Goal: Task Accomplishment & Management: Use online tool/utility

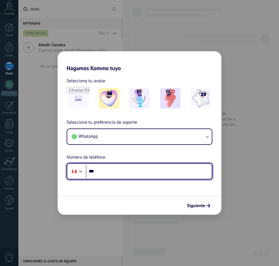
click at [111, 177] on input "***" at bounding box center [149, 171] width 126 height 13
click at [141, 177] on input "***" at bounding box center [149, 171] width 126 height 13
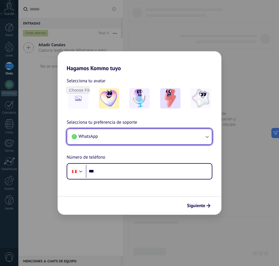
click at [132, 137] on button "WhatsApp" at bounding box center [139, 136] width 144 height 15
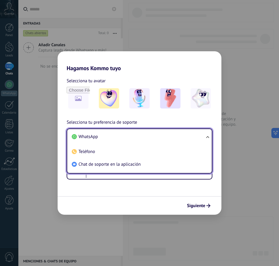
click at [132, 137] on li "WhatsApp" at bounding box center [138, 137] width 138 height 13
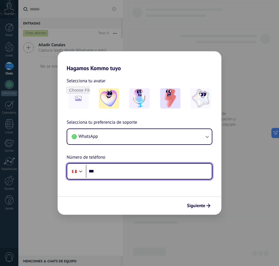
click at [130, 167] on input "***" at bounding box center [149, 171] width 126 height 13
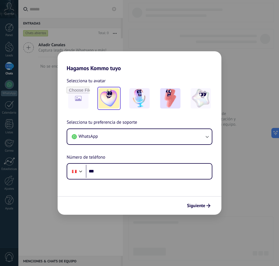
click at [120, 101] on div at bounding box center [108, 98] width 23 height 23
click at [135, 104] on img at bounding box center [139, 98] width 20 height 20
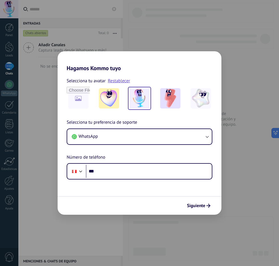
click at [188, 98] on div at bounding box center [140, 98] width 146 height 23
click at [210, 96] on img at bounding box center [200, 98] width 20 height 20
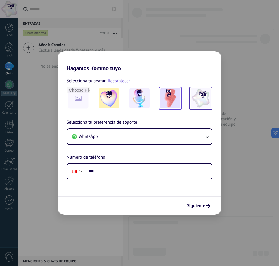
click at [173, 101] on img at bounding box center [170, 98] width 20 height 20
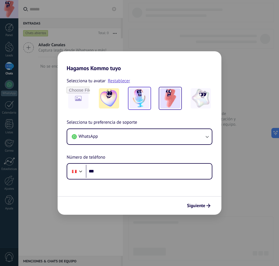
click at [150, 98] on div at bounding box center [139, 98] width 23 height 23
click at [136, 102] on img at bounding box center [139, 98] width 20 height 20
click at [122, 101] on div at bounding box center [140, 98] width 146 height 23
click at [109, 100] on img at bounding box center [109, 98] width 20 height 20
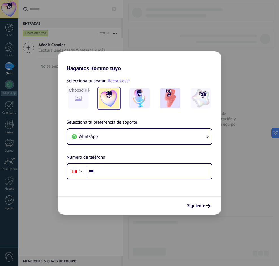
click at [150, 66] on h2 "Hagamos Kommo tuyo" at bounding box center [140, 61] width 164 height 20
click at [141, 91] on img at bounding box center [139, 98] width 20 height 20
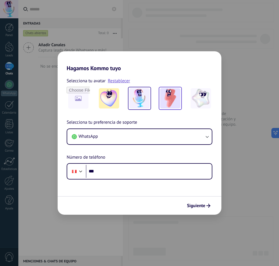
click at [180, 104] on img at bounding box center [170, 98] width 20 height 20
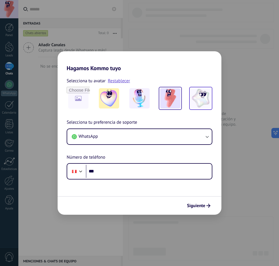
click at [197, 97] on img at bounding box center [200, 98] width 20 height 20
click at [115, 102] on img at bounding box center [109, 98] width 20 height 20
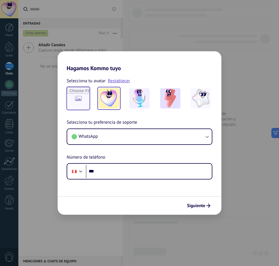
click at [81, 100] on input "file" at bounding box center [78, 98] width 22 height 22
click at [197, 94] on img at bounding box center [200, 98] width 20 height 20
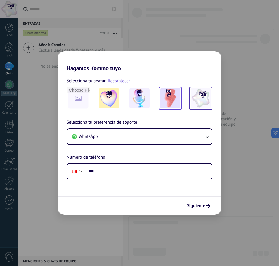
click at [179, 95] on img at bounding box center [170, 98] width 20 height 20
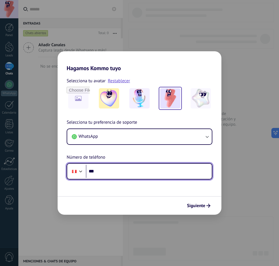
click at [114, 175] on input "***" at bounding box center [149, 171] width 126 height 13
click at [138, 175] on input "***" at bounding box center [149, 171] width 126 height 13
click at [123, 169] on input "*******" at bounding box center [149, 171] width 126 height 13
click at [128, 171] on input "*******" at bounding box center [149, 171] width 126 height 13
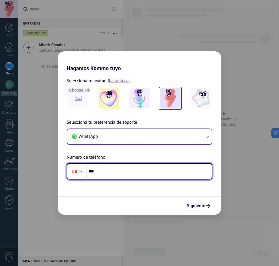
type input "***"
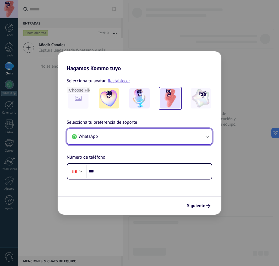
click at [124, 140] on button "WhatsApp" at bounding box center [139, 136] width 144 height 15
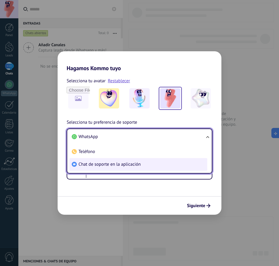
click at [104, 165] on span "Chat de soporte en la aplicación" at bounding box center [109, 165] width 62 height 6
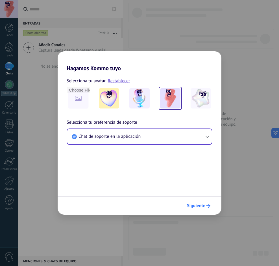
click at [196, 206] on span "Siguiente" at bounding box center [196, 206] width 18 height 4
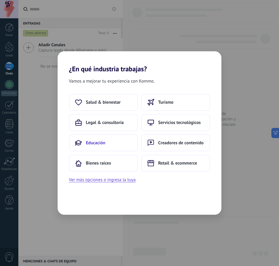
click at [117, 142] on button "Educación" at bounding box center [103, 143] width 69 height 17
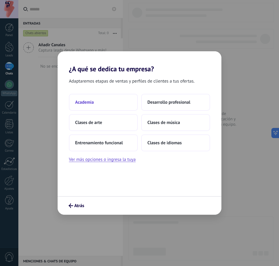
click at [104, 103] on button "Academia" at bounding box center [103, 102] width 69 height 17
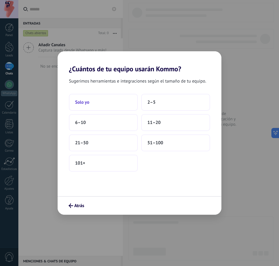
click at [100, 101] on button "Solo yo" at bounding box center [103, 102] width 69 height 17
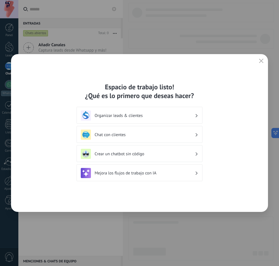
click at [261, 59] on icon "button" at bounding box center [261, 61] width 5 height 5
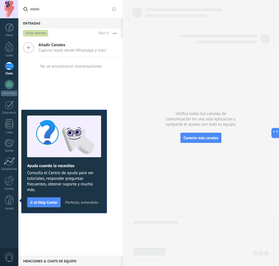
click at [76, 204] on span "Perfecto, entendido" at bounding box center [81, 203] width 33 height 4
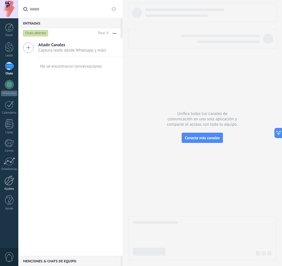
click at [10, 182] on div at bounding box center [10, 181] width 10 height 10
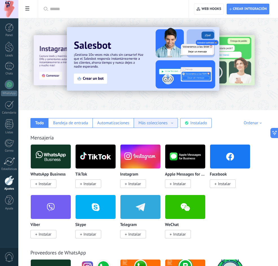
click at [173, 126] on div "Más colecciones" at bounding box center [156, 122] width 35 height 5
click at [205, 135] on div "Mensajería" at bounding box center [148, 138] width 236 height 6
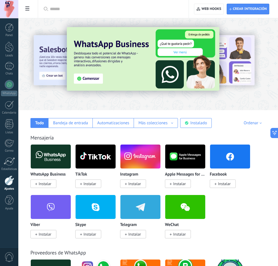
click at [29, 10] on span at bounding box center [28, 9] width 10 height 11
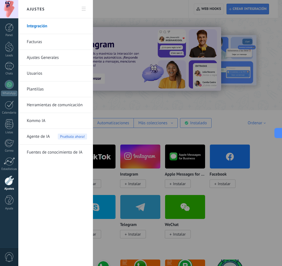
click at [73, 104] on link "Herramientas de comunicación" at bounding box center [57, 105] width 60 height 16
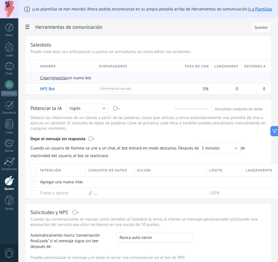
click at [63, 78] on span "importar" at bounding box center [60, 77] width 16 height 5
click at [0, 0] on input "importar un nuevo bot" at bounding box center [0, 0] width 0 height 0
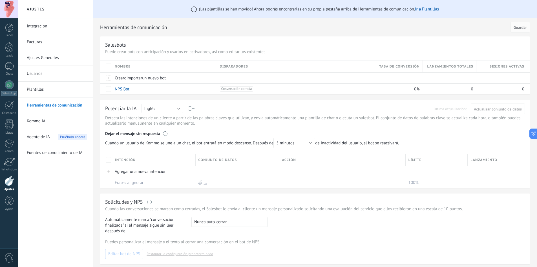
click at [5, 12] on div at bounding box center [9, 9] width 18 height 18
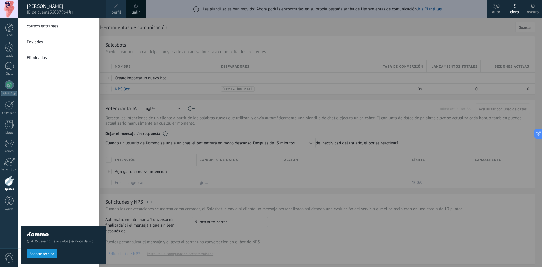
click at [278, 10] on div "oscuro" at bounding box center [532, 11] width 12 height 15
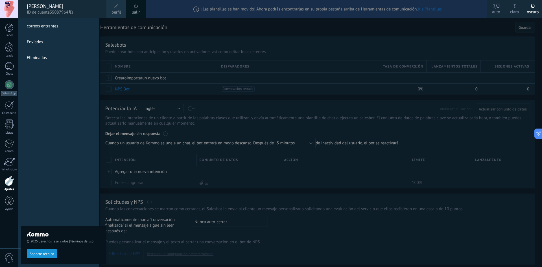
click at [51, 114] on div "© 2025 derechos reservados | Términos de uso Soporte técnico" at bounding box center [63, 142] width 85 height 248
click at [16, 12] on div at bounding box center [9, 9] width 18 height 18
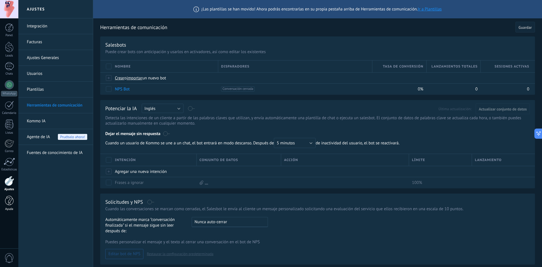
click at [9, 205] on div at bounding box center [9, 200] width 8 height 10
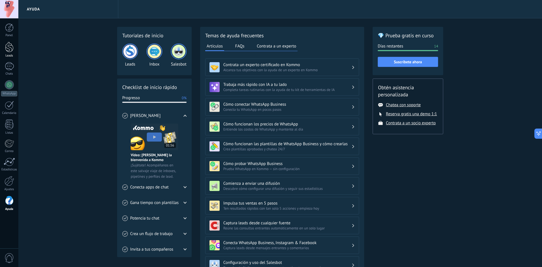
click at [10, 50] on div at bounding box center [9, 47] width 8 height 10
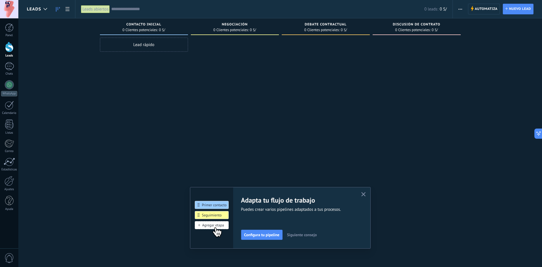
click at [151, 29] on span "0 Clientes potenciales:" at bounding box center [139, 29] width 35 height 3
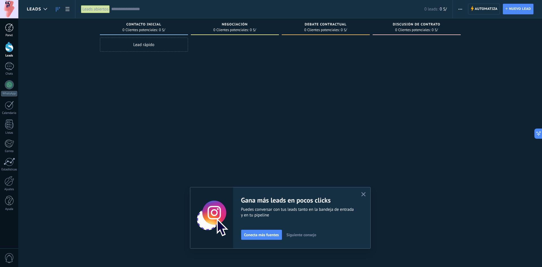
click at [7, 27] on div at bounding box center [9, 27] width 8 height 8
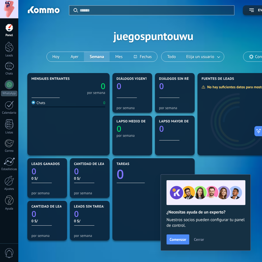
click at [199, 241] on span "Cerrar" at bounding box center [199, 240] width 10 height 4
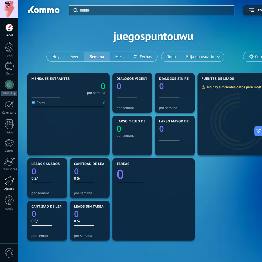
click at [11, 184] on div at bounding box center [10, 181] width 10 height 10
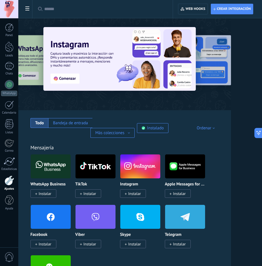
click at [27, 12] on span at bounding box center [28, 9] width 10 height 11
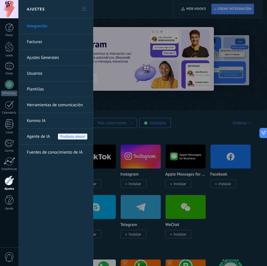
click at [53, 106] on link "Herramientas de comunicación" at bounding box center [57, 105] width 60 height 16
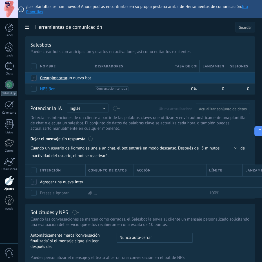
click at [65, 80] on span "importar" at bounding box center [60, 77] width 16 height 5
click at [0, 0] on input "importar un nuevo bot" at bounding box center [0, 0] width 0 height 0
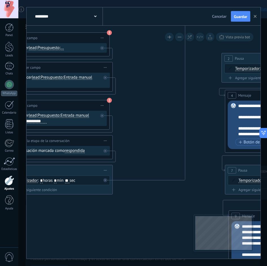
drag, startPoint x: 181, startPoint y: 11, endPoint x: 147, endPoint y: 20, distance: 34.7
click at [147, 20] on div "********* Salesbots Cancelar Actualización Cancelar Guardar" at bounding box center [144, 16] width 234 height 18
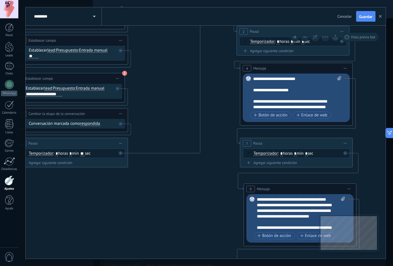
drag, startPoint x: 191, startPoint y: 133, endPoint x: 200, endPoint y: 100, distance: 34.2
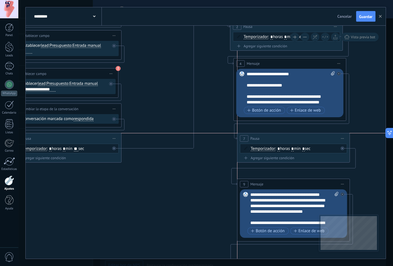
drag, startPoint x: 196, startPoint y: 144, endPoint x: 243, endPoint y: 140, distance: 46.7
click at [243, 140] on div "7" at bounding box center [244, 138] width 8 height 6
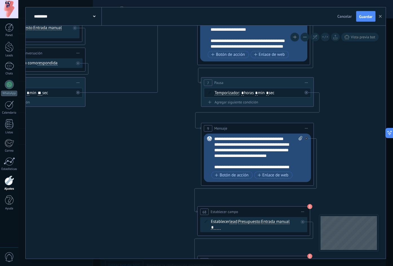
drag, startPoint x: 197, startPoint y: 181, endPoint x: 154, endPoint y: 102, distance: 89.6
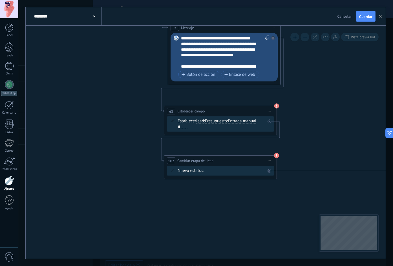
drag, startPoint x: 151, startPoint y: 183, endPoint x: 120, endPoint y: 104, distance: 85.0
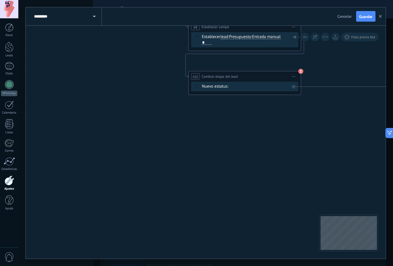
drag, startPoint x: 120, startPoint y: 184, endPoint x: 263, endPoint y: 169, distance: 144.0
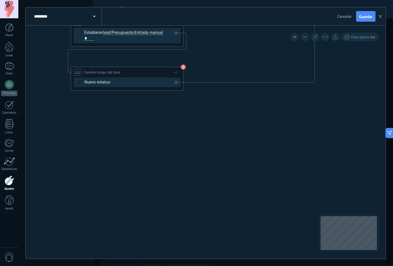
drag, startPoint x: 304, startPoint y: 164, endPoint x: 127, endPoint y: 166, distance: 176.3
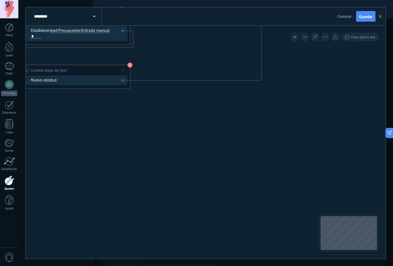
drag, startPoint x: 210, startPoint y: 157, endPoint x: 102, endPoint y: 214, distance: 122.8
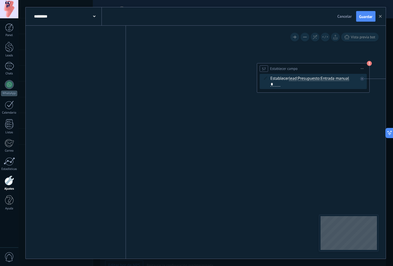
drag, startPoint x: 324, startPoint y: 131, endPoint x: 290, endPoint y: 164, distance: 48.1
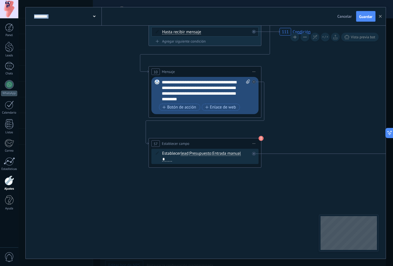
drag, startPoint x: 276, startPoint y: 151, endPoint x: 175, endPoint y: 210, distance: 116.8
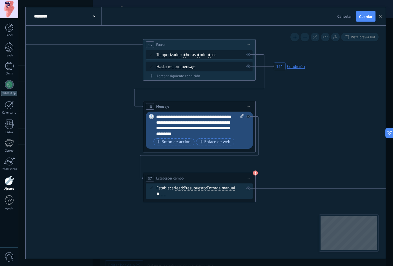
drag, startPoint x: 311, startPoint y: 87, endPoint x: 307, endPoint y: 104, distance: 17.1
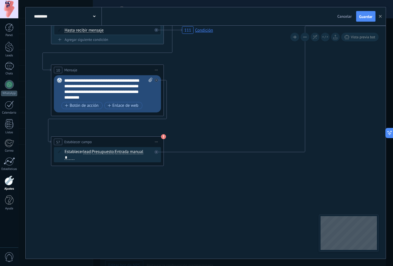
drag, startPoint x: 257, startPoint y: 221, endPoint x: 101, endPoint y: 186, distance: 159.5
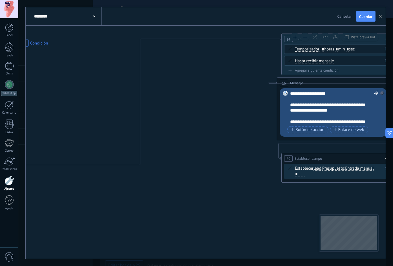
drag, startPoint x: 309, startPoint y: 195, endPoint x: 191, endPoint y: 215, distance: 120.1
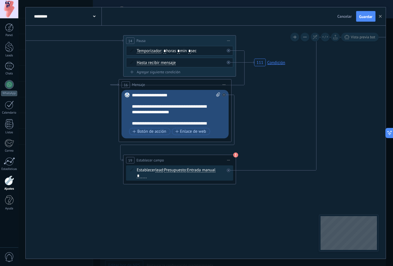
drag, startPoint x: 309, startPoint y: 221, endPoint x: 167, endPoint y: 223, distance: 141.9
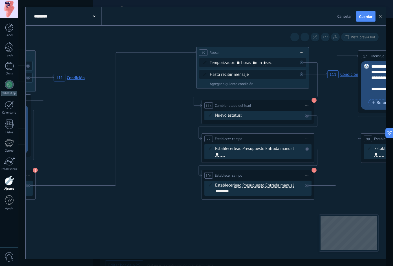
drag, startPoint x: 301, startPoint y: 206, endPoint x: 102, endPoint y: 221, distance: 199.5
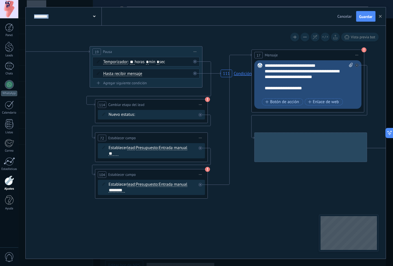
drag, startPoint x: 109, startPoint y: 220, endPoint x: -24, endPoint y: 216, distance: 132.6
click at [0, 216] on html ".abccls-1,.abccls-2{fill-rule:evenodd}.abccls-2{fill:#fff} .abfcls-1{fill:none}…" at bounding box center [196, 133] width 393 height 266
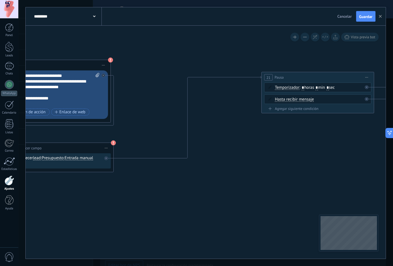
drag, startPoint x: 325, startPoint y: 213, endPoint x: 94, endPoint y: 225, distance: 230.8
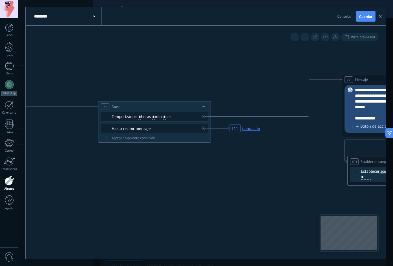
drag, startPoint x: 309, startPoint y: 173, endPoint x: 136, endPoint y: 201, distance: 175.6
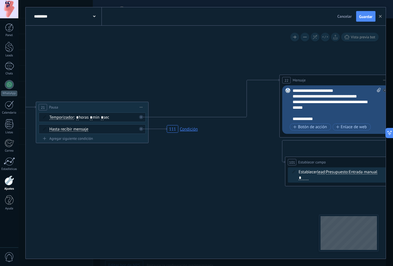
drag, startPoint x: 211, startPoint y: 209, endPoint x: 124, endPoint y: 197, distance: 88.3
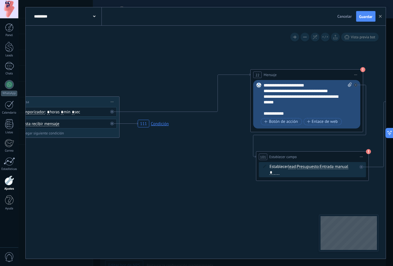
drag, startPoint x: 202, startPoint y: 196, endPoint x: 358, endPoint y: 194, distance: 156.3
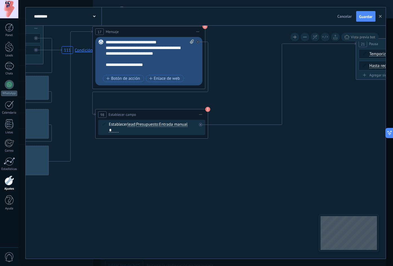
drag, startPoint x: 162, startPoint y: 211, endPoint x: 379, endPoint y: 158, distance: 223.0
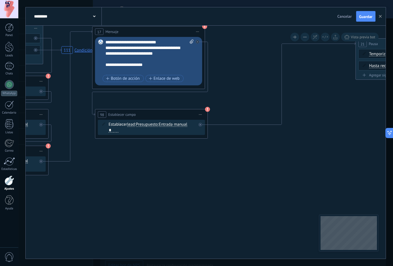
drag, startPoint x: 246, startPoint y: 212, endPoint x: 335, endPoint y: 120, distance: 127.9
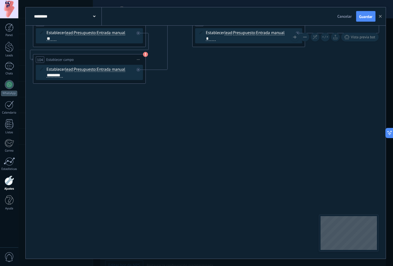
drag, startPoint x: 169, startPoint y: 194, endPoint x: 298, endPoint y: 216, distance: 131.0
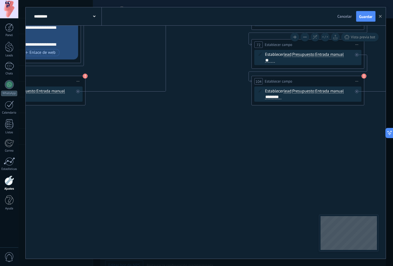
drag, startPoint x: 249, startPoint y: 184, endPoint x: 337, endPoint y: 187, distance: 88.4
click at [278, 187] on icon "111 Condición 111 Condición 111 Condición 111 Condición" at bounding box center [18, 271] width 2584 height 1204
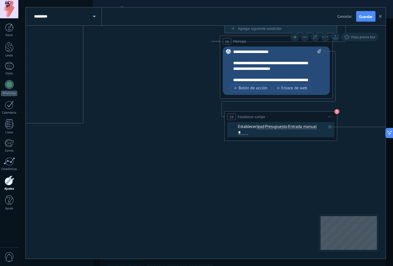
drag, startPoint x: 140, startPoint y: 174, endPoint x: 298, endPoint y: 206, distance: 160.7
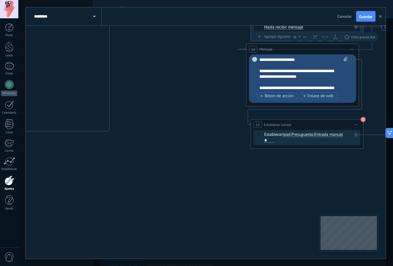
drag, startPoint x: 148, startPoint y: 202, endPoint x: 219, endPoint y: 217, distance: 71.8
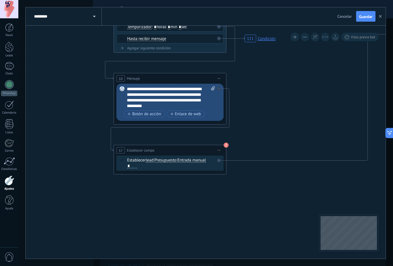
drag, startPoint x: 178, startPoint y: 210, endPoint x: 368, endPoint y: 184, distance: 192.6
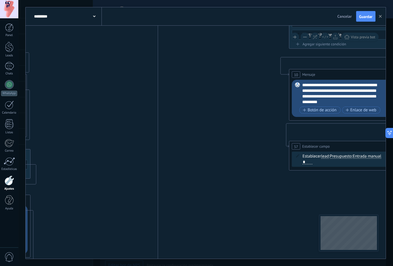
drag, startPoint x: 170, startPoint y: 185, endPoint x: 204, endPoint y: 252, distance: 74.7
click at [199, 260] on div "**********" at bounding box center [205, 133] width 375 height 266
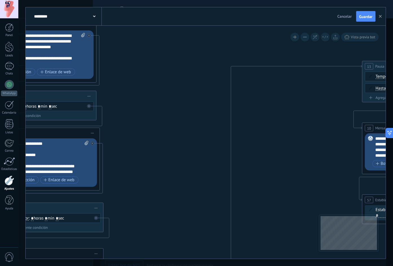
drag, startPoint x: 105, startPoint y: 124, endPoint x: 232, endPoint y: 138, distance: 128.3
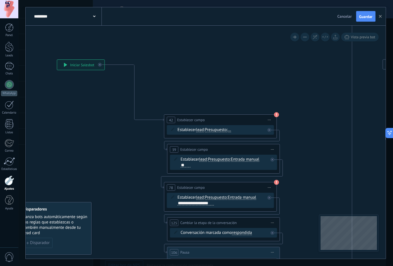
drag, startPoint x: 32, startPoint y: 150, endPoint x: 515, endPoint y: 192, distance: 484.7
click at [278, 192] on html ".abccls-1,.abccls-2{fill-rule:evenodd}.abccls-2{fill:#fff} .abfcls-1{fill:none}…" at bounding box center [196, 133] width 393 height 266
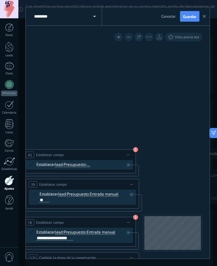
drag
click at [173, 185] on div "**********" at bounding box center [173, 185] width 0 height 0
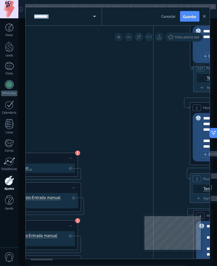
click at [0, 201] on html ".abccls-1,.abccls-2{fill-rule:evenodd}.abccls-2{fill:#fff} .abfcls-1{fill:none}…" at bounding box center [108, 133] width 217 height 266
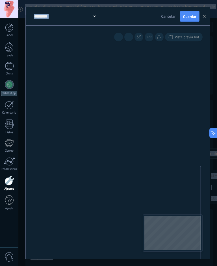
click at [217, 136] on html ".abccls-1,.abccls-2{fill-rule:evenodd}.abccls-2{fill:#fff} .abfcls-1{fill:none}…" at bounding box center [108, 133] width 217 height 266
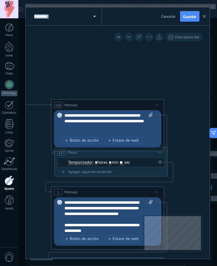
click at [0, 172] on html ".abccls-1,.abccls-2{fill-rule:evenodd}.abccls-2{fill:#fff} .abfcls-1{fill:none}…" at bounding box center [108, 133] width 217 height 266
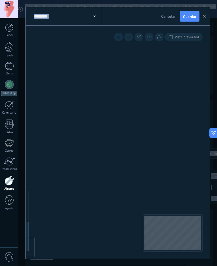
click at [0, 143] on html ".abccls-1,.abccls-2{fill-rule:evenodd}.abccls-2{fill:#fff} .abfcls-1{fill:none}…" at bounding box center [108, 133] width 217 height 266
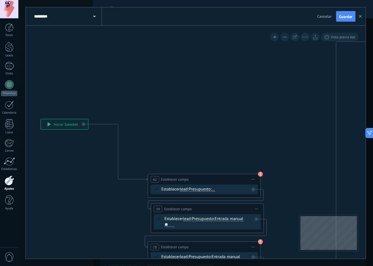
drag, startPoint x: 193, startPoint y: 71, endPoint x: 217, endPoint y: 80, distance: 25.4
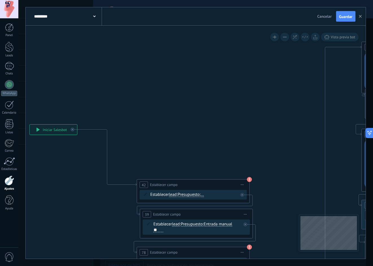
drag, startPoint x: 236, startPoint y: 89, endPoint x: 225, endPoint y: 94, distance: 12.2
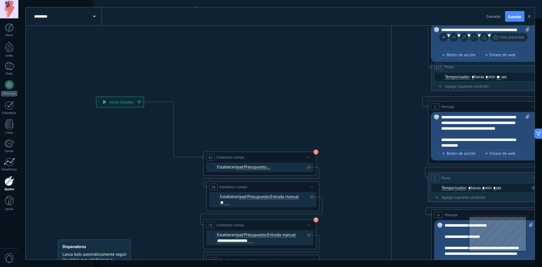
drag, startPoint x: 170, startPoint y: 114, endPoint x: 208, endPoint y: 90, distance: 45.9
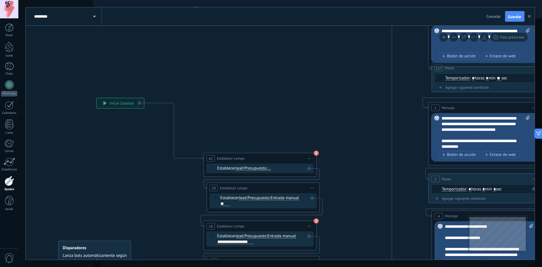
drag, startPoint x: 345, startPoint y: 104, endPoint x: 353, endPoint y: 109, distance: 9.4
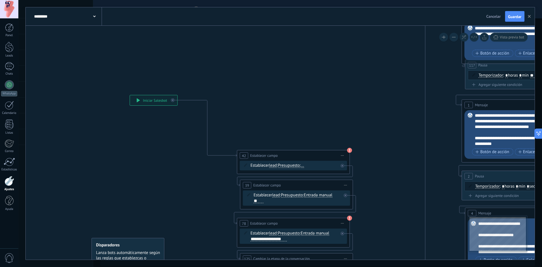
drag, startPoint x: 353, startPoint y: 111, endPoint x: 378, endPoint y: 87, distance: 35.1
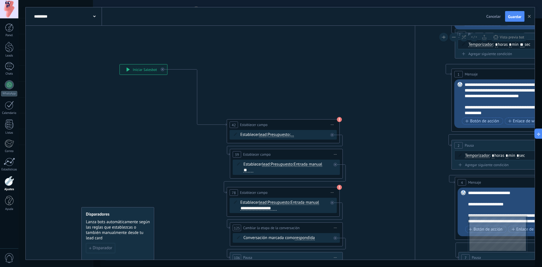
drag, startPoint x: 378, startPoint y: 107, endPoint x: 368, endPoint y: 93, distance: 17.4
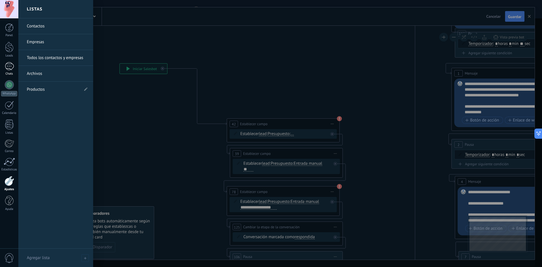
click at [12, 68] on div at bounding box center [9, 66] width 9 height 8
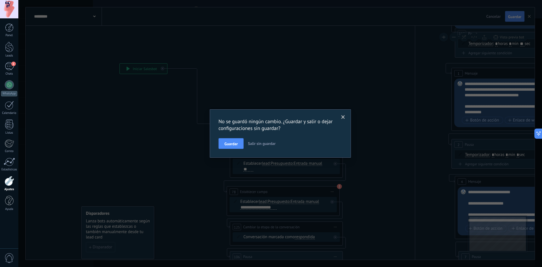
click at [278, 116] on span at bounding box center [343, 117] width 4 height 4
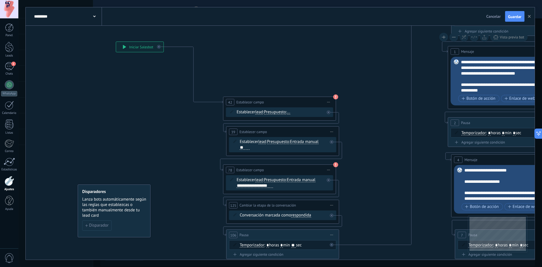
drag, startPoint x: 366, startPoint y: 140, endPoint x: 364, endPoint y: 151, distance: 10.4
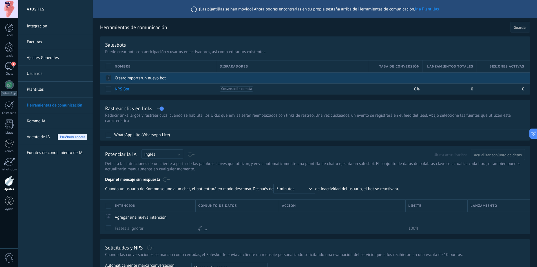
click at [137, 77] on span "importar" at bounding box center [135, 77] width 16 height 5
click at [0, 0] on input "importar un nuevo bot" at bounding box center [0, 0] width 0 height 0
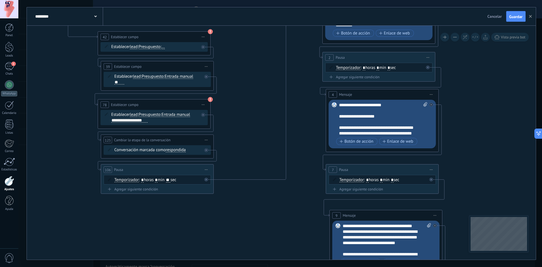
drag, startPoint x: 164, startPoint y: 194, endPoint x: 265, endPoint y: 247, distance: 113.8
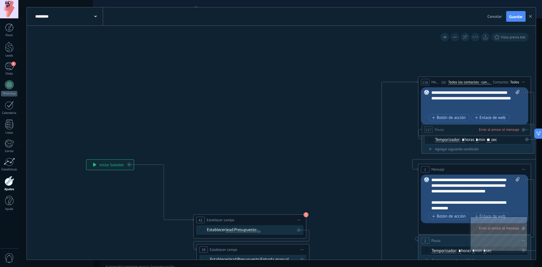
drag, startPoint x: 54, startPoint y: 77, endPoint x: 150, endPoint y: 262, distance: 207.9
click at [150, 262] on div "********* Salesbots Cancelar Actualización Cancelar Guardar 111 Condición 2 Pau…" at bounding box center [279, 133] width 523 height 267
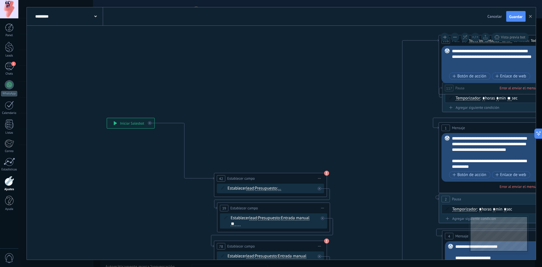
drag, startPoint x: 153, startPoint y: 120, endPoint x: 180, endPoint y: 78, distance: 49.9
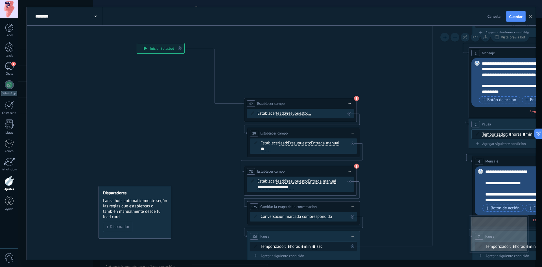
drag, startPoint x: 206, startPoint y: 123, endPoint x: 229, endPoint y: 50, distance: 76.5
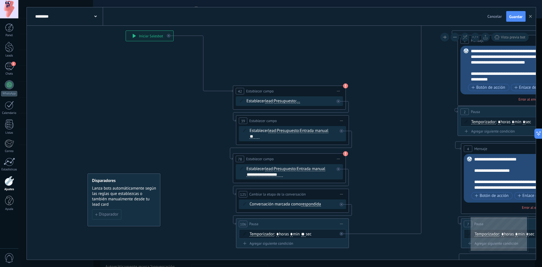
drag, startPoint x: 255, startPoint y: 76, endPoint x: 243, endPoint y: 67, distance: 15.2
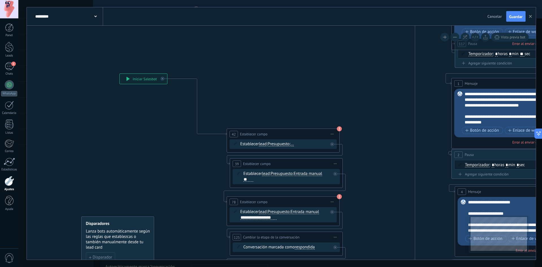
drag, startPoint x: 264, startPoint y: 34, endPoint x: 245, endPoint y: 81, distance: 51.2
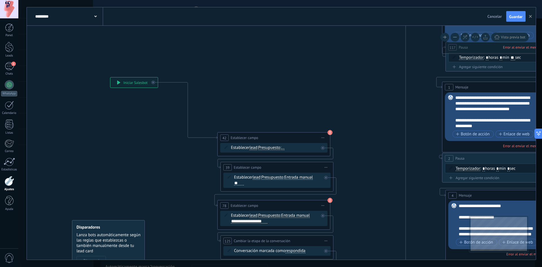
click at [276, 149] on span "Presupuesto" at bounding box center [269, 147] width 22 height 5
click at [276, 149] on button "Presupuesto" at bounding box center [290, 147] width 71 height 10
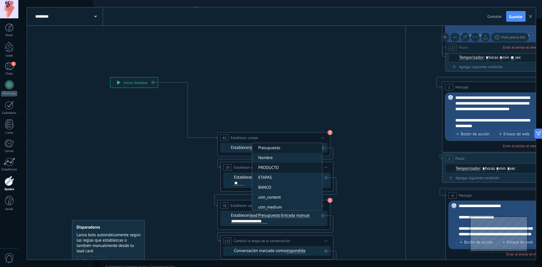
click at [280, 167] on span "PRODUCTO" at bounding box center [286, 168] width 68 height 6
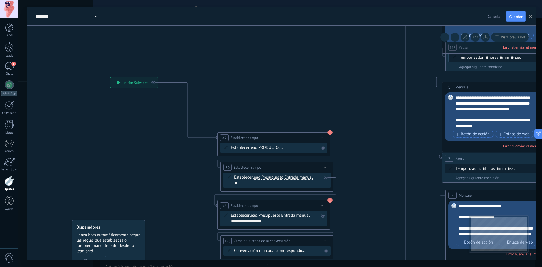
click at [283, 148] on span "..." at bounding box center [281, 147] width 3 height 5
click at [285, 148] on button "..." at bounding box center [312, 147] width 71 height 10
click at [296, 157] on span "LAPIZ" at bounding box center [307, 158] width 68 height 6
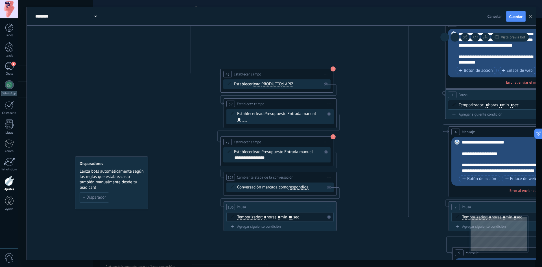
drag, startPoint x: 175, startPoint y: 194, endPoint x: 175, endPoint y: 116, distance: 78.4
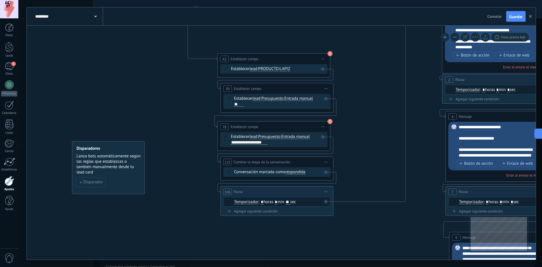
click at [236, 142] on div "**********" at bounding box center [249, 142] width 36 height 4
click at [264, 143] on div "**********" at bounding box center [249, 142] width 36 height 4
click at [267, 143] on div "**********" at bounding box center [249, 142] width 36 height 4
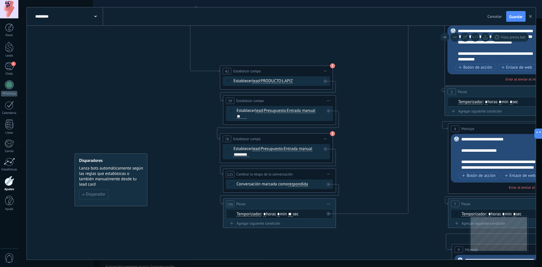
drag, startPoint x: 369, startPoint y: 161, endPoint x: 371, endPoint y: 173, distance: 12.7
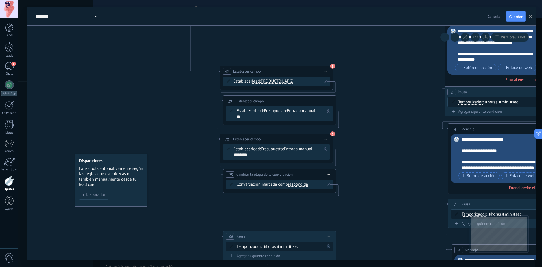
drag, startPoint x: 315, startPoint y: 200, endPoint x: 314, endPoint y: 237, distance: 36.7
click at [314, 238] on div "106 Pausa ***** Iniciar vista previa aquí Cambiar nombre Duplicar [GEOGRAPHIC_D…" at bounding box center [279, 236] width 112 height 10
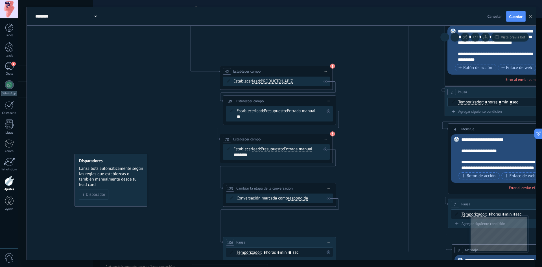
drag, startPoint x: 318, startPoint y: 172, endPoint x: 320, endPoint y: 188, distance: 15.4
click at [320, 188] on div "**********" at bounding box center [279, 188] width 112 height 10
drag, startPoint x: 317, startPoint y: 187, endPoint x: 300, endPoint y: 189, distance: 17.3
click at [300, 189] on div "**********" at bounding box center [279, 189] width 112 height 10
click at [327, 189] on span "Iniciar vista previa aquí Cambiar nombre Duplicar [GEOGRAPHIC_DATA]" at bounding box center [328, 189] width 9 height 8
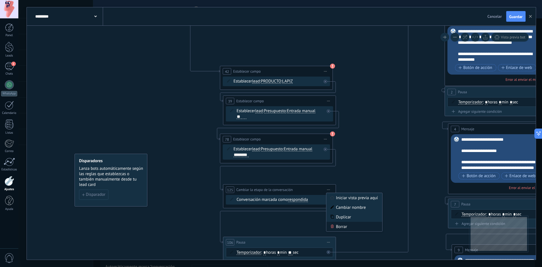
click at [351, 227] on div "Borrar" at bounding box center [354, 226] width 56 height 10
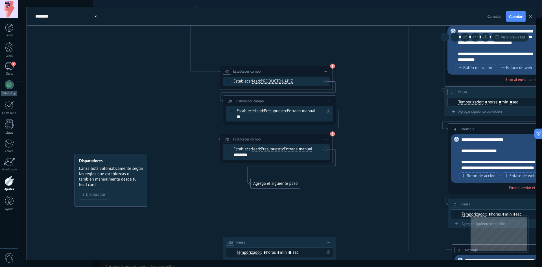
drag, startPoint x: 371, startPoint y: 159, endPoint x: 268, endPoint y: 186, distance: 106.4
click at [269, 184] on div "Agrega el siguiente paso" at bounding box center [274, 183] width 49 height 9
drag, startPoint x: 279, startPoint y: 191, endPoint x: 269, endPoint y: 213, distance: 24.2
click at [269, 213] on div "Agrega el siguiente paso" at bounding box center [268, 212] width 49 height 9
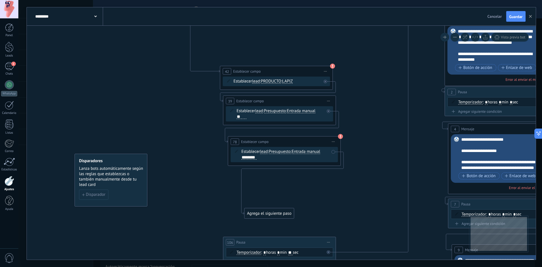
drag, startPoint x: 294, startPoint y: 139, endPoint x: 302, endPoint y: 141, distance: 8.3
click at [302, 141] on div "**********" at bounding box center [284, 141] width 112 height 10
click at [242, 118] on div "**" at bounding box center [241, 116] width 10 height 4
click at [496, 18] on span "Cancelar" at bounding box center [494, 16] width 14 height 5
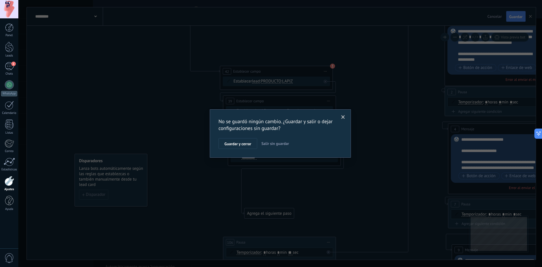
click at [281, 144] on span "Salir sin guardar" at bounding box center [275, 143] width 28 height 5
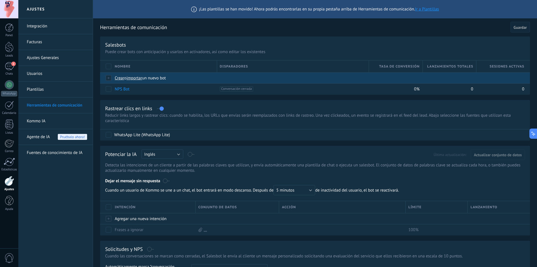
click at [141, 79] on span "importar" at bounding box center [135, 77] width 16 height 5
click at [0, 0] on input "importar un nuevo bot" at bounding box center [0, 0] width 0 height 0
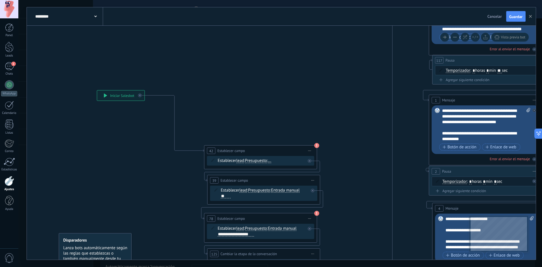
drag, startPoint x: 139, startPoint y: 61, endPoint x: 272, endPoint y: 116, distance: 143.7
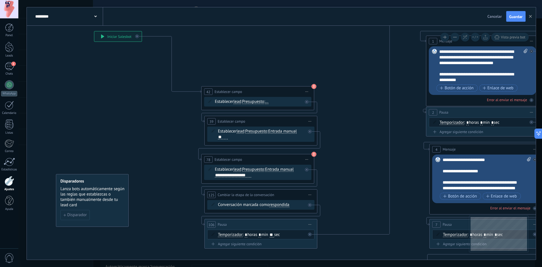
drag, startPoint x: 290, startPoint y: 103, endPoint x: 284, endPoint y: 61, distance: 42.8
click at [261, 100] on span "Presupuesto" at bounding box center [253, 101] width 22 height 5
click at [261, 100] on button "Presupuesto" at bounding box center [274, 101] width 71 height 10
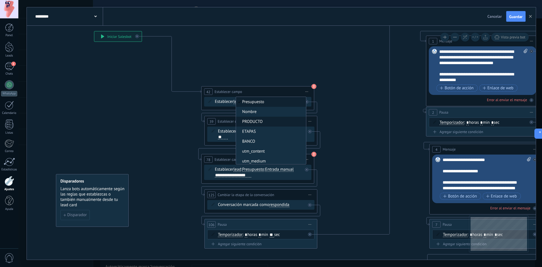
click at [271, 121] on span "PRODUCTO" at bounding box center [270, 122] width 68 height 6
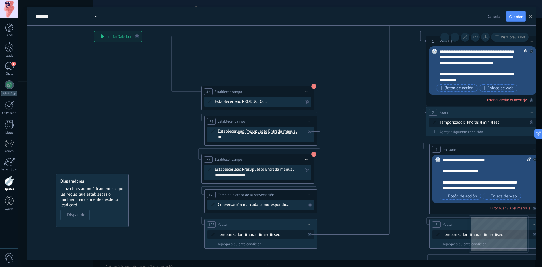
click at [267, 99] on span "..." at bounding box center [264, 101] width 3 height 5
click at [267, 99] on button "..." at bounding box center [296, 101] width 71 height 10
click at [278, 114] on span "LAPIZ" at bounding box center [291, 112] width 68 height 6
click at [224, 137] on div "**" at bounding box center [223, 137] width 10 height 4
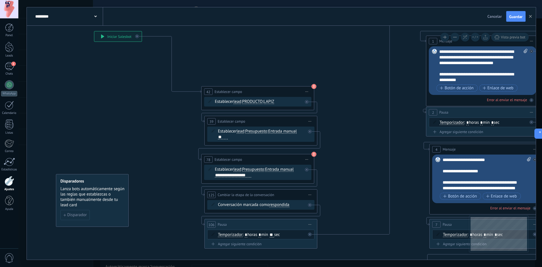
click at [306, 159] on icon at bounding box center [306, 159] width 3 height 1
click at [325, 195] on div "Borrar" at bounding box center [332, 196] width 56 height 10
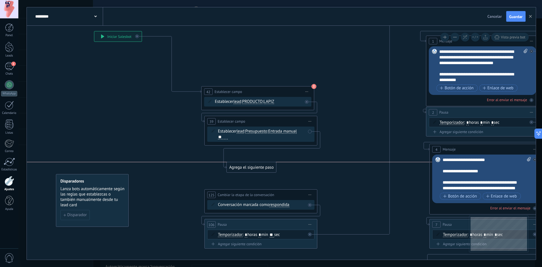
drag, startPoint x: 362, startPoint y: 139, endPoint x: 253, endPoint y: 164, distance: 112.0
click at [253, 164] on div "Agrega el siguiente paso" at bounding box center [251, 166] width 49 height 9
click at [255, 168] on div "Agrega el siguiente paso" at bounding box center [251, 166] width 49 height 9
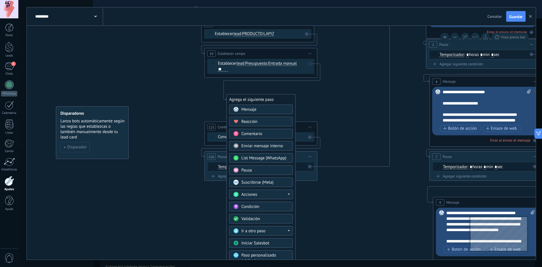
click at [275, 194] on div "Acciones" at bounding box center [264, 195] width 47 height 6
click at [278, 223] on div "Cambiar etapa del lead" at bounding box center [260, 223] width 63 height 10
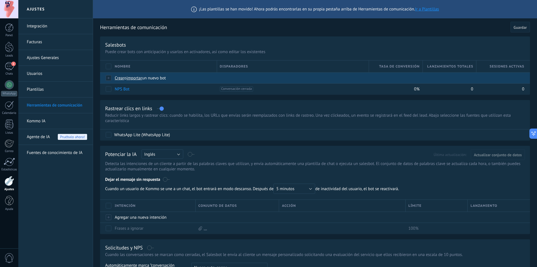
click at [137, 79] on span "importar" at bounding box center [135, 77] width 16 height 5
click at [0, 0] on input "importar un nuevo bot" at bounding box center [0, 0] width 0 height 0
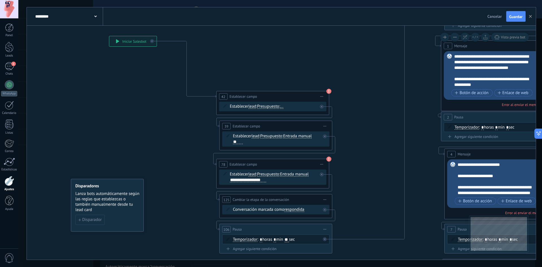
drag, startPoint x: 208, startPoint y: 100, endPoint x: 365, endPoint y: 166, distance: 170.9
click at [270, 105] on span "Presupuesto" at bounding box center [268, 106] width 22 height 5
click at [270, 105] on button "Presupuesto" at bounding box center [289, 106] width 71 height 10
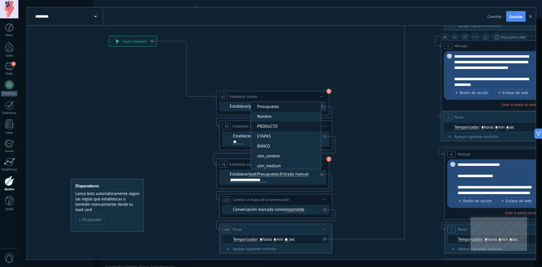
click at [280, 125] on span "PRODUCTO" at bounding box center [285, 127] width 68 height 6
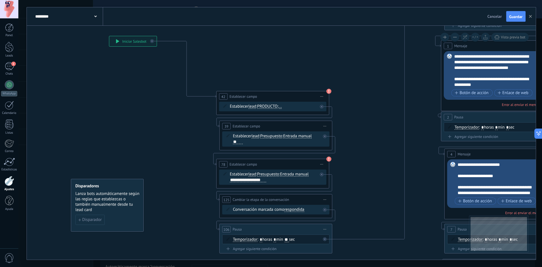
click at [285, 108] on div "Establecer lead chat contact all contacts main contact lead empresa conversatio…" at bounding box center [274, 107] width 88 height 6
click at [282, 106] on span "..." at bounding box center [279, 106] width 3 height 5
click at [284, 106] on button "..." at bounding box center [311, 106] width 71 height 10
click at [297, 114] on span "LAPIZ" at bounding box center [306, 117] width 68 height 6
click at [239, 142] on div "**" at bounding box center [238, 141] width 10 height 4
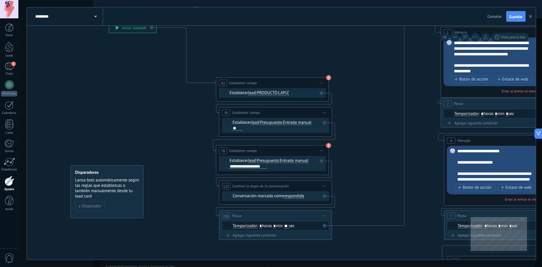
click at [326, 154] on div "**********" at bounding box center [272, 150] width 112 height 10
click at [294, 154] on div "**********" at bounding box center [272, 150] width 112 height 10
click at [327, 149] on span "Iniciar vista previa aquí Cambiar nombre Duplicar [GEOGRAPHIC_DATA]" at bounding box center [324, 150] width 9 height 8
click at [345, 188] on div "Borrar" at bounding box center [350, 188] width 56 height 10
drag, startPoint x: 372, startPoint y: 131, endPoint x: 267, endPoint y: 155, distance: 108.1
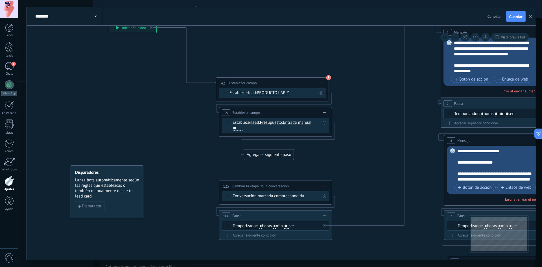
click at [267, 155] on div "Agrega el siguiente paso" at bounding box center [268, 154] width 49 height 9
click at [273, 153] on div "Agrega el siguiente paso" at bounding box center [269, 154] width 49 height 9
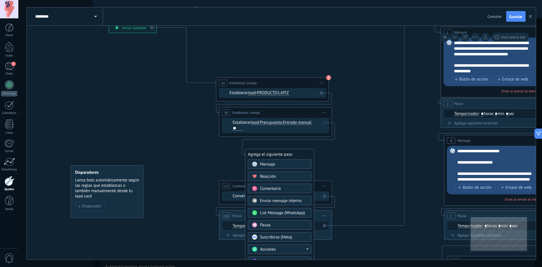
click at [289, 249] on div "Acciones" at bounding box center [283, 249] width 47 height 6
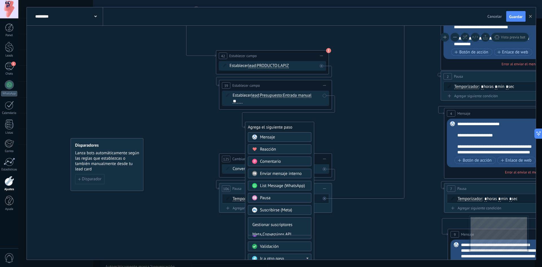
scroll to position [113, 0]
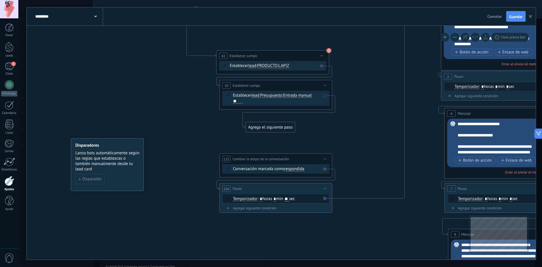
click at [286, 126] on div "Agrega el siguiente paso" at bounding box center [269, 126] width 49 height 9
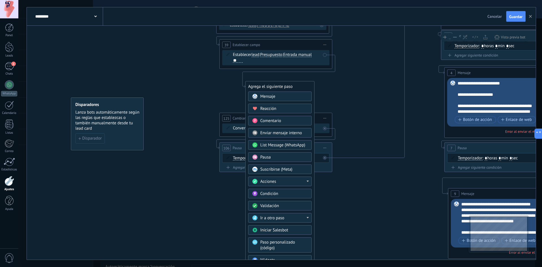
click at [306, 179] on div "Acciones" at bounding box center [283, 182] width 47 height 6
click at [293, 210] on div "Cambiar etapa del lead" at bounding box center [279, 210] width 63 height 10
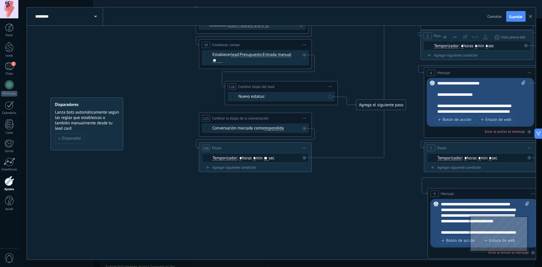
click at [0, 0] on div "BASE DESCUENTO Logrado con éxito Venta Perdido" at bounding box center [0, 0] width 0 height 0
click at [0, 0] on label "BASE" at bounding box center [0, 0] width 0 height 0
drag, startPoint x: 369, startPoint y: 104, endPoint x: 349, endPoint y: 121, distance: 25.8
click at [349, 121] on div "Agrega el siguiente paso" at bounding box center [361, 121] width 49 height 9
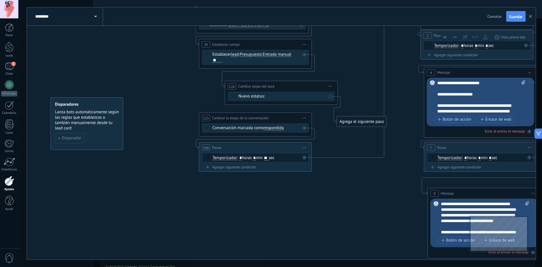
click at [356, 122] on div "Agrega el siguiente paso" at bounding box center [361, 121] width 49 height 9
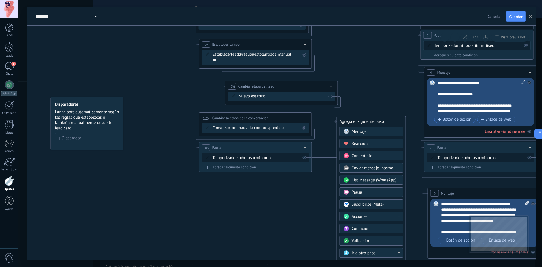
drag, startPoint x: 294, startPoint y: 163, endPoint x: 290, endPoint y: 159, distance: 6.0
click at [346, 45] on div "111 Condición 2 Pausa ***** Iniciar vista previa aquí Cambiar nombre Duplicar B…" at bounding box center [346, 45] width 0 height 0
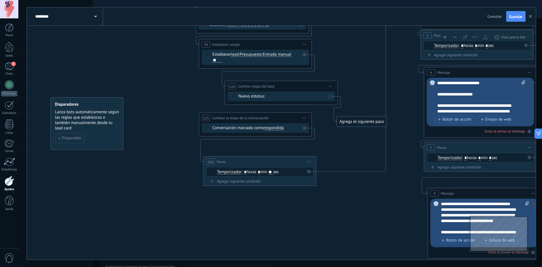
drag, startPoint x: 291, startPoint y: 144, endPoint x: 296, endPoint y: 161, distance: 17.9
click at [298, 167] on div "106 Pausa ***** Iniciar vista previa aquí Cambiar nombre Duplicar [GEOGRAPHIC_D…" at bounding box center [260, 161] width 112 height 10
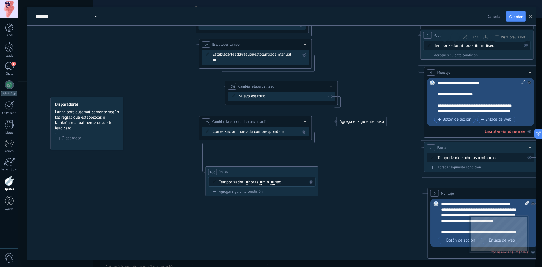
drag, startPoint x: 289, startPoint y: 117, endPoint x: 290, endPoint y: 123, distance: 6.0
click at [290, 123] on div "**********" at bounding box center [255, 121] width 112 height 10
drag, startPoint x: 290, startPoint y: 121, endPoint x: 286, endPoint y: 120, distance: 3.5
click at [286, 120] on div "**********" at bounding box center [255, 121] width 112 height 10
click at [305, 121] on span "Iniciar vista previa aquí Cambiar nombre Duplicar [GEOGRAPHIC_DATA]" at bounding box center [304, 121] width 9 height 8
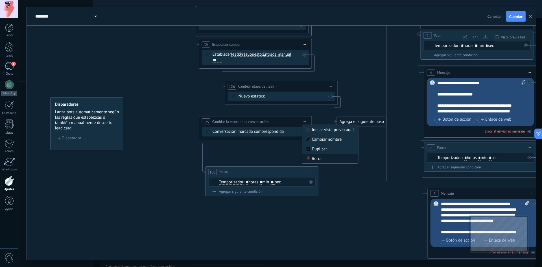
click at [322, 156] on div "Borrar" at bounding box center [330, 158] width 56 height 10
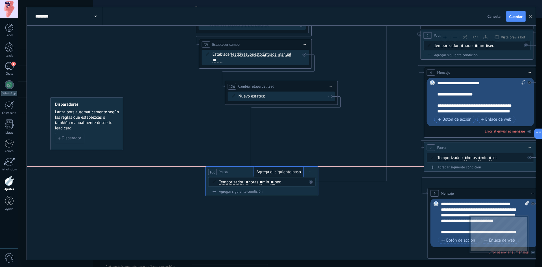
drag, startPoint x: 357, startPoint y: 119, endPoint x: 274, endPoint y: 168, distance: 96.1
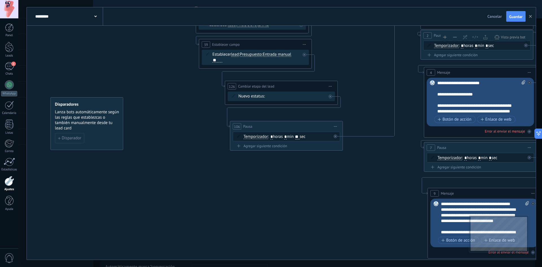
drag, startPoint x: 269, startPoint y: 168, endPoint x: 289, endPoint y: 124, distance: 49.0
click at [291, 123] on div "106 Pausa ***** Iniciar vista previa aquí Cambiar nombre Duplicar [GEOGRAPHIC_D…" at bounding box center [286, 126] width 112 height 10
click at [294, 137] on input "**" at bounding box center [292, 137] width 5 height 5
type input "*"
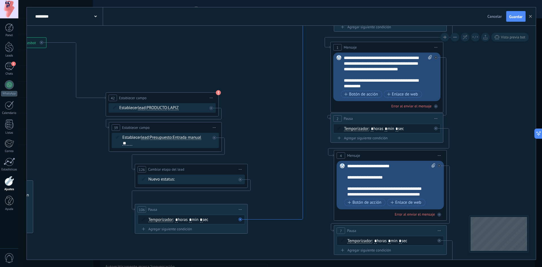
drag, startPoint x: 387, startPoint y: 139, endPoint x: 312, endPoint y: 208, distance: 102.4
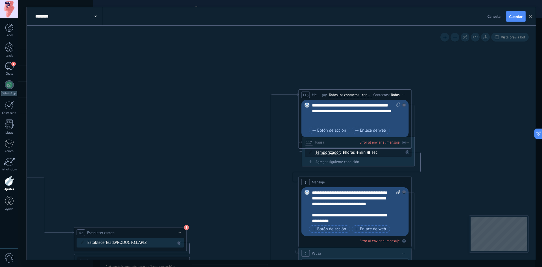
drag, startPoint x: 490, startPoint y: 181, endPoint x: 449, endPoint y: 173, distance: 41.8
click at [474, 266] on html ".abccls-1,.abccls-2{fill-rule:evenodd}.abccls-2{fill:#fff} .abfcls-1{fill:none}…" at bounding box center [271, 133] width 542 height 267
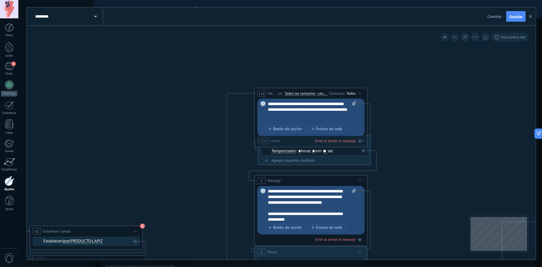
drag, startPoint x: 443, startPoint y: 136, endPoint x: 405, endPoint y: 106, distance: 48.2
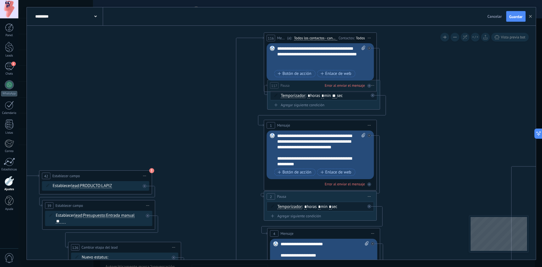
drag, startPoint x: 400, startPoint y: 206, endPoint x: 400, endPoint y: 170, distance: 35.3
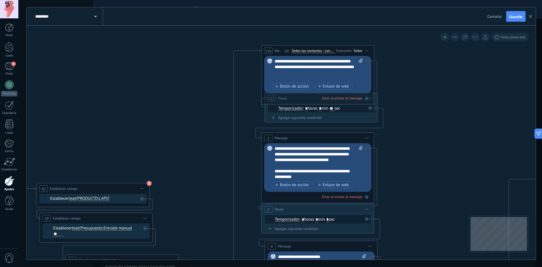
click at [334, 108] on input "**" at bounding box center [331, 108] width 5 height 5
type input "*"
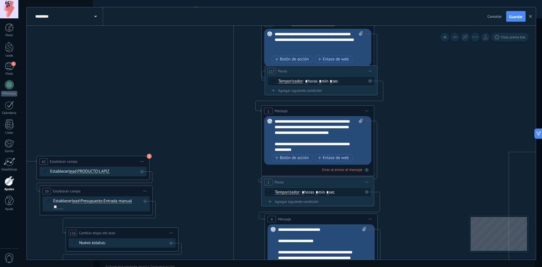
click at [329, 192] on input "*" at bounding box center [327, 192] width 3 height 5
type input "*"
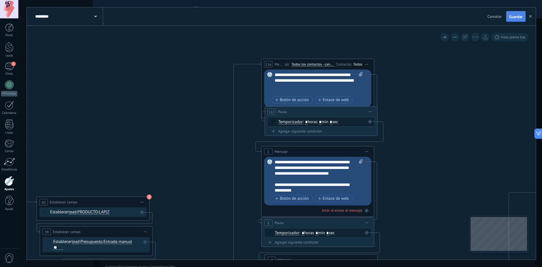
click at [519, 16] on span "Guardar" at bounding box center [515, 17] width 13 height 4
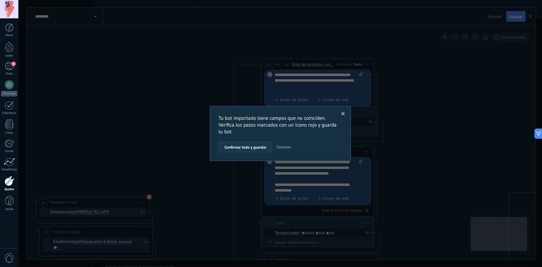
click at [245, 150] on button "Confirmar todo y guardar" at bounding box center [245, 146] width 54 height 11
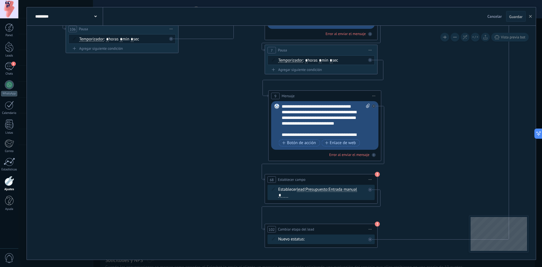
click at [326, 190] on span "Presupuesto" at bounding box center [316, 189] width 22 height 5
click at [326, 190] on button "Presupuesto" at bounding box center [337, 189] width 71 height 10
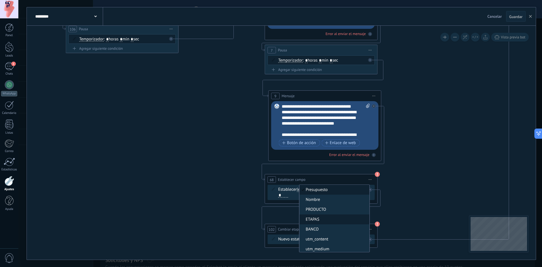
click at [329, 221] on span "ETAPAS" at bounding box center [333, 219] width 68 height 6
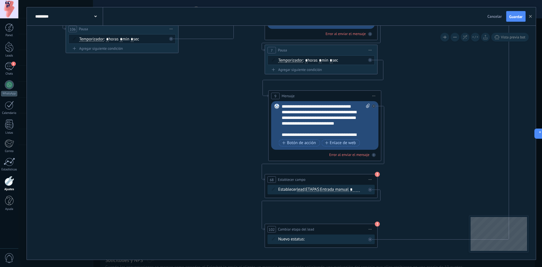
click at [0, 0] on div "BASE DESCUENTO Logrado con éxito Venta Perdido" at bounding box center [0, 0] width 0 height 0
click at [0, 0] on label "BASE" at bounding box center [0, 0] width 0 height 0
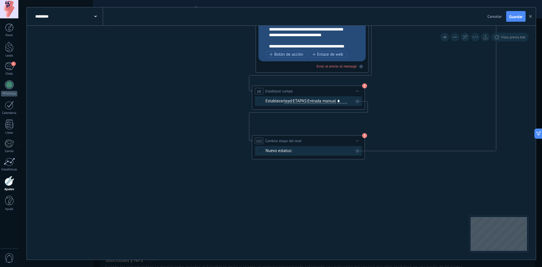
drag, startPoint x: 425, startPoint y: 218, endPoint x: 412, endPoint y: 130, distance: 88.9
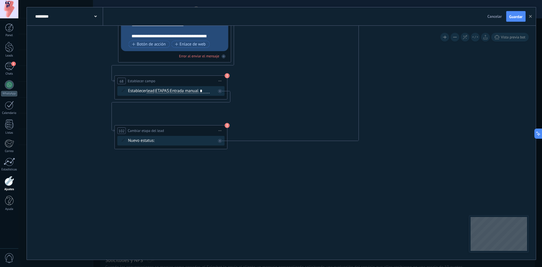
drag, startPoint x: 425, startPoint y: 225, endPoint x: 255, endPoint y: 221, distance: 169.6
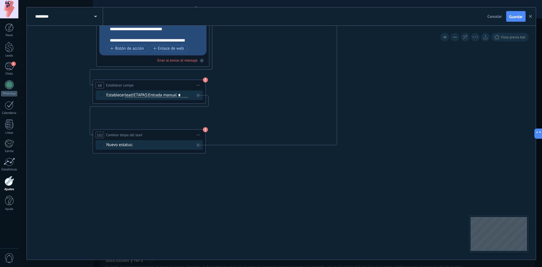
drag, startPoint x: 382, startPoint y: 148, endPoint x: 324, endPoint y: 218, distance: 91.5
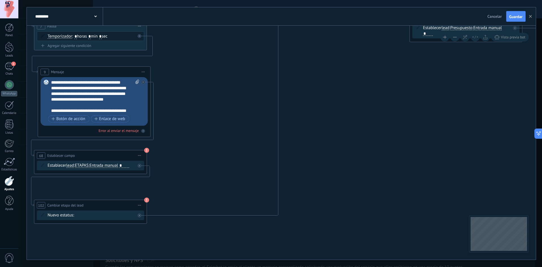
drag, startPoint x: 394, startPoint y: 144, endPoint x: 208, endPoint y: 241, distance: 209.7
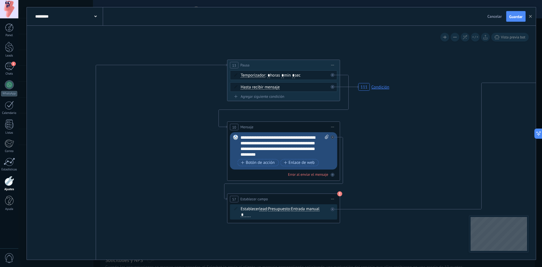
drag, startPoint x: 405, startPoint y: 148, endPoint x: 397, endPoint y: 234, distance: 85.6
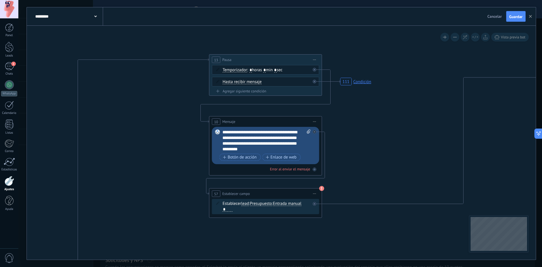
drag, startPoint x: 407, startPoint y: 169, endPoint x: 396, endPoint y: 144, distance: 27.7
click at [264, 203] on span "Presupuesto" at bounding box center [260, 202] width 22 height 5
click at [264, 203] on button "Presupuesto" at bounding box center [282, 202] width 71 height 10
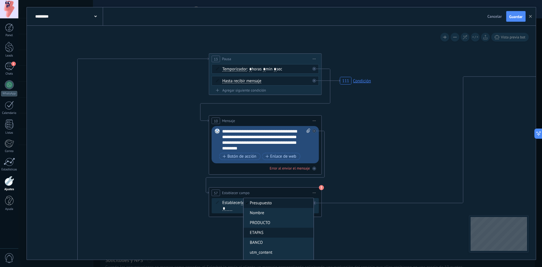
click at [274, 233] on span "ETAPAS" at bounding box center [277, 233] width 68 height 6
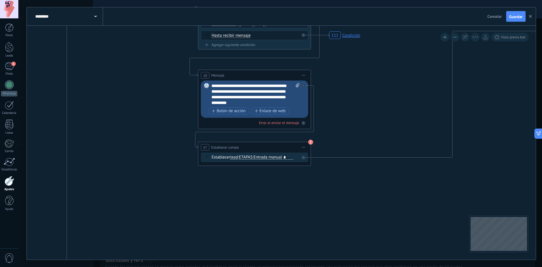
drag, startPoint x: 341, startPoint y: 234, endPoint x: 328, endPoint y: 192, distance: 44.2
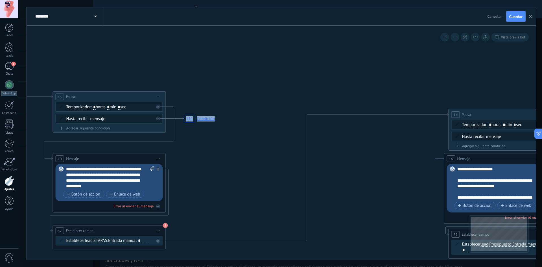
drag, startPoint x: 479, startPoint y: 168, endPoint x: 303, endPoint y: 261, distance: 199.0
click at [304, 264] on div "**********" at bounding box center [279, 133] width 523 height 267
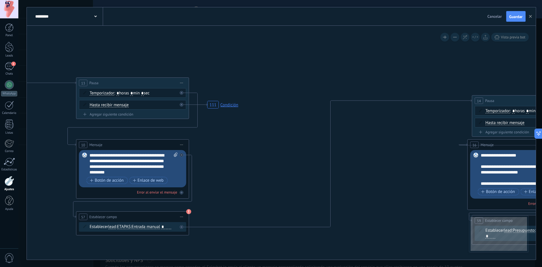
drag, startPoint x: 365, startPoint y: 205, endPoint x: 419, endPoint y: 179, distance: 59.7
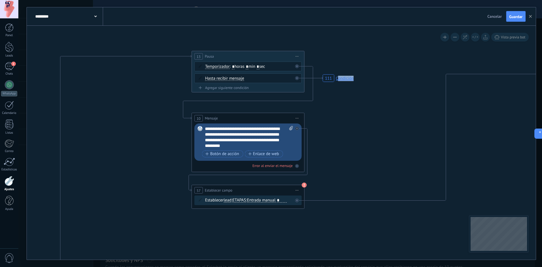
drag, startPoint x: 224, startPoint y: 181, endPoint x: 337, endPoint y: 154, distance: 116.6
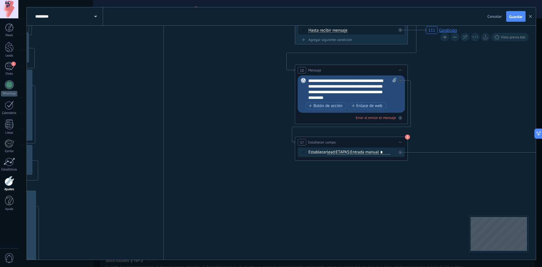
drag, startPoint x: 341, startPoint y: 157, endPoint x: 453, endPoint y: 99, distance: 125.9
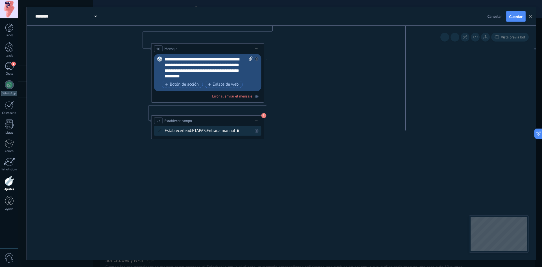
drag, startPoint x: 266, startPoint y: 104, endPoint x: 75, endPoint y: 199, distance: 213.1
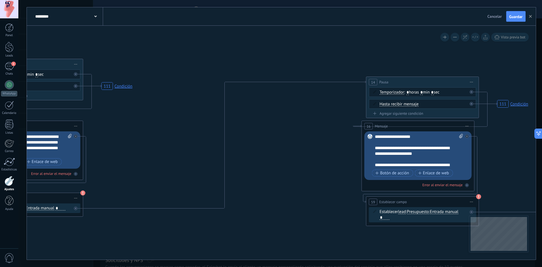
drag, startPoint x: 321, startPoint y: 168, endPoint x: 259, endPoint y: 188, distance: 64.8
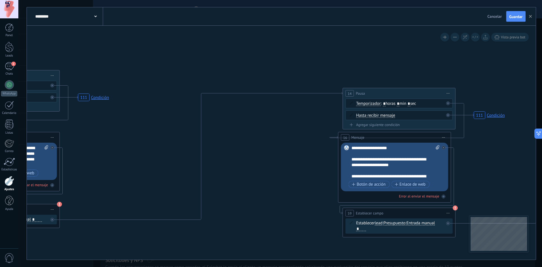
drag, startPoint x: 296, startPoint y: 164, endPoint x: 266, endPoint y: 181, distance: 33.8
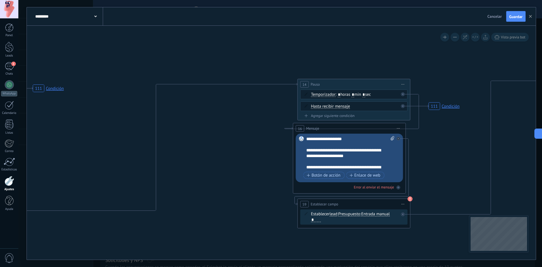
drag, startPoint x: 472, startPoint y: 181, endPoint x: 407, endPoint y: 151, distance: 71.6
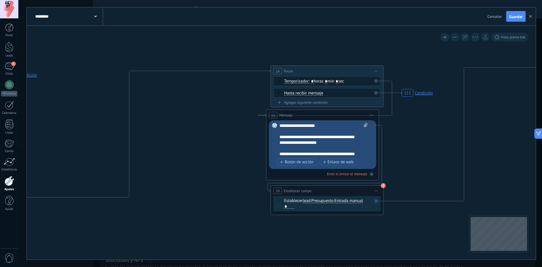
click at [320, 202] on span "Presupuesto" at bounding box center [322, 200] width 22 height 5
click at [320, 202] on button "Presupuesto" at bounding box center [343, 200] width 71 height 10
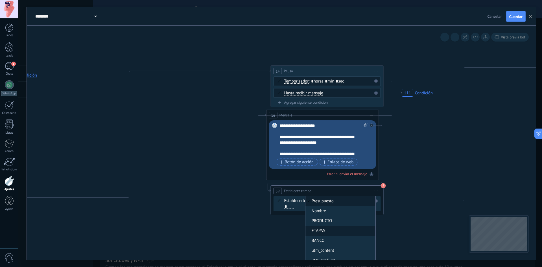
click at [333, 230] on span "ETAPAS" at bounding box center [339, 231] width 68 height 6
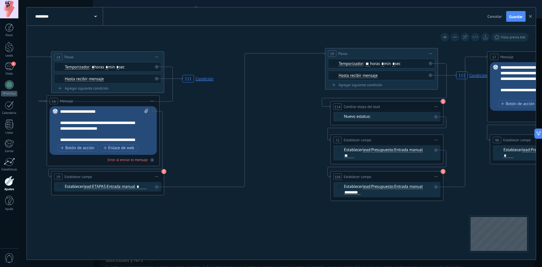
drag, startPoint x: 394, startPoint y: 229, endPoint x: 165, endPoint y: 215, distance: 229.7
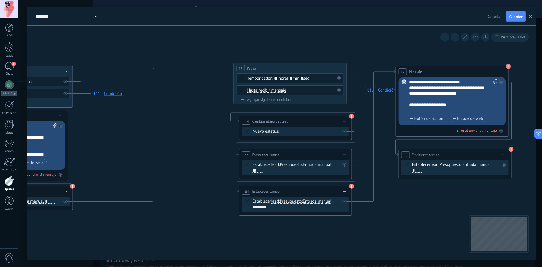
drag, startPoint x: 421, startPoint y: 227, endPoint x: 344, endPoint y: 237, distance: 77.4
click at [0, 0] on div "BASE DESCUENTO Logrado con éxito Venta Perdido" at bounding box center [0, 0] width 0 height 0
click at [0, 0] on label "DESCUENTO" at bounding box center [0, 0] width 0 height 0
click at [256, 173] on div "Establecer lead chat contact all contacts main contact lead empresa conversatio…" at bounding box center [294, 167] width 107 height 15
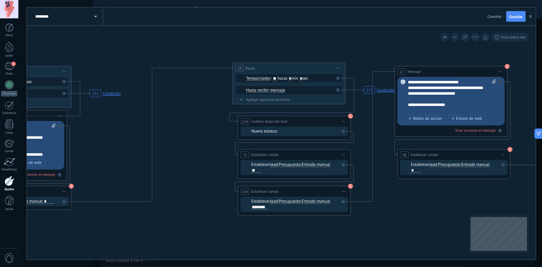
click at [257, 170] on div "**" at bounding box center [256, 170] width 10 height 4
click at [334, 191] on div "**********" at bounding box center [294, 191] width 112 height 10
click at [342, 191] on span "Iniciar vista previa aquí Cambiar nombre Duplicar [GEOGRAPHIC_DATA]" at bounding box center [343, 191] width 9 height 8
click at [361, 230] on div "Borrar" at bounding box center [369, 228] width 56 height 10
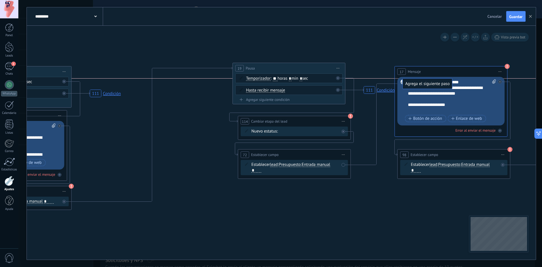
drag, startPoint x: 389, startPoint y: 183, endPoint x: 423, endPoint y: 78, distance: 110.1
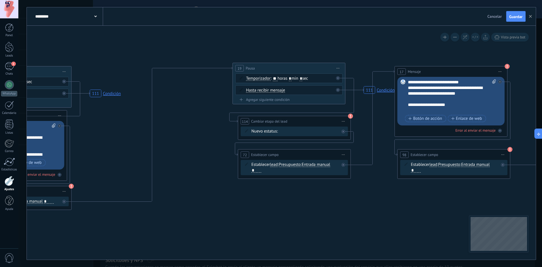
click at [454, 164] on span "Presupuesto" at bounding box center [449, 164] width 22 height 5
click at [454, 164] on button "Presupuesto" at bounding box center [470, 164] width 71 height 10
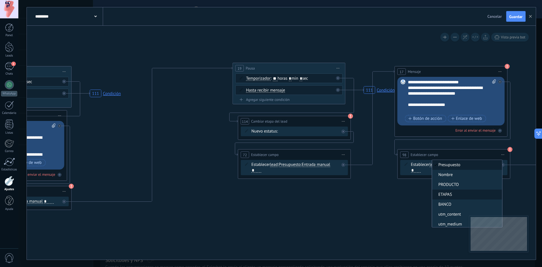
click at [458, 193] on span "ETAPAS" at bounding box center [466, 195] width 68 height 6
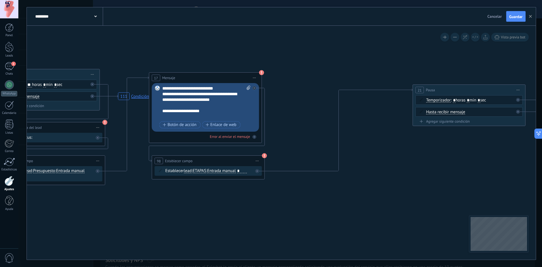
drag, startPoint x: 479, startPoint y: 190, endPoint x: 372, endPoint y: 192, distance: 107.2
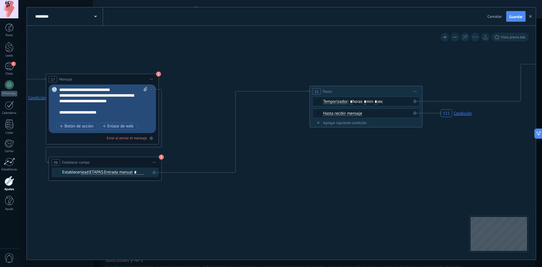
drag, startPoint x: 394, startPoint y: 188, endPoint x: 302, endPoint y: 190, distance: 91.4
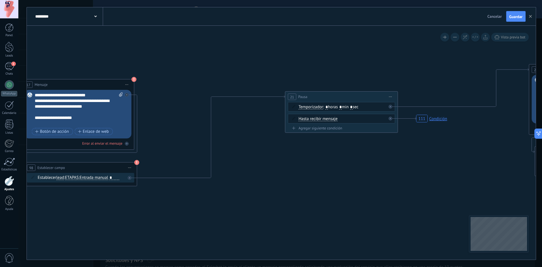
drag, startPoint x: 348, startPoint y: 192, endPoint x: 298, endPoint y: 193, distance: 49.9
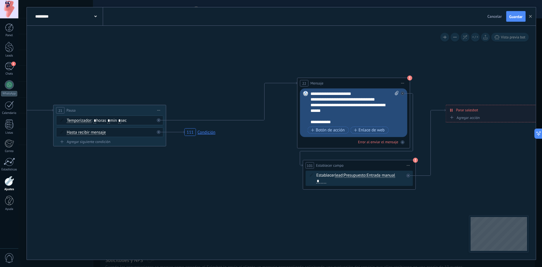
drag, startPoint x: 444, startPoint y: 172, endPoint x: 232, endPoint y: 183, distance: 211.8
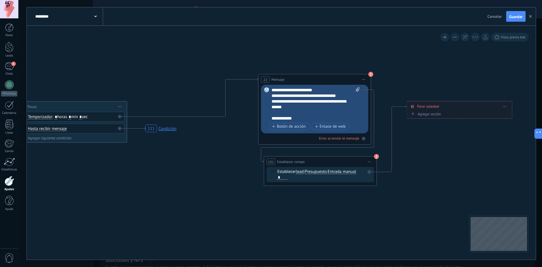
click at [321, 171] on span "Presupuesto" at bounding box center [315, 171] width 22 height 5
click at [321, 171] on button "Presupuesto" at bounding box center [337, 171] width 71 height 10
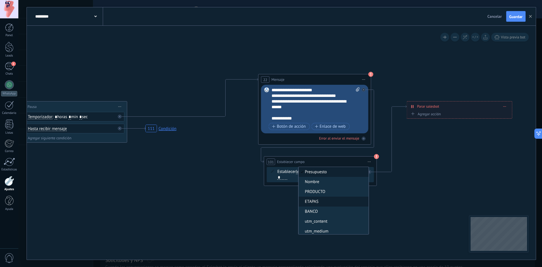
click at [326, 203] on span "ETAPAS" at bounding box center [332, 202] width 68 height 6
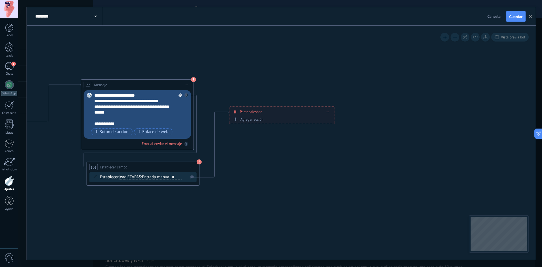
drag, startPoint x: 461, startPoint y: 188, endPoint x: 278, endPoint y: 196, distance: 183.5
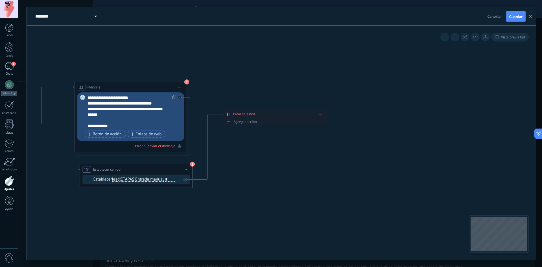
drag, startPoint x: 405, startPoint y: 223, endPoint x: 440, endPoint y: 99, distance: 128.9
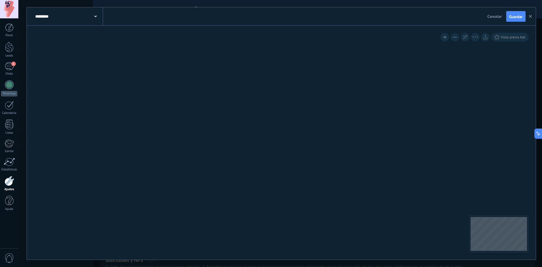
drag, startPoint x: 467, startPoint y: 119, endPoint x: 271, endPoint y: 123, distance: 196.1
drag, startPoint x: 420, startPoint y: 129, endPoint x: 443, endPoint y: 108, distance: 31.4
drag, startPoint x: 348, startPoint y: 131, endPoint x: 419, endPoint y: 131, distance: 70.5
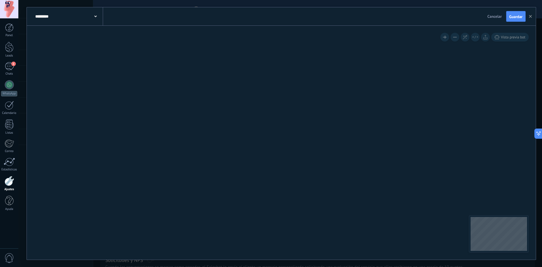
click at [416, 128] on icon "111 Condición 111 Condición 111 Condición 111 Condición" at bounding box center [1, 175] width 2584 height 1204
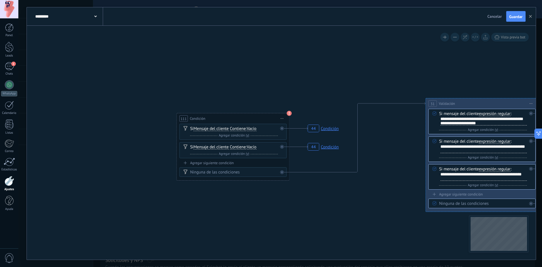
drag, startPoint x: 298, startPoint y: 233, endPoint x: 247, endPoint y: 205, distance: 58.5
click at [211, 128] on span "Mensaje del cliente" at bounding box center [210, 128] width 35 height 5
click at [211, 128] on button "Mensaje del cliente" at bounding box center [225, 129] width 71 height 10
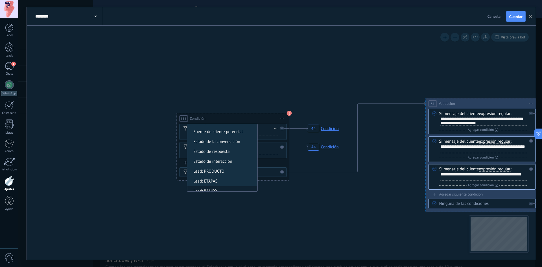
scroll to position [85, 0]
click at [223, 143] on span "Lead: PRODUCTO" at bounding box center [221, 143] width 68 height 6
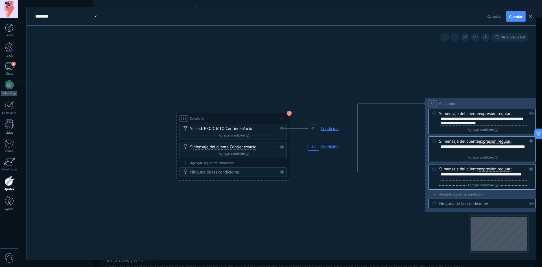
click at [208, 146] on span "Mensaje del cliente" at bounding box center [210, 147] width 35 height 5
click at [208, 146] on button "Mensaje del cliente" at bounding box center [225, 147] width 71 height 10
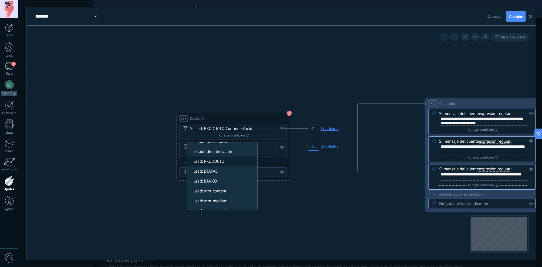
click at [223, 162] on span "Lead: PRODUCTO" at bounding box center [221, 162] width 68 height 6
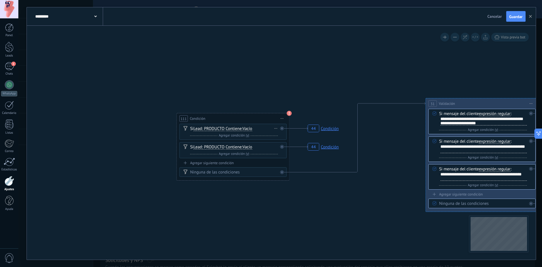
click at [209, 128] on span "Lead: PRODUCTO" at bounding box center [208, 128] width 31 height 5
click at [209, 128] on button "Lead: PRODUCTO" at bounding box center [225, 129] width 71 height 10
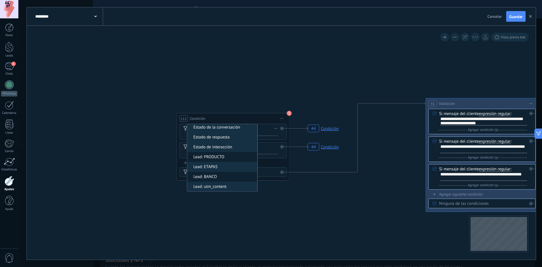
click at [220, 178] on span "Lead: BANCO" at bounding box center [221, 177] width 68 height 6
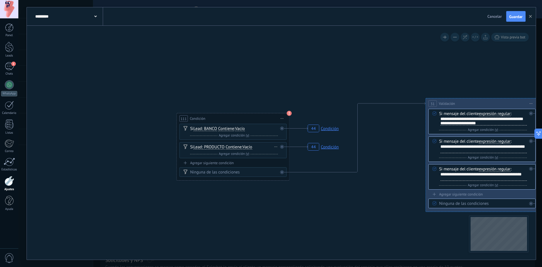
click at [203, 147] on span "Lead: PRODUCTO" at bounding box center [208, 147] width 31 height 5
click at [203, 147] on button "Lead: PRODUCTO" at bounding box center [225, 147] width 71 height 10
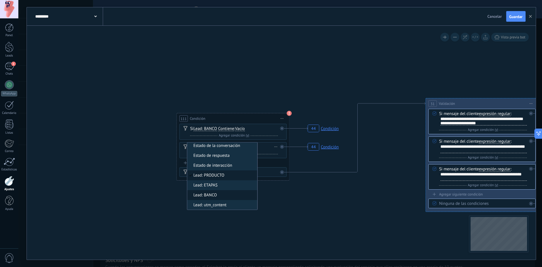
click at [215, 194] on span "Lead: BANCO" at bounding box center [221, 195] width 68 height 6
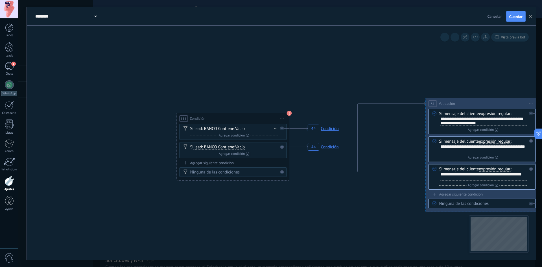
click at [243, 128] on span "Vacío" at bounding box center [240, 128] width 10 height 5
click at [243, 128] on button "Vacío" at bounding box center [267, 129] width 71 height 10
click at [252, 140] on span "YAPE" at bounding box center [263, 139] width 68 height 6
click at [240, 149] on span "Vacío Vacío YAPE BCP PLIN Vacío Vacío YAPE BCP PLIN" at bounding box center [240, 146] width 10 height 5
click at [243, 147] on span "Vacío" at bounding box center [240, 147] width 10 height 5
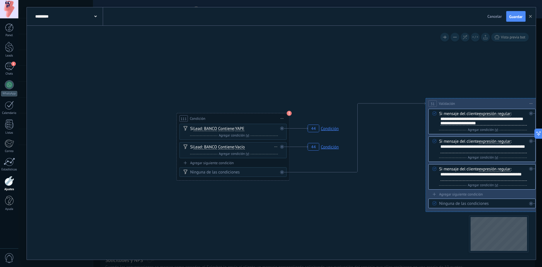
click at [243, 147] on button "Vacío" at bounding box center [267, 147] width 71 height 10
click at [249, 163] on li "BCP" at bounding box center [264, 167] width 70 height 10
click at [209, 163] on div "Agregar siguiente condición" at bounding box center [232, 162] width 107 height 5
click at [211, 164] on span "Mensaje del cliente" at bounding box center [210, 165] width 35 height 5
click at [211, 164] on button "Mensaje del cliente" at bounding box center [225, 165] width 71 height 10
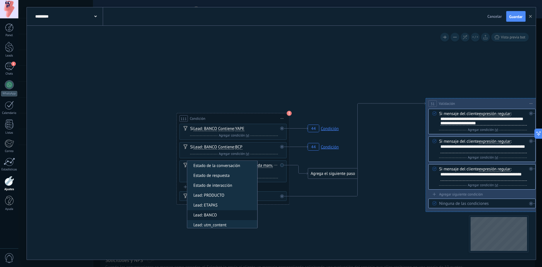
scroll to position [85, 0]
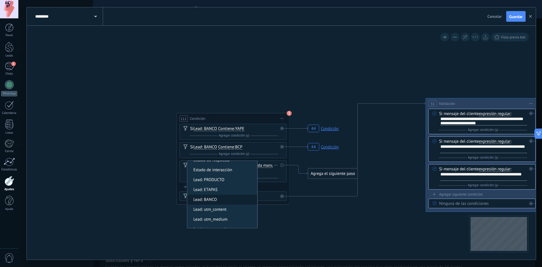
click at [222, 201] on span "Lead: BANCO" at bounding box center [221, 200] width 68 height 6
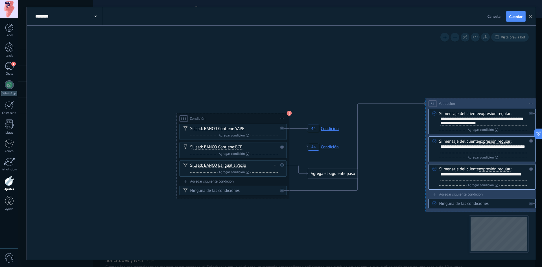
click at [242, 164] on span "Vacío" at bounding box center [241, 165] width 10 height 5
click at [242, 164] on button "Vacío" at bounding box center [269, 165] width 71 height 10
click at [253, 197] on span "PLIN" at bounding box center [264, 195] width 68 height 6
click at [319, 171] on div "Agrega el siguiente paso" at bounding box center [332, 173] width 49 height 9
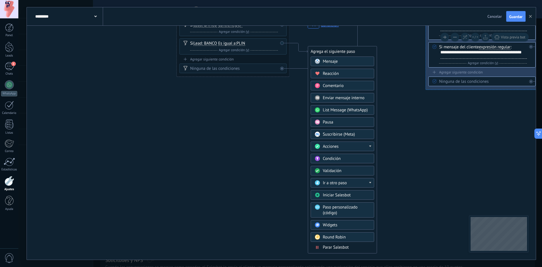
click at [339, 161] on span "Condición" at bounding box center [331, 158] width 18 height 5
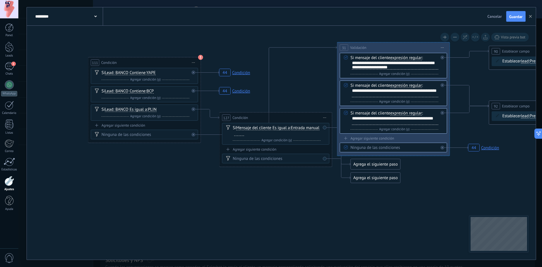
drag, startPoint x: 334, startPoint y: 154, endPoint x: 328, endPoint y: 217, distance: 62.9
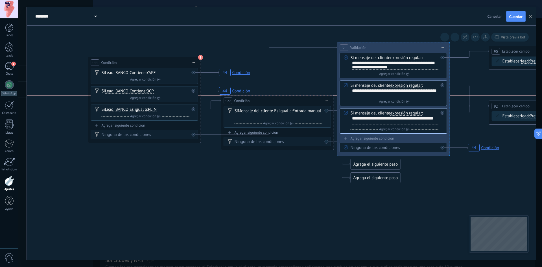
drag, startPoint x: 262, startPoint y: 116, endPoint x: 263, endPoint y: 99, distance: 17.3
click at [263, 99] on div "127 Condición ********* Iniciar vista previa aquí Cambiar nombre Duplicar Borrar" at bounding box center [277, 100] width 112 height 10
drag, startPoint x: 264, startPoint y: 98, endPoint x: 263, endPoint y: 102, distance: 4.0
click at [263, 102] on div "127 Condición ********* Iniciar vista previa aquí Cambiar nombre Duplicar Borrar" at bounding box center [277, 100] width 112 height 10
click at [325, 101] on icon at bounding box center [326, 100] width 3 height 1
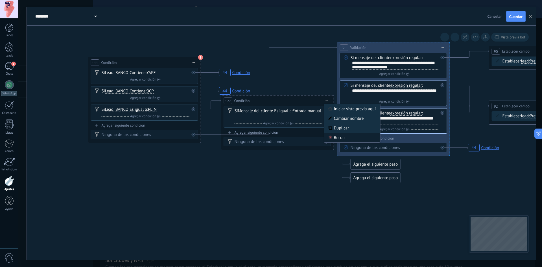
click at [338, 135] on div "Borrar" at bounding box center [352, 138] width 56 height 10
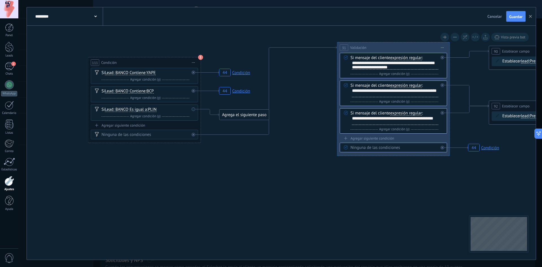
click at [234, 117] on div "Agrega el siguiente paso" at bounding box center [243, 114] width 49 height 9
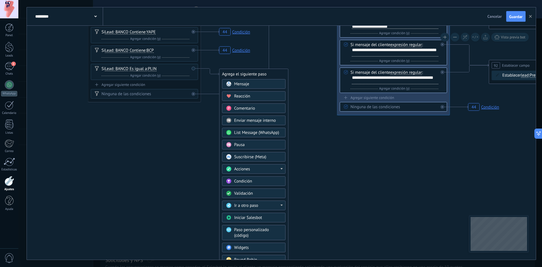
click at [269, 203] on div "Ir a otro paso" at bounding box center [257, 206] width 47 height 6
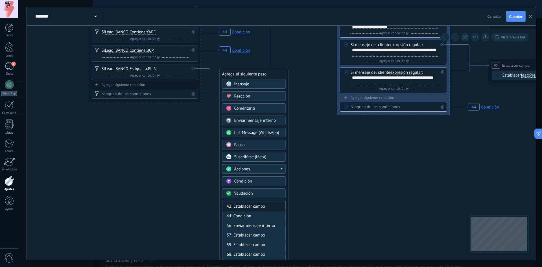
scroll to position [141, 0]
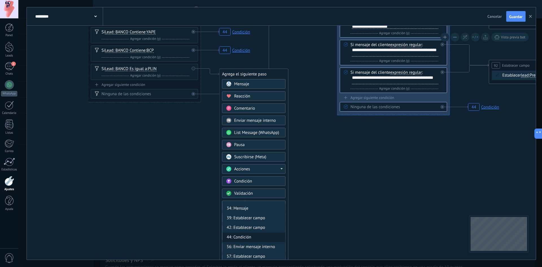
click at [250, 239] on div "44: Condición" at bounding box center [253, 237] width 63 height 10
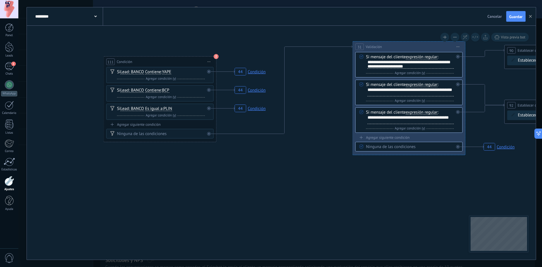
drag, startPoint x: 271, startPoint y: 156, endPoint x: 300, endPoint y: 216, distance: 66.6
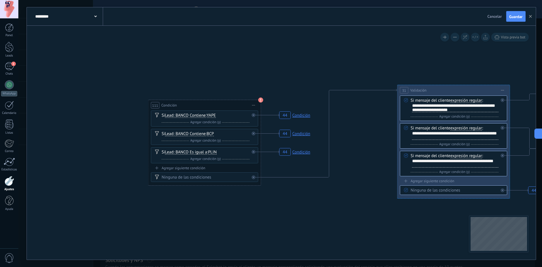
drag, startPoint x: 271, startPoint y: 167, endPoint x: 301, endPoint y: 182, distance: 33.3
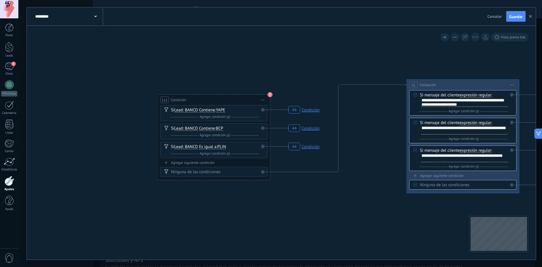
drag, startPoint x: 244, startPoint y: 224, endPoint x: 254, endPoint y: 219, distance: 10.7
click at [204, 145] on span "Es igual a" at bounding box center [207, 146] width 17 height 5
click at [204, 145] on button "Es igual a" at bounding box center [231, 147] width 71 height 10
click at [221, 165] on span "Contiene" at bounding box center [227, 167] width 68 height 6
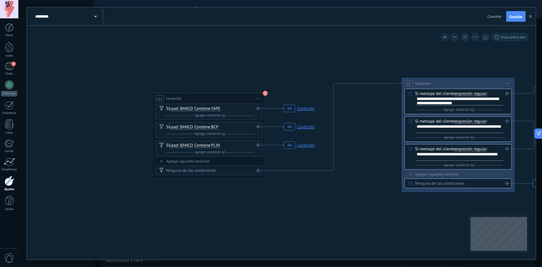
drag, startPoint x: 310, startPoint y: 224, endPoint x: 305, endPoint y: 224, distance: 5.1
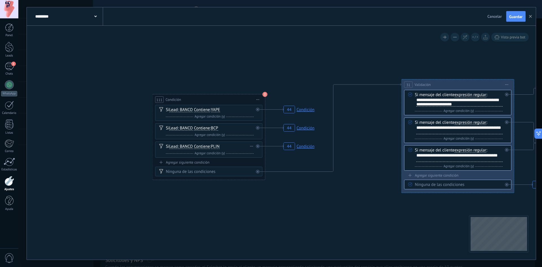
click at [201, 147] on span "Contiene" at bounding box center [202, 146] width 16 height 5
click at [201, 147] on button "Contiene" at bounding box center [226, 146] width 71 height 10
click at [215, 147] on span "Es igual a" at bounding box center [222, 147] width 68 height 6
click at [203, 129] on span "Contiene" at bounding box center [202, 128] width 16 height 5
click at [203, 129] on button "Contiene" at bounding box center [226, 128] width 71 height 10
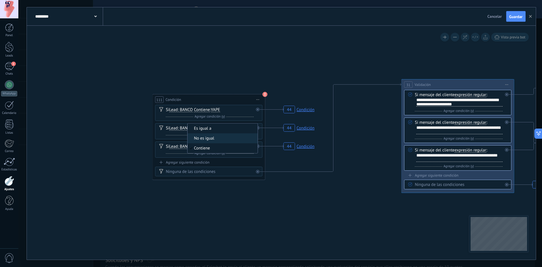
click at [220, 129] on span "Es igual a" at bounding box center [222, 129] width 68 height 6
click at [205, 110] on span "Contiene" at bounding box center [202, 109] width 16 height 5
click at [205, 110] on button "Contiene" at bounding box center [226, 110] width 71 height 10
click at [217, 109] on span "Es igual a" at bounding box center [222, 110] width 68 height 6
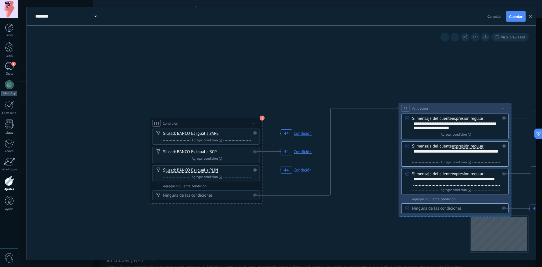
drag, startPoint x: 285, startPoint y: 199, endPoint x: 280, endPoint y: 223, distance: 24.3
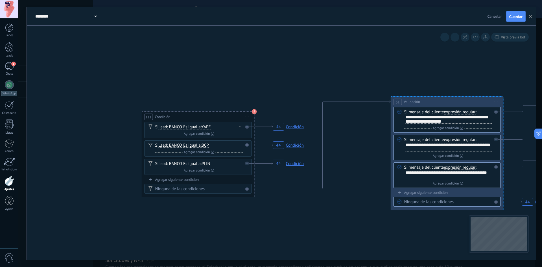
click at [195, 128] on span "Es igual a" at bounding box center [191, 127] width 17 height 5
click at [195, 128] on button "Es igual a" at bounding box center [215, 127] width 71 height 10
click at [204, 146] on span "Contiene" at bounding box center [211, 147] width 68 height 6
click at [195, 146] on span "Es igual a" at bounding box center [191, 145] width 17 height 5
click at [195, 146] on button "Es igual a" at bounding box center [215, 145] width 71 height 10
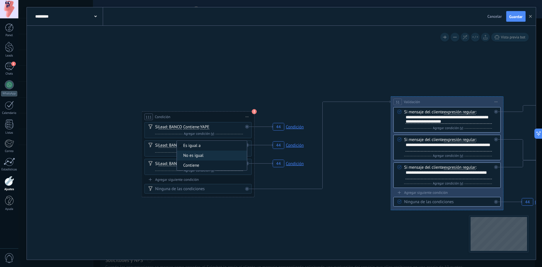
click at [204, 163] on span "Contiene" at bounding box center [211, 165] width 68 height 6
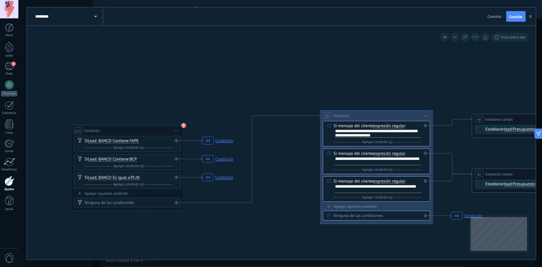
drag, startPoint x: 357, startPoint y: 181, endPoint x: 272, endPoint y: 199, distance: 86.5
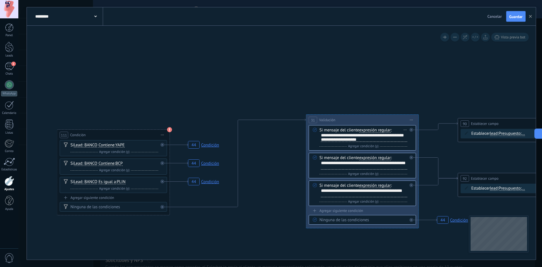
click at [373, 138] on div "**********" at bounding box center [364, 137] width 86 height 9
drag, startPoint x: 368, startPoint y: 140, endPoint x: 319, endPoint y: 137, distance: 49.2
click at [319, 137] on div "**********" at bounding box center [363, 137] width 88 height 9
copy div "**********"
drag, startPoint x: 344, startPoint y: 167, endPoint x: 316, endPoint y: 161, distance: 28.3
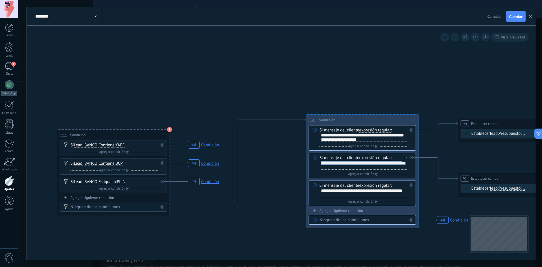
click at [316, 161] on div "Si mensaje del cliente expresión regular es igual a no es igual contiene no con…" at bounding box center [362, 165] width 107 height 25
copy div "**********"
drag, startPoint x: 374, startPoint y: 137, endPoint x: 348, endPoint y: 136, distance: 26.0
click at [348, 136] on div "**********" at bounding box center [364, 137] width 86 height 9
drag, startPoint x: 371, startPoint y: 140, endPoint x: 319, endPoint y: 133, distance: 53.2
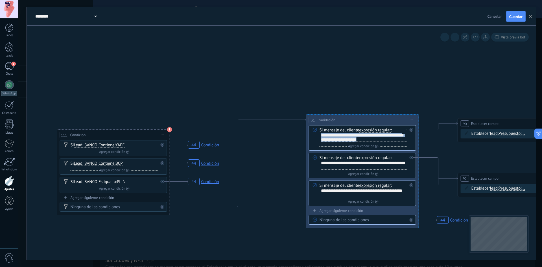
click at [319, 133] on div "Si mensaje del cliente expresión regular es igual a no es igual contiene no con…" at bounding box center [362, 137] width 107 height 25
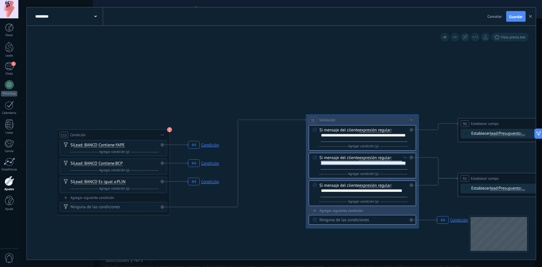
drag, startPoint x: 344, startPoint y: 166, endPoint x: 316, endPoint y: 161, distance: 28.6
click at [316, 161] on div "Si mensaje del cliente expresión regular es igual a no es igual contiene no con…" at bounding box center [362, 165] width 107 height 25
click at [346, 192] on div "**********" at bounding box center [364, 192] width 86 height 9
click at [335, 193] on div "**********" at bounding box center [364, 192] width 86 height 9
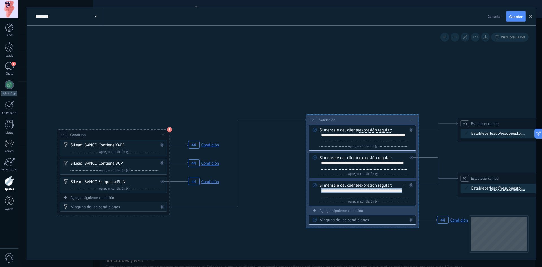
drag, startPoint x: 335, startPoint y: 194, endPoint x: 321, endPoint y: 190, distance: 14.7
click at [321, 190] on div "**********" at bounding box center [364, 192] width 86 height 9
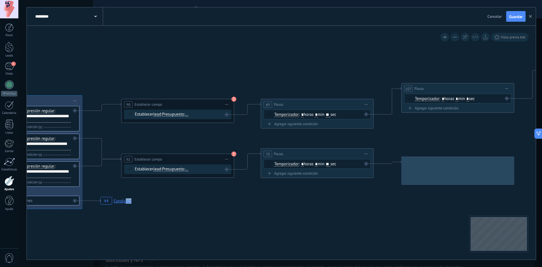
drag, startPoint x: 469, startPoint y: 85, endPoint x: 321, endPoint y: 81, distance: 147.6
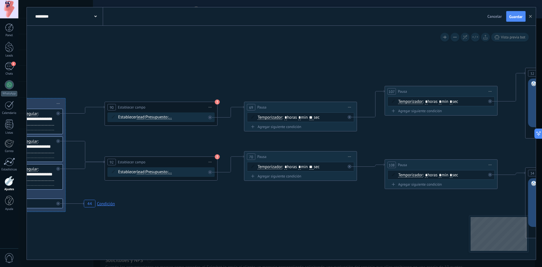
drag, startPoint x: 462, startPoint y: 63, endPoint x: 320, endPoint y: 112, distance: 150.9
click at [0, 116] on body ".abccls-1,.abccls-2{fill-rule:evenodd}.abccls-2{fill:#fff} .abfcls-1{fill:none}…" at bounding box center [271, 133] width 542 height 267
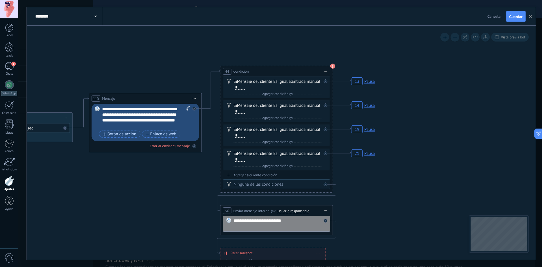
drag, startPoint x: 448, startPoint y: 106, endPoint x: 206, endPoint y: 50, distance: 248.4
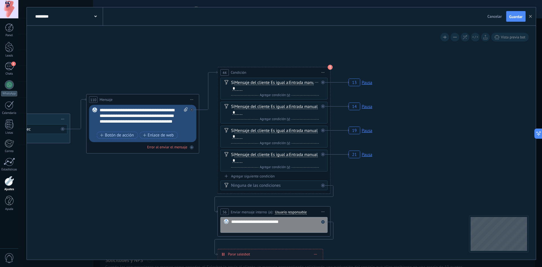
click at [257, 83] on span "Mensaje del cliente" at bounding box center [251, 82] width 35 height 5
click at [257, 83] on button "Mensaje del cliente" at bounding box center [267, 83] width 71 height 10
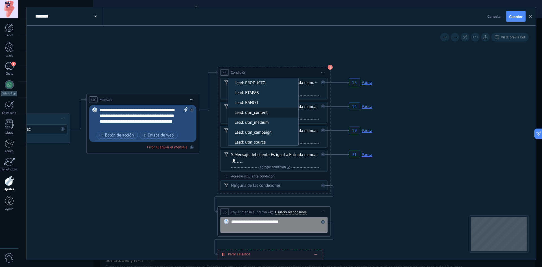
scroll to position [56, 0]
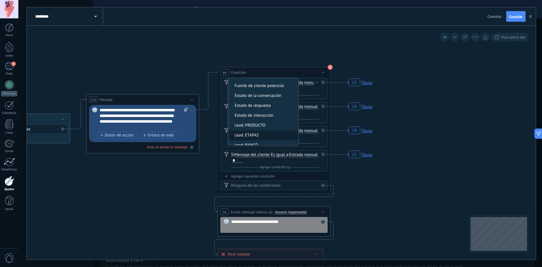
click at [258, 134] on span "Lead: ETAPAS" at bounding box center [262, 135] width 68 height 6
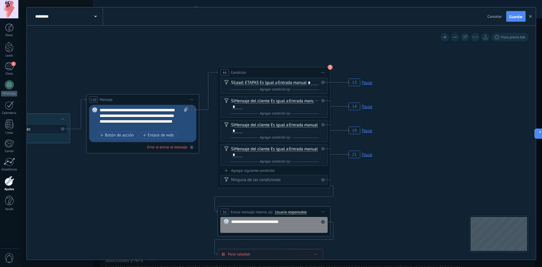
click at [246, 103] on span "Mensaje del cliente" at bounding box center [251, 101] width 35 height 5
click at [246, 106] on button "Mensaje del cliente" at bounding box center [267, 101] width 71 height 10
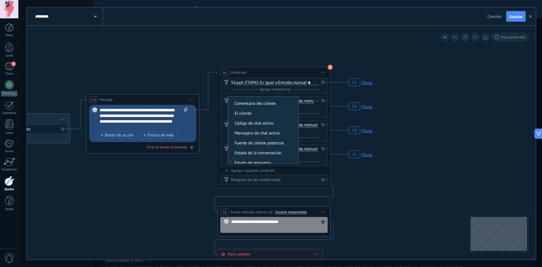
scroll to position [85, 0]
click at [261, 128] on span "Lead: ETAPAS" at bounding box center [262, 125] width 68 height 6
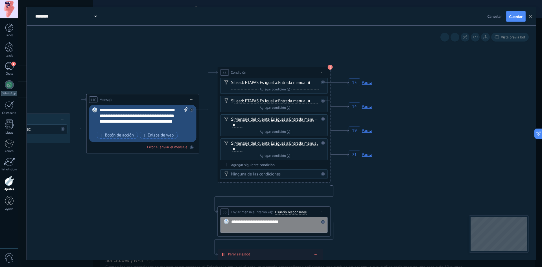
click at [247, 128] on div "Si Mensaje del cliente Mensaje del cliente Emoción de la conversación Comentari…" at bounding box center [275, 121] width 88 height 11
click at [248, 122] on span "Mensaje del cliente" at bounding box center [251, 119] width 35 height 5
click at [248, 124] on button "Mensaje del cliente" at bounding box center [267, 119] width 71 height 10
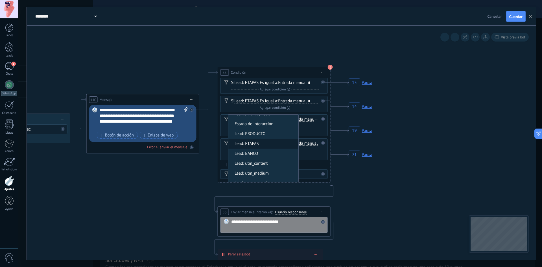
click at [257, 146] on span "Lead: ETAPAS" at bounding box center [262, 144] width 68 height 6
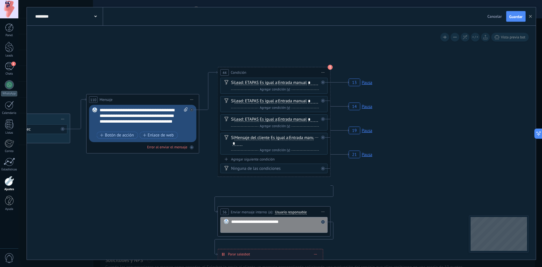
click at [250, 140] on span "Mensaje del cliente" at bounding box center [251, 137] width 35 height 5
click at [250, 143] on button "Mensaje del cliente" at bounding box center [267, 138] width 71 height 10
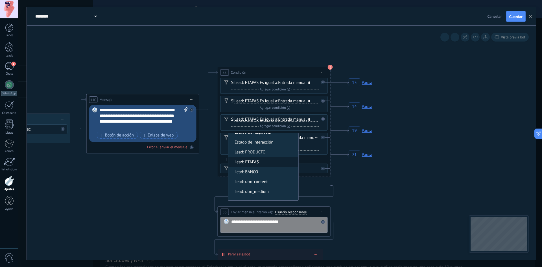
click at [262, 165] on span "Lead: ETAPAS" at bounding box center [262, 162] width 68 height 6
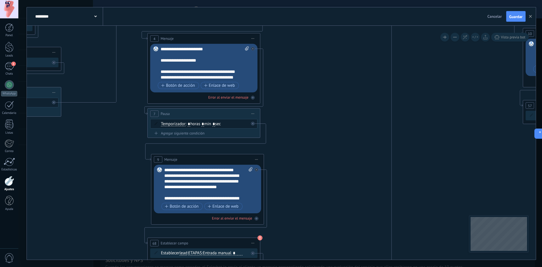
drag, startPoint x: 473, startPoint y: 119, endPoint x: 410, endPoint y: 151, distance: 70.6
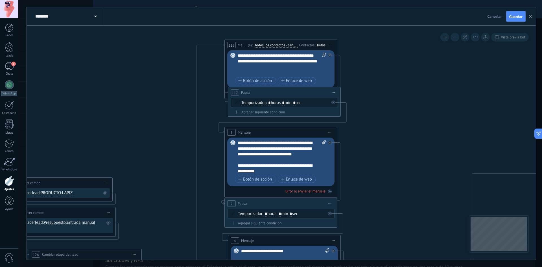
drag, startPoint x: 370, startPoint y: 105, endPoint x: 368, endPoint y: 225, distance: 119.6
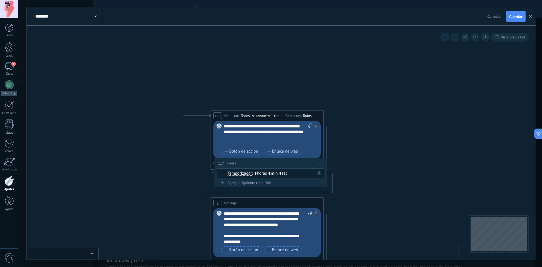
drag, startPoint x: 384, startPoint y: 161, endPoint x: 371, endPoint y: 203, distance: 43.7
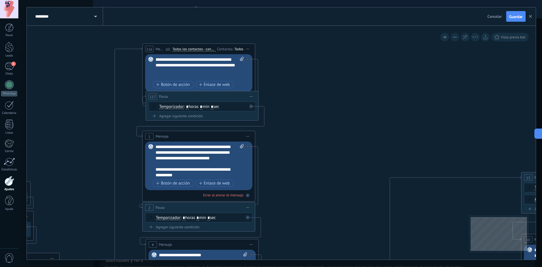
drag, startPoint x: 379, startPoint y: 211, endPoint x: 234, endPoint y: 116, distance: 173.2
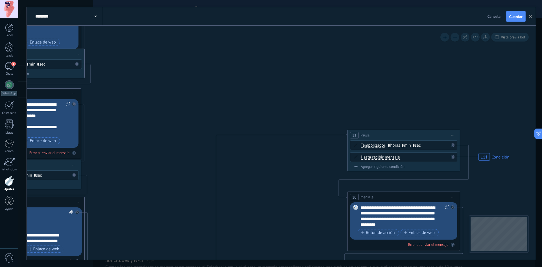
drag, startPoint x: 367, startPoint y: 108, endPoint x: 265, endPoint y: 93, distance: 103.2
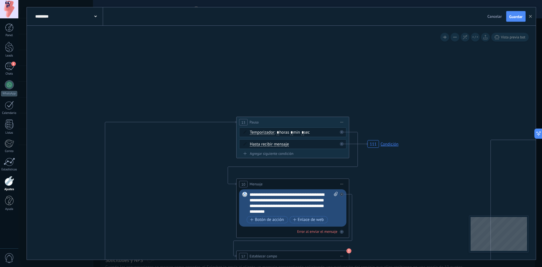
drag, startPoint x: 441, startPoint y: 95, endPoint x: 110, endPoint y: 54, distance: 333.4
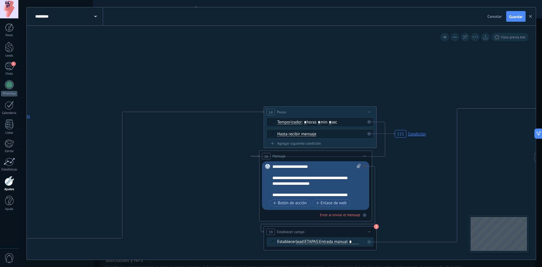
drag, startPoint x: 349, startPoint y: 67, endPoint x: 206, endPoint y: 69, distance: 143.3
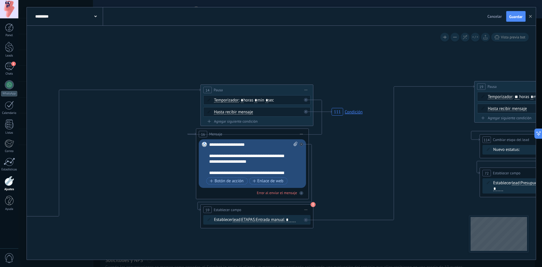
drag, startPoint x: 291, startPoint y: 82, endPoint x: 232, endPoint y: 60, distance: 62.4
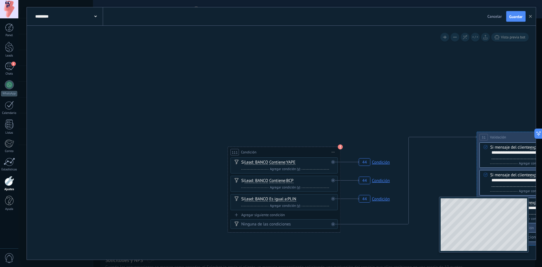
click at [442, 254] on div "**********" at bounding box center [281, 143] width 509 height 234
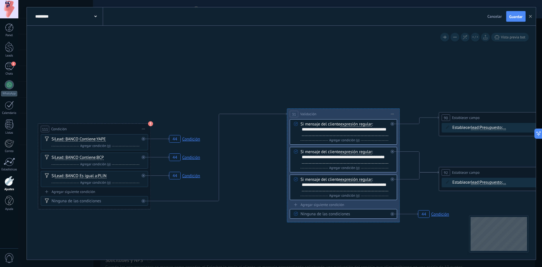
drag, startPoint x: 283, startPoint y: 223, endPoint x: 184, endPoint y: 216, distance: 100.1
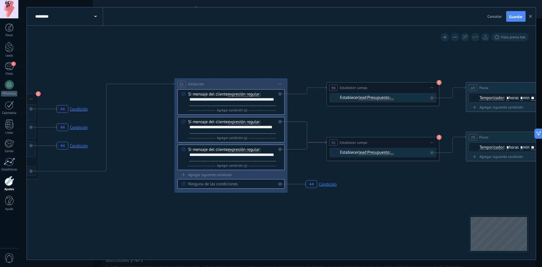
drag, startPoint x: 347, startPoint y: 242, endPoint x: 280, endPoint y: 222, distance: 70.3
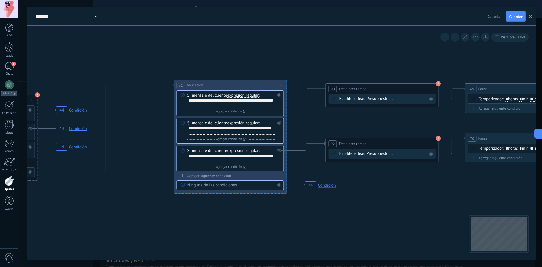
click at [378, 99] on span "Presupuesto" at bounding box center [377, 98] width 22 height 5
click at [378, 99] on button "Presupuesto" at bounding box center [398, 99] width 71 height 10
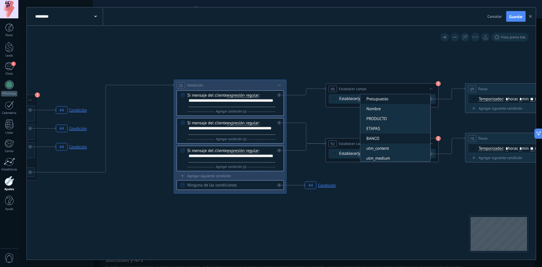
click at [380, 138] on span "BANCO" at bounding box center [394, 139] width 68 height 6
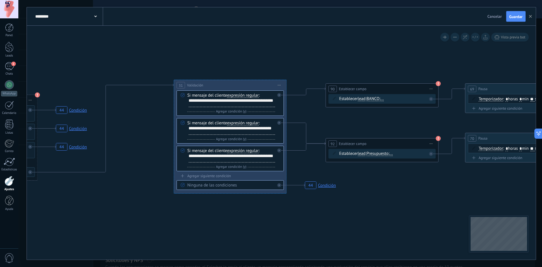
click at [375, 156] on div "Establecer lead chat contact all contacts main contact lead empresa conversatio…" at bounding box center [381, 154] width 107 height 10
click at [379, 153] on span "Presupuesto" at bounding box center [377, 153] width 22 height 5
click at [379, 153] on button "Presupuesto" at bounding box center [398, 153] width 71 height 10
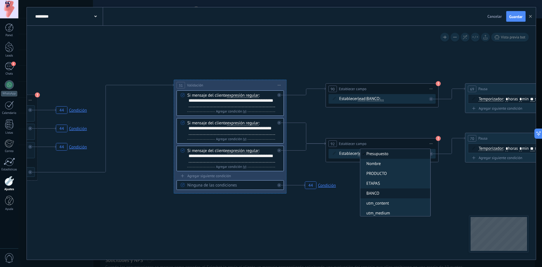
click at [378, 194] on span "BANCO" at bounding box center [394, 193] width 68 height 6
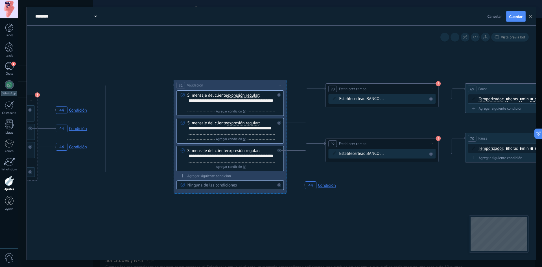
drag, startPoint x: 396, startPoint y: 155, endPoint x: 396, endPoint y: 146, distance: 9.6
drag, startPoint x: 396, startPoint y: 145, endPoint x: 392, endPoint y: 149, distance: 6.2
click at [393, 144] on div "**********" at bounding box center [378, 143] width 112 height 10
click at [384, 98] on span "..." at bounding box center [381, 98] width 3 height 5
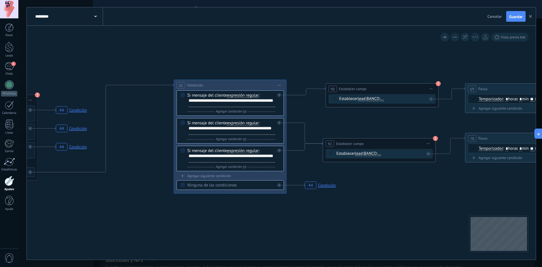
click at [386, 98] on button "..." at bounding box center [412, 99] width 71 height 10
click at [392, 109] on span "YAPE" at bounding box center [408, 109] width 68 height 6
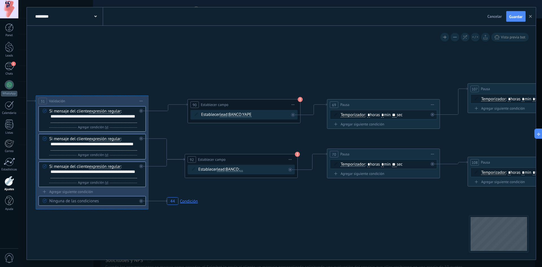
drag, startPoint x: 496, startPoint y: 186, endPoint x: 200, endPoint y: 187, distance: 296.2
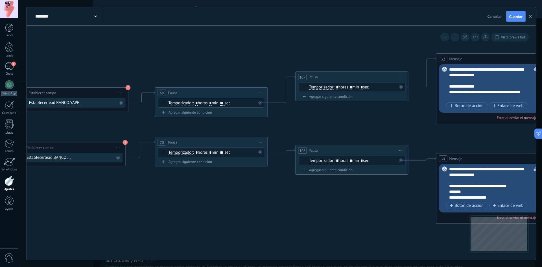
drag, startPoint x: 397, startPoint y: 194, endPoint x: 116, endPoint y: 181, distance: 281.3
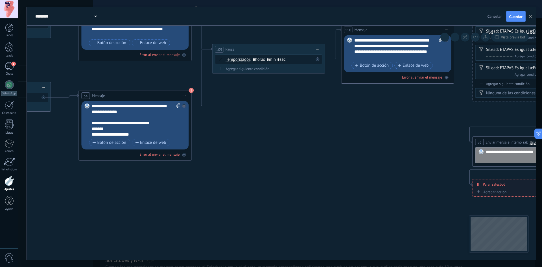
drag, startPoint x: 474, startPoint y: 190, endPoint x: 405, endPoint y: 179, distance: 69.9
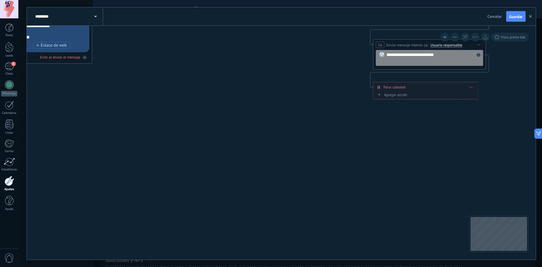
drag, startPoint x: 407, startPoint y: 194, endPoint x: 212, endPoint y: 199, distance: 195.3
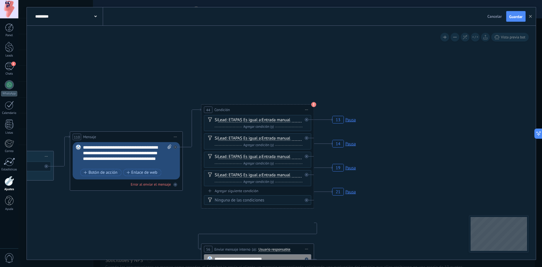
drag, startPoint x: 461, startPoint y: 115, endPoint x: 391, endPoint y: 244, distance: 146.7
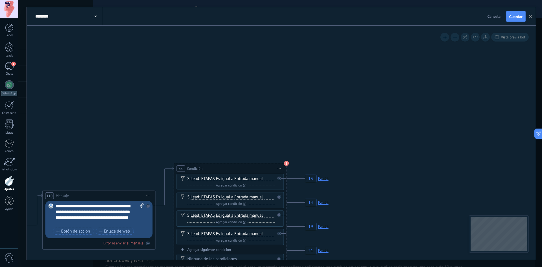
drag, startPoint x: 470, startPoint y: 131, endPoint x: 443, endPoint y: 170, distance: 47.8
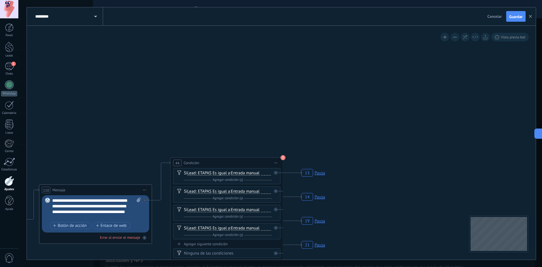
drag, startPoint x: 381, startPoint y: 90, endPoint x: 370, endPoint y: 214, distance: 124.3
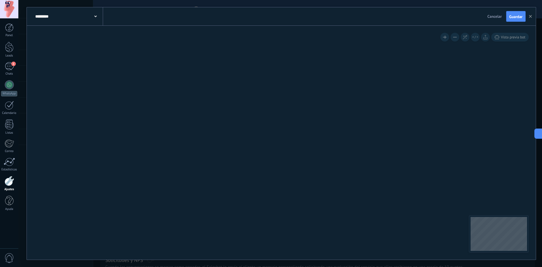
click at [333, 192] on icon "111 Condición 111 Condición 111 Condición 111 Condición 44 Condición 44 Condici…" at bounding box center [40, 55] width 2584 height 1222
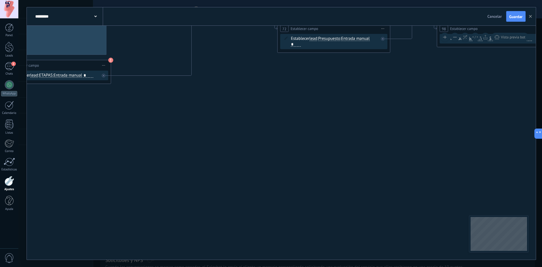
drag, startPoint x: 334, startPoint y: 109, endPoint x: 338, endPoint y: 172, distance: 62.8
click at [339, 179] on icon "111 Condición 111 Condición 111 Condición 111 Condición 44 Condición 44 Condici…" at bounding box center [43, 264] width 2584 height 1222
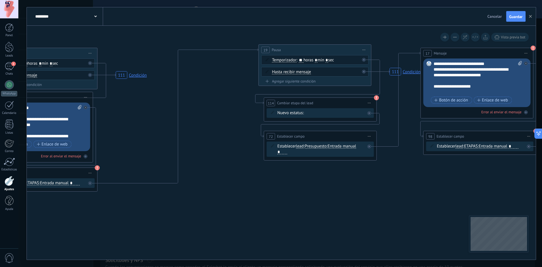
drag, startPoint x: 310, startPoint y: 126, endPoint x: 301, endPoint y: 170, distance: 44.4
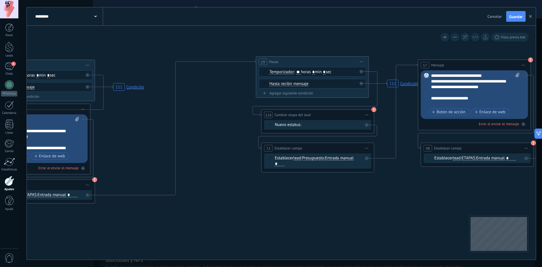
drag, startPoint x: 256, startPoint y: 69, endPoint x: 248, endPoint y: 84, distance: 16.7
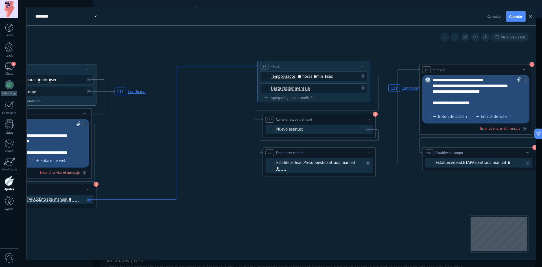
drag, startPoint x: 249, startPoint y: 62, endPoint x: 250, endPoint y: 71, distance: 9.4
click at [252, 65] on icon at bounding box center [176, 132] width 161 height 135
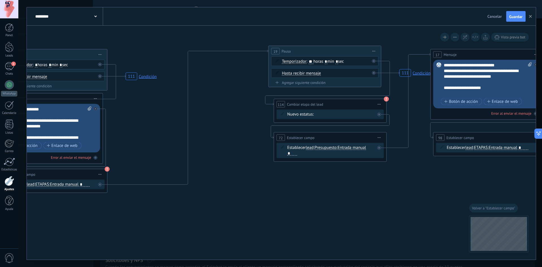
drag, startPoint x: 192, startPoint y: 183, endPoint x: 264, endPoint y: 75, distance: 129.7
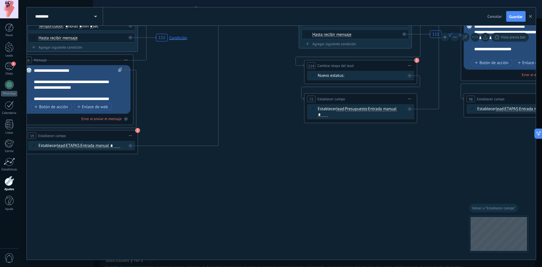
drag, startPoint x: 271, startPoint y: 200, endPoint x: 297, endPoint y: 39, distance: 163.7
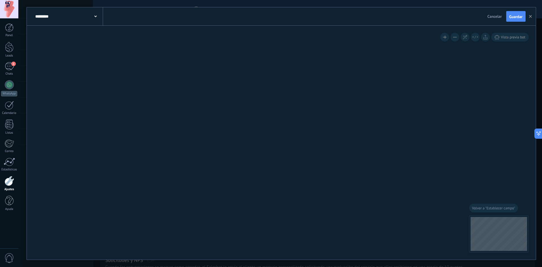
drag, startPoint x: 359, startPoint y: 180, endPoint x: 368, endPoint y: 159, distance: 22.8
click at [317, 56] on icon "111 Condición 111 Condición 111 Condición 111 Condición 44 Condición 44 Condici…" at bounding box center [90, 133] width 2584 height 1222
drag, startPoint x: 285, startPoint y: 55, endPoint x: 282, endPoint y: 51, distance: 4.9
click at [282, 51] on icon "111 Condición 111 Condición 111 Condición 111 Condición 44 Condición 44 Condici…" at bounding box center [54, 48] width 2584 height 1222
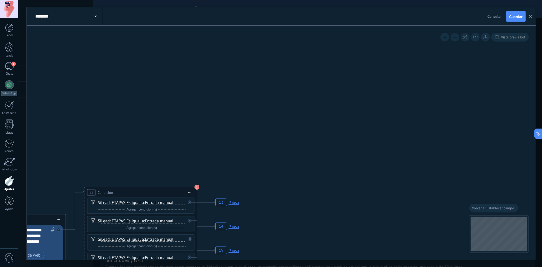
drag, startPoint x: 333, startPoint y: 124, endPoint x: 346, endPoint y: 89, distance: 37.5
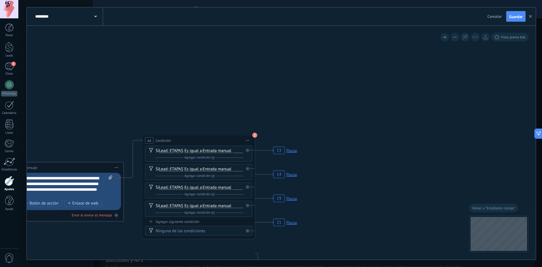
drag, startPoint x: 263, startPoint y: 200, endPoint x: 308, endPoint y: 183, distance: 47.4
drag, startPoint x: 256, startPoint y: 163, endPoint x: 309, endPoint y: 130, distance: 63.5
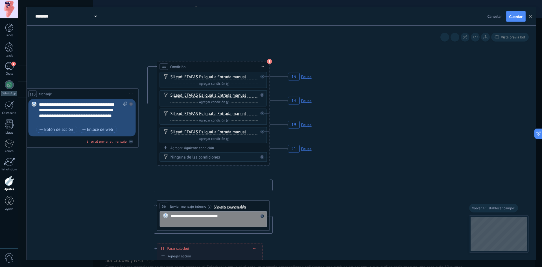
drag, startPoint x: 348, startPoint y: 177, endPoint x: 362, endPoint y: 103, distance: 75.1
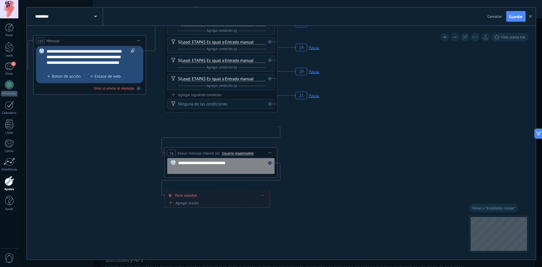
drag, startPoint x: 292, startPoint y: 193, endPoint x: 292, endPoint y: 148, distance: 44.9
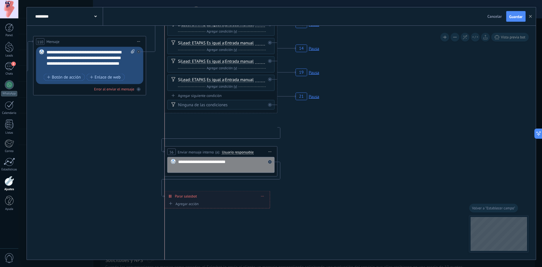
drag, startPoint x: 279, startPoint y: 151, endPoint x: 264, endPoint y: 148, distance: 15.1
click at [264, 148] on div "**********" at bounding box center [221, 151] width 112 height 10
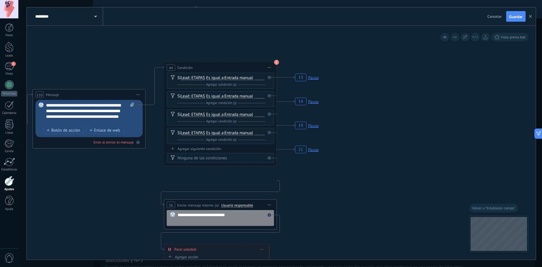
drag, startPoint x: 296, startPoint y: 133, endPoint x: 294, endPoint y: 197, distance: 64.0
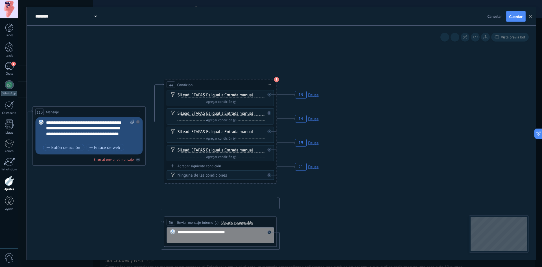
drag, startPoint x: 276, startPoint y: 133, endPoint x: 299, endPoint y: 132, distance: 22.6
click at [276, 75] on div "A este bloque se le asignaron valores predeterminados, ya que su cuenta le falt…" at bounding box center [229, 67] width 113 height 16
click at [276, 78] on use at bounding box center [276, 79] width 5 height 5
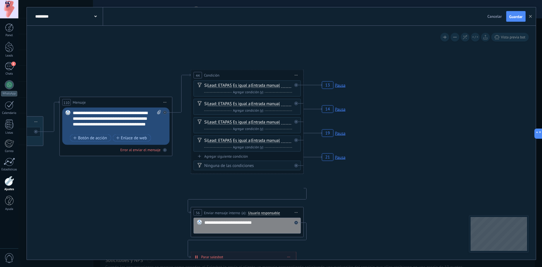
drag, startPoint x: 278, startPoint y: 83, endPoint x: 270, endPoint y: 71, distance: 14.3
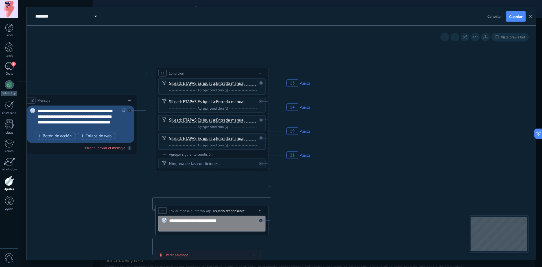
drag, startPoint x: 268, startPoint y: 171, endPoint x: 272, endPoint y: 179, distance: 9.5
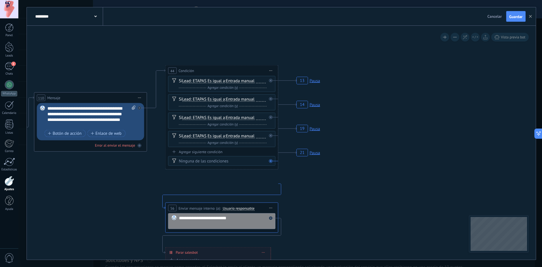
drag, startPoint x: 270, startPoint y: 187, endPoint x: 279, endPoint y: 186, distance: 8.8
click at [280, 185] on icon at bounding box center [221, 195] width 118 height 25
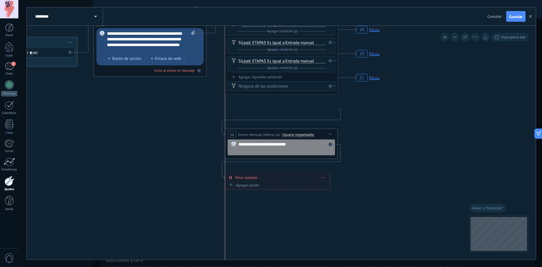
drag, startPoint x: 320, startPoint y: 130, endPoint x: 321, endPoint y: 157, distance: 26.8
click at [319, 131] on div "**********" at bounding box center [281, 134] width 112 height 10
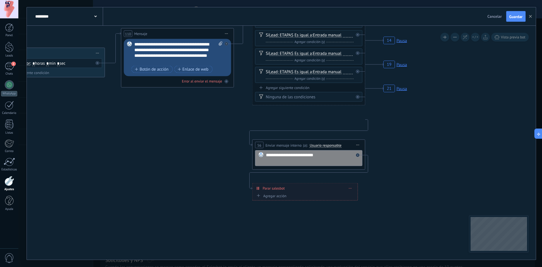
drag, startPoint x: 130, startPoint y: 191, endPoint x: 266, endPoint y: 260, distance: 152.8
click at [266, 260] on div "**********" at bounding box center [279, 133] width 523 height 267
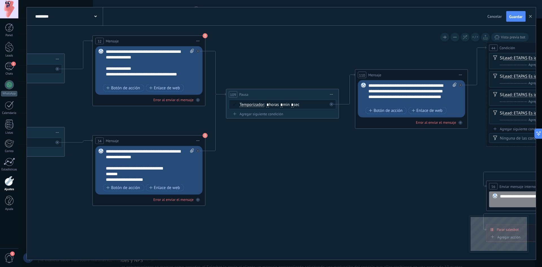
drag, startPoint x: 168, startPoint y: 194, endPoint x: 267, endPoint y: 173, distance: 101.1
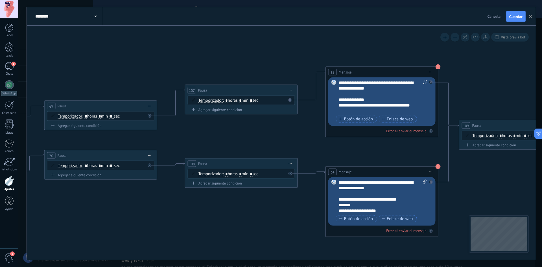
drag, startPoint x: 126, startPoint y: 131, endPoint x: 317, endPoint y: 150, distance: 192.5
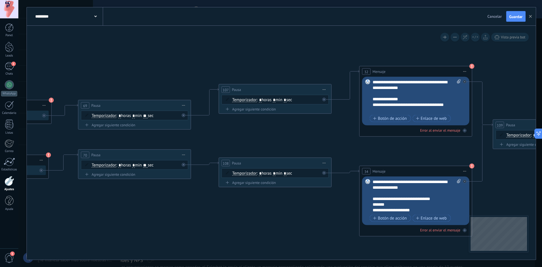
drag, startPoint x: 276, startPoint y: 139, endPoint x: 309, endPoint y: 138, distance: 33.9
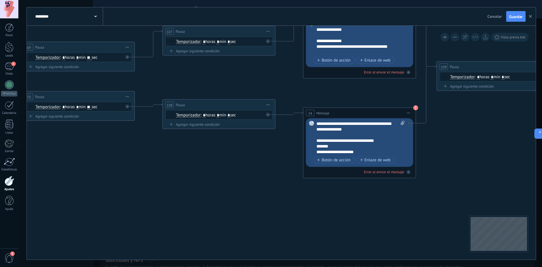
drag, startPoint x: 315, startPoint y: 208, endPoint x: 258, endPoint y: 122, distance: 102.3
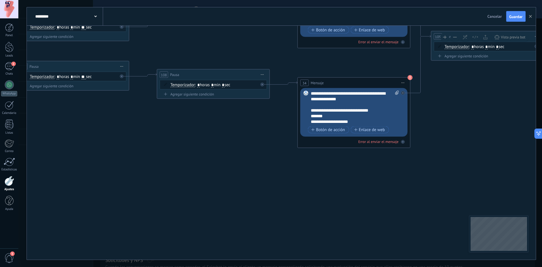
drag, startPoint x: 305, startPoint y: 102, endPoint x: 340, endPoint y: 70, distance: 47.7
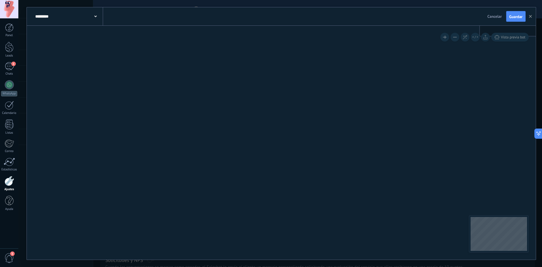
drag, startPoint x: 283, startPoint y: 142, endPoint x: 367, endPoint y: 42, distance: 130.3
drag, startPoint x: 413, startPoint y: 63, endPoint x: 417, endPoint y: 93, distance: 30.8
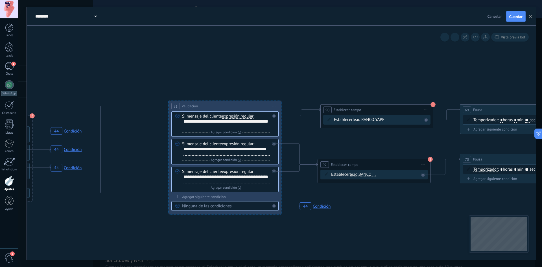
drag, startPoint x: 390, startPoint y: 234, endPoint x: 397, endPoint y: 224, distance: 11.5
click at [375, 174] on span "..." at bounding box center [373, 174] width 3 height 5
click at [378, 174] on button "..." at bounding box center [404, 174] width 71 height 10
click at [388, 192] on span "BCP" at bounding box center [400, 195] width 68 height 6
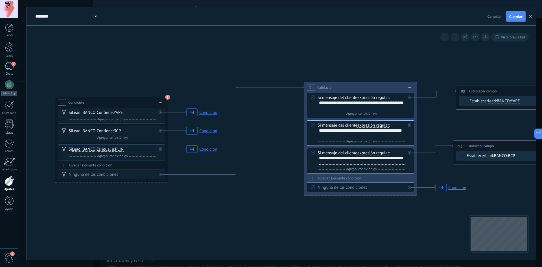
drag, startPoint x: 128, startPoint y: 210, endPoint x: 250, endPoint y: 190, distance: 124.2
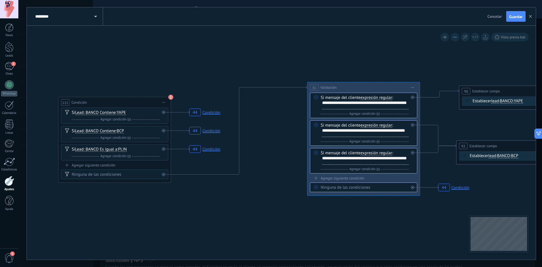
click at [105, 172] on div "Ninguna de las condiciones" at bounding box center [116, 175] width 88 height 6
click at [109, 165] on div "Agregar siguiente condición" at bounding box center [114, 164] width 107 height 5
click at [116, 170] on div "Si Mensaje del cliente Mensaje del cliente Emoción de la conversación Comentari…" at bounding box center [116, 170] width 88 height 11
click at [153, 169] on div "Si Mensaje del cliente Mensaje del cliente Emoción de la conversación Comentari…" at bounding box center [116, 170] width 88 height 11
click at [158, 167] on icon at bounding box center [157, 167] width 3 height 1
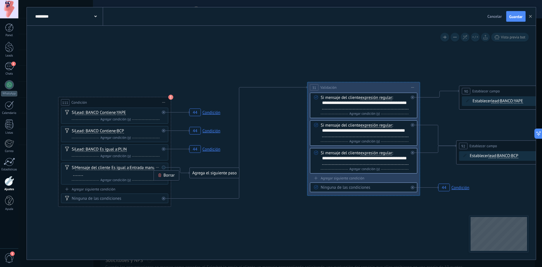
click at [166, 175] on div "Borrar" at bounding box center [166, 175] width 25 height 10
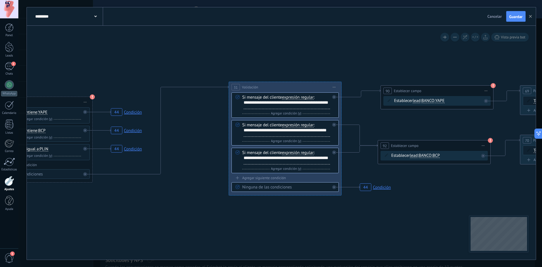
drag, startPoint x: 392, startPoint y: 216, endPoint x: 295, endPoint y: 206, distance: 96.7
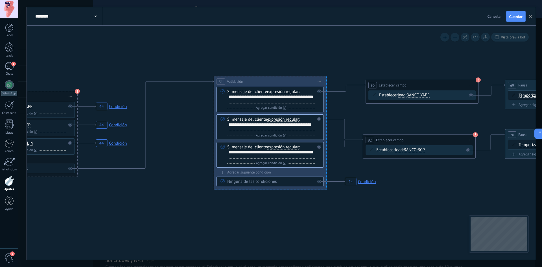
click at [269, 172] on div "Agregar siguiente condición" at bounding box center [269, 172] width 107 height 5
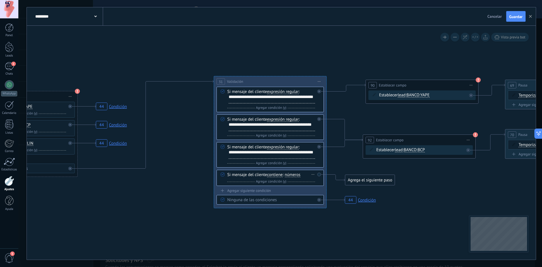
click at [299, 175] on span "números" at bounding box center [293, 174] width 16 height 5
click at [299, 175] on button "números" at bounding box center [317, 175] width 71 height 10
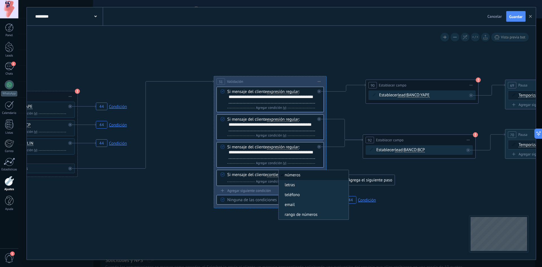
click at [280, 178] on li "números" at bounding box center [313, 175] width 70 height 10
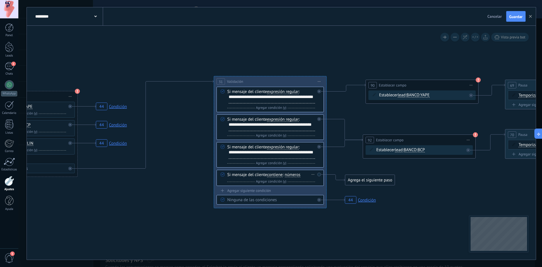
click at [294, 173] on span "números" at bounding box center [293, 174] width 16 height 5
click at [294, 173] on button "números" at bounding box center [317, 175] width 71 height 10
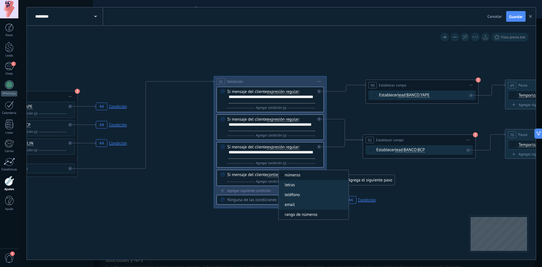
click at [310, 215] on span "rango de números" at bounding box center [312, 215] width 68 height 6
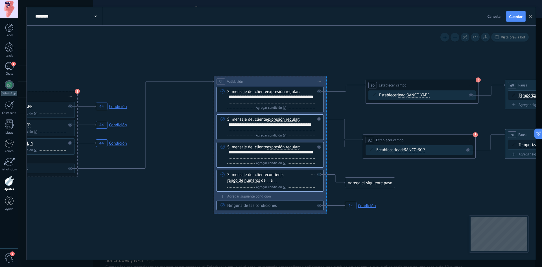
click at [272, 181] on span "a" at bounding box center [274, 179] width 6 height 5
click at [254, 179] on span "rango de números" at bounding box center [243, 180] width 33 height 5
click at [254, 179] on button "rango de números" at bounding box center [259, 180] width 71 height 10
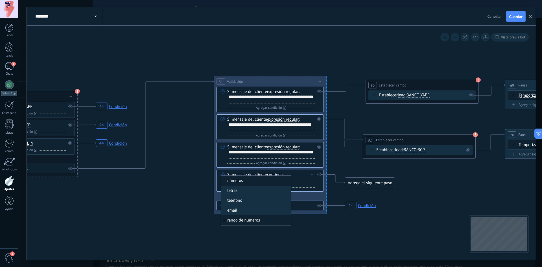
click at [250, 179] on span "números" at bounding box center [255, 181] width 68 height 6
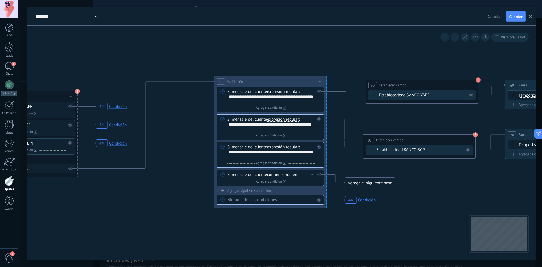
click at [277, 175] on span "contiene" at bounding box center [275, 174] width 16 height 5
click at [277, 175] on button "contiene" at bounding box center [299, 175] width 71 height 10
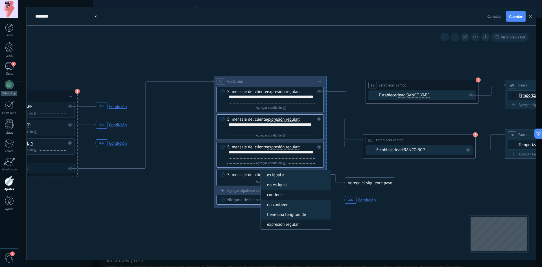
click at [302, 225] on span "expresión regular" at bounding box center [295, 224] width 68 height 6
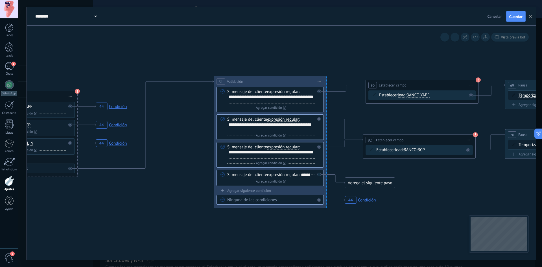
click at [257, 181] on div "Si mensaje del cliente expresión regular es igual a no es igual contiene no con…" at bounding box center [271, 178] width 88 height 12
click at [244, 181] on div "Si mensaje del cliente expresión regular es igual a no es igual contiene no con…" at bounding box center [271, 178] width 88 height 12
click at [301, 177] on div "********" at bounding box center [308, 174] width 14 height 5
click at [245, 181] on div "Si mensaje del cliente expresión regular es igual a no es igual contiene no con…" at bounding box center [271, 178] width 88 height 12
drag, startPoint x: 245, startPoint y: 181, endPoint x: 239, endPoint y: 183, distance: 6.4
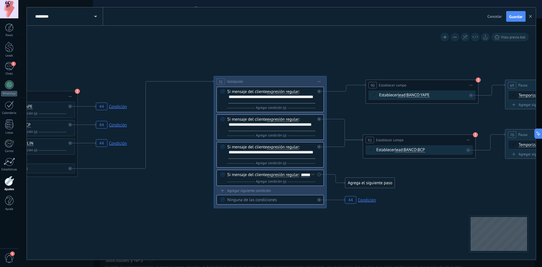
click at [235, 183] on div "Si mensaje del cliente expresión regular es igual a no es igual contiene no con…" at bounding box center [271, 178] width 88 height 12
click at [301, 177] on div "********" at bounding box center [308, 174] width 14 height 5
click at [243, 181] on div "Si mensaje del cliente expresión regular es igual a no es igual contiene no con…" at bounding box center [271, 178] width 88 height 12
click at [245, 180] on div "Si mensaje del cliente expresión regular es igual a no es igual contiene no con…" at bounding box center [271, 178] width 88 height 12
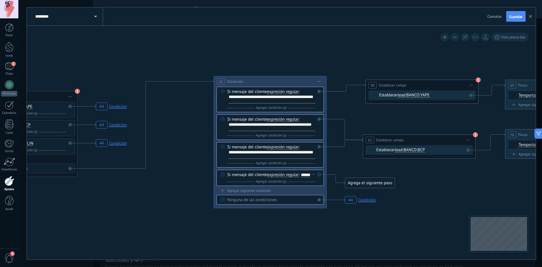
click at [243, 179] on div "Si mensaje del cliente expresión regular es igual a no es igual contiene no con…" at bounding box center [271, 178] width 88 height 12
click at [301, 177] on div "********" at bounding box center [308, 174] width 14 height 5
drag, startPoint x: 243, startPoint y: 181, endPoint x: 225, endPoint y: 184, distance: 18.0
click at [225, 184] on div "Si mensaje del cliente expresión regular es igual a no es igual contiene no con…" at bounding box center [269, 178] width 107 height 16
click at [301, 177] on div "********" at bounding box center [308, 174] width 14 height 5
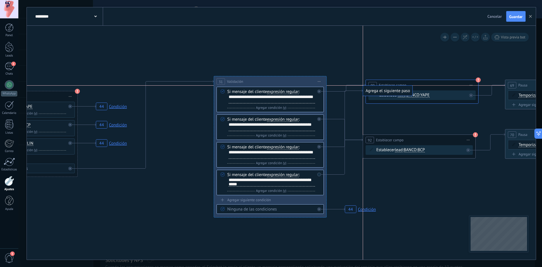
drag, startPoint x: 370, startPoint y: 183, endPoint x: 386, endPoint y: 91, distance: 93.6
drag, startPoint x: 307, startPoint y: 172, endPoint x: 309, endPoint y: 145, distance: 27.2
click at [309, 144] on div "Si mensaje del cliente expresión regular es igual a no es igual contiene no con…" at bounding box center [269, 142] width 107 height 111
drag, startPoint x: 304, startPoint y: 172, endPoint x: 306, endPoint y: 157, distance: 15.3
click at [307, 137] on div "Si mensaje del cliente expresión regular es igual a no es igual contiene no con…" at bounding box center [269, 142] width 107 height 111
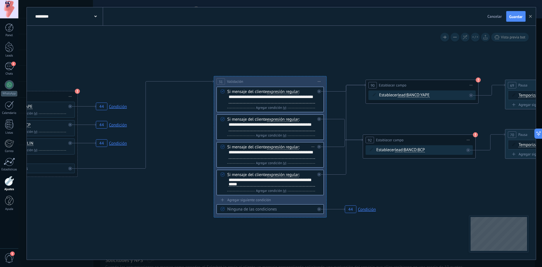
drag, startPoint x: 305, startPoint y: 177, endPoint x: 308, endPoint y: 162, distance: 15.7
click at [308, 163] on div "Si mensaje del cliente expresión regular es igual a no es igual contiene no con…" at bounding box center [269, 142] width 107 height 111
drag, startPoint x: 300, startPoint y: 144, endPoint x: 305, endPoint y: 157, distance: 13.6
click at [305, 157] on div "Si mensaje del cliente expresión regular es igual a no es igual contiene no con…" at bounding box center [271, 155] width 88 height 22
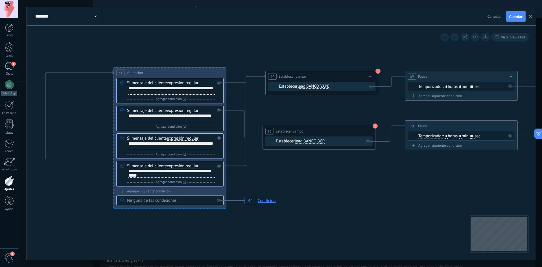
drag, startPoint x: 419, startPoint y: 201, endPoint x: 317, endPoint y: 192, distance: 102.2
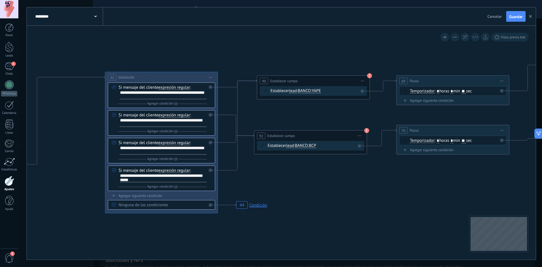
drag, startPoint x: 335, startPoint y: 187, endPoint x: 308, endPoint y: 205, distance: 31.7
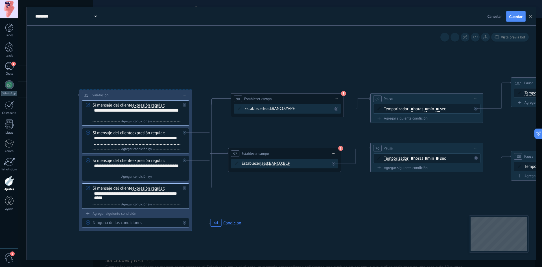
drag, startPoint x: 341, startPoint y: 211, endPoint x: 299, endPoint y: 222, distance: 43.2
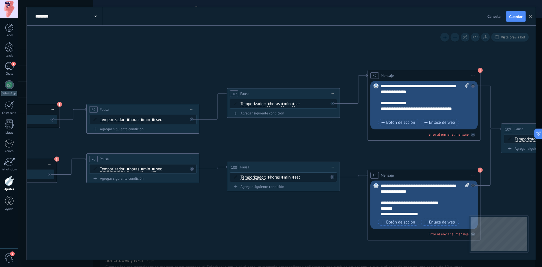
drag, startPoint x: 406, startPoint y: 224, endPoint x: 178, endPoint y: 221, distance: 228.8
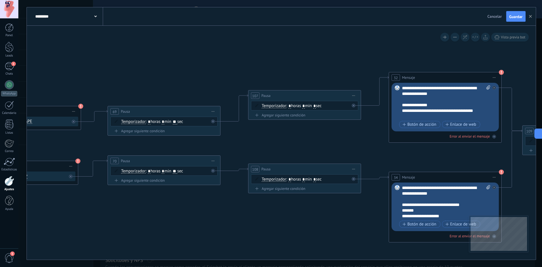
drag, startPoint x: 259, startPoint y: 224, endPoint x: 265, endPoint y: 225, distance: 6.0
click at [322, 172] on div "108 Pausa ***** Iniciar vista previa aquí Cambiar nombre Duplicar Borrar" at bounding box center [304, 169] width 112 height 10
click at [353, 170] on span "Iniciar vista previa aquí Cambiar nombre Duplicar Borrar" at bounding box center [353, 169] width 9 height 8
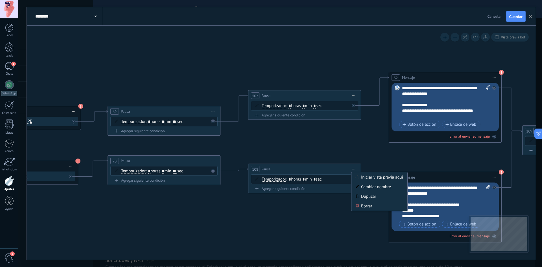
drag, startPoint x: 373, startPoint y: 205, endPoint x: 351, endPoint y: 142, distance: 66.8
click at [373, 206] on div "Borrar" at bounding box center [379, 206] width 56 height 10
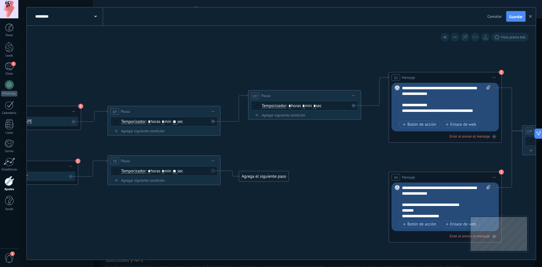
click at [353, 98] on span "Iniciar vista previa aquí Cambiar nombre Duplicar Borrar" at bounding box center [353, 95] width 9 height 8
click at [368, 135] on div "Borrar" at bounding box center [379, 132] width 56 height 10
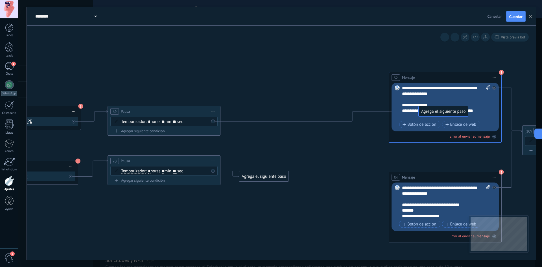
drag, startPoint x: 328, startPoint y: 133, endPoint x: 449, endPoint y: 109, distance: 123.0
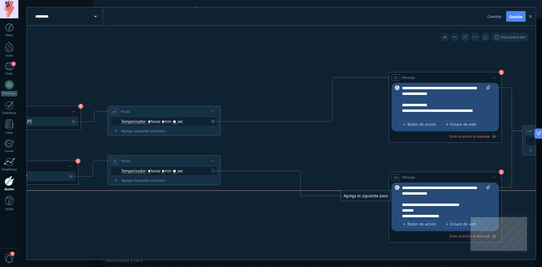
drag, startPoint x: 316, startPoint y: 182, endPoint x: 463, endPoint y: 211, distance: 150.0
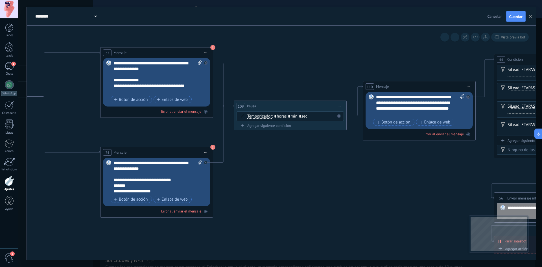
drag, startPoint x: 357, startPoint y: 238, endPoint x: 74, endPoint y: 214, distance: 283.7
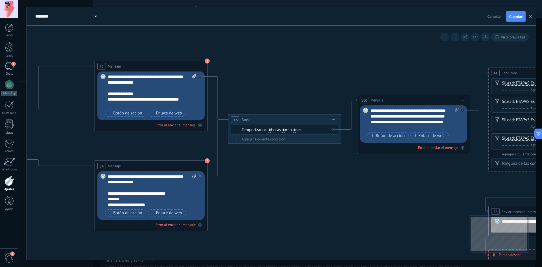
drag, startPoint x: 243, startPoint y: 224, endPoint x: 229, endPoint y: 221, distance: 14.2
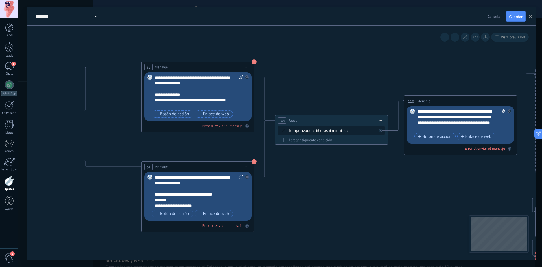
drag, startPoint x: 283, startPoint y: 210, endPoint x: 305, endPoint y: 210, distance: 22.0
click at [185, 94] on div "**********" at bounding box center [200, 91] width 88 height 34
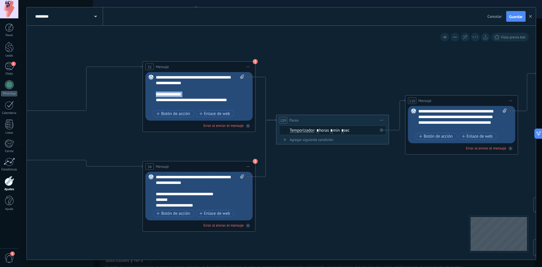
drag, startPoint x: 185, startPoint y: 94, endPoint x: 160, endPoint y: 96, distance: 24.9
click at [160, 96] on div "**********" at bounding box center [200, 91] width 88 height 34
drag, startPoint x: 203, startPoint y: 98, endPoint x: 157, endPoint y: 99, distance: 46.0
click at [157, 99] on div "**********" at bounding box center [195, 111] width 78 height 28
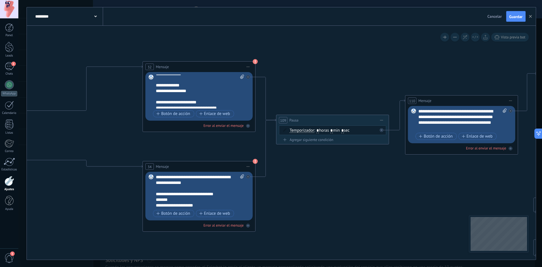
scroll to position [11, 0]
drag, startPoint x: 227, startPoint y: 104, endPoint x: 193, endPoint y: 105, distance: 34.2
click at [193, 105] on div "**********" at bounding box center [195, 97] width 78 height 23
drag, startPoint x: 203, startPoint y: 88, endPoint x: 164, endPoint y: 93, distance: 38.9
click at [164, 93] on div "**********" at bounding box center [195, 97] width 78 height 23
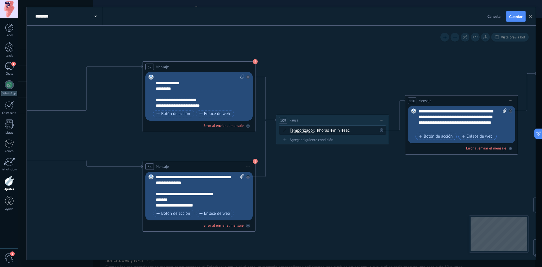
click at [199, 98] on div "**********" at bounding box center [195, 99] width 78 height 17
click at [202, 106] on div "**********" at bounding box center [195, 102] width 78 height 11
click at [193, 106] on div "**********" at bounding box center [195, 102] width 78 height 11
click at [191, 105] on span "**********" at bounding box center [198, 105] width 20 height 4
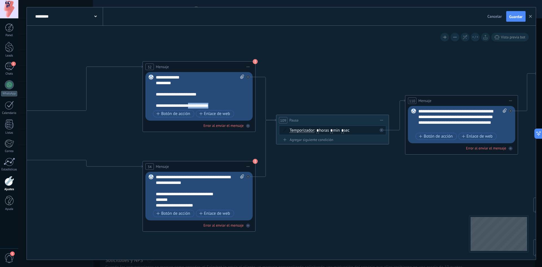
drag, startPoint x: 217, startPoint y: 105, endPoint x: 189, endPoint y: 106, distance: 27.4
click at [189, 106] on div "**********" at bounding box center [195, 102] width 78 height 11
click at [511, 17] on span "Guardar" at bounding box center [515, 17] width 13 height 4
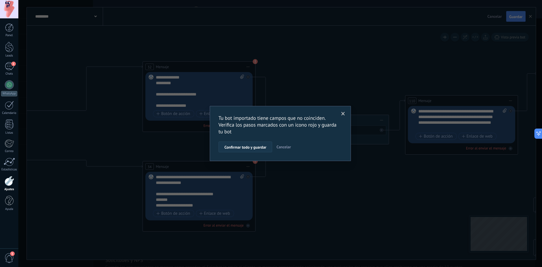
click at [250, 146] on span "Confirmar todo y guardar" at bounding box center [245, 147] width 42 height 4
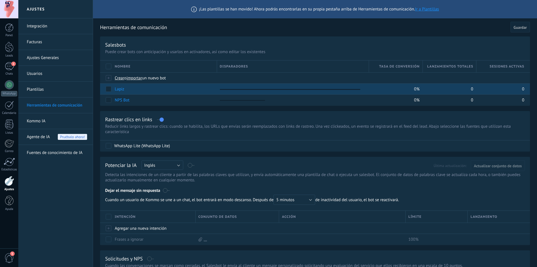
drag, startPoint x: 0, startPoint y: 0, endPoint x: 120, endPoint y: 90, distance: 149.9
click at [120, 90] on link "Lapiz" at bounding box center [120, 88] width 10 height 5
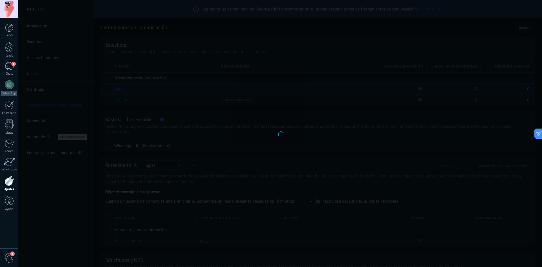
type input "*****"
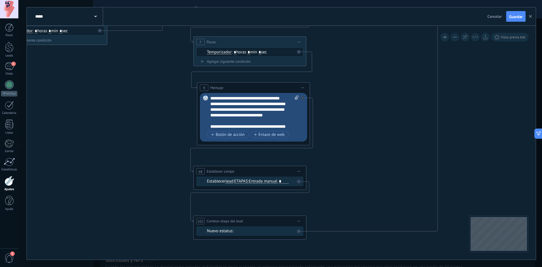
drag, startPoint x: 400, startPoint y: 207, endPoint x: 366, endPoint y: 83, distance: 128.2
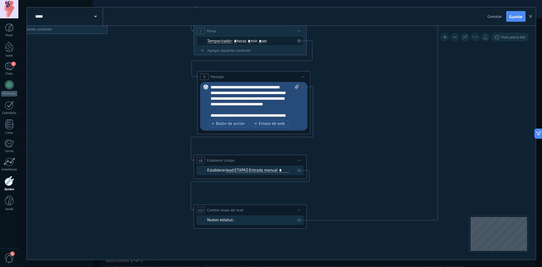
drag, startPoint x: 344, startPoint y: 212, endPoint x: 357, endPoint y: 75, distance: 137.7
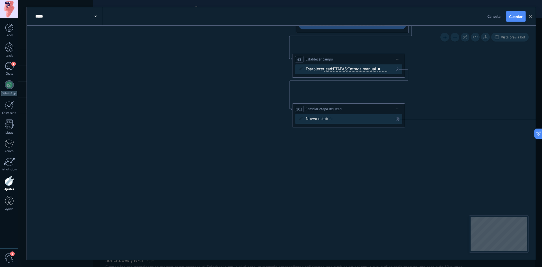
drag, startPoint x: 360, startPoint y: 244, endPoint x: 249, endPoint y: 88, distance: 191.8
click at [428, 265] on div "***** Lapiz Cancelar Actualización Cancelar Guardar 111 Condición 44 Condición …" at bounding box center [279, 133] width 523 height 267
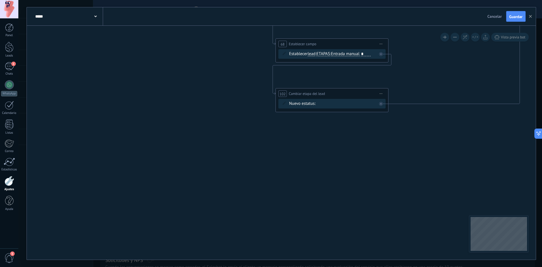
drag, startPoint x: 133, startPoint y: 45, endPoint x: 169, endPoint y: 250, distance: 207.3
click at [167, 260] on div "***** Lapiz Cancelar Actualización Cancelar Guardar 111 Condición 44 Condición …" at bounding box center [279, 133] width 523 height 267
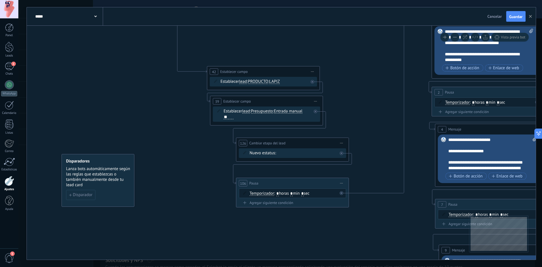
drag, startPoint x: 193, startPoint y: 189, endPoint x: 294, endPoint y: 249, distance: 117.5
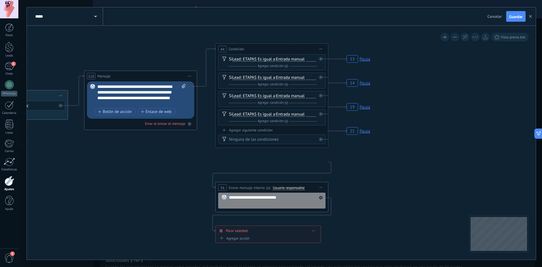
drag, startPoint x: 292, startPoint y: 212, endPoint x: 153, endPoint y: 201, distance: 139.8
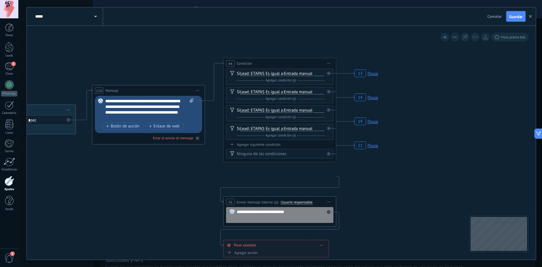
drag, startPoint x: 416, startPoint y: 201, endPoint x: 521, endPoint y: 204, distance: 105.5
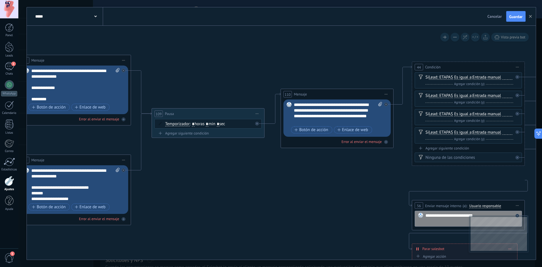
drag, startPoint x: 196, startPoint y: 195, endPoint x: 416, endPoint y: 208, distance: 219.8
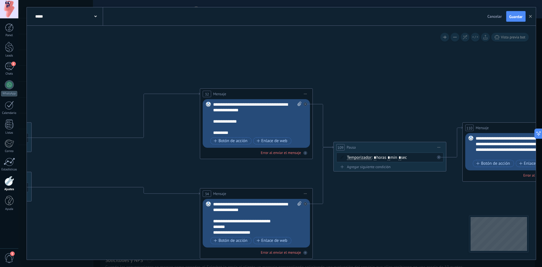
drag, startPoint x: 336, startPoint y: 202, endPoint x: 296, endPoint y: 190, distance: 42.4
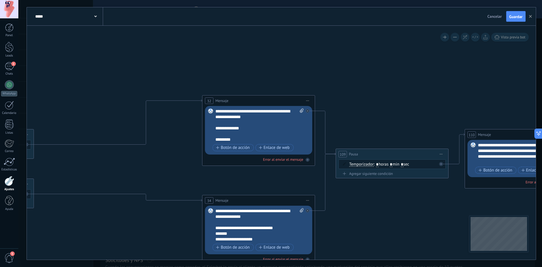
click at [244, 140] on div "**********" at bounding box center [259, 125] width 88 height 34
click at [246, 139] on div "**********" at bounding box center [259, 125] width 88 height 34
click at [248, 136] on div "**********" at bounding box center [259, 125] width 88 height 34
click at [248, 137] on div "**********" at bounding box center [259, 125] width 88 height 34
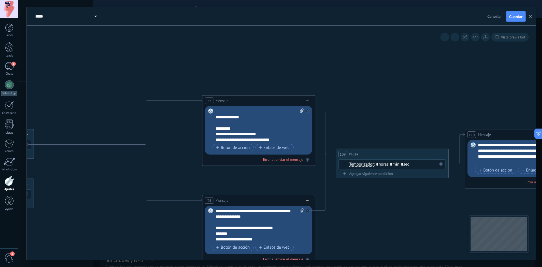
click at [272, 140] on div "**********" at bounding box center [259, 125] width 88 height 34
click at [269, 140] on div "**********" at bounding box center [259, 125] width 88 height 34
click at [271, 140] on div "**********" at bounding box center [259, 125] width 88 height 34
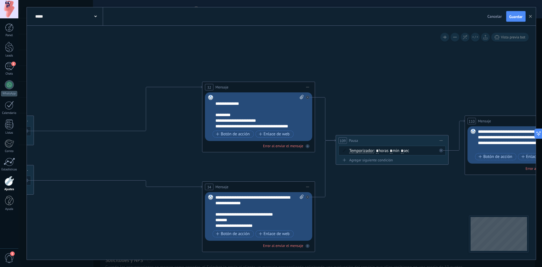
scroll to position [17, 0]
click at [262, 121] on div "**********" at bounding box center [259, 112] width 88 height 34
click at [274, 119] on div "**********" at bounding box center [259, 112] width 88 height 34
click at [253, 119] on div "**********" at bounding box center [259, 112] width 88 height 34
click at [255, 120] on div "**********" at bounding box center [259, 112] width 88 height 34
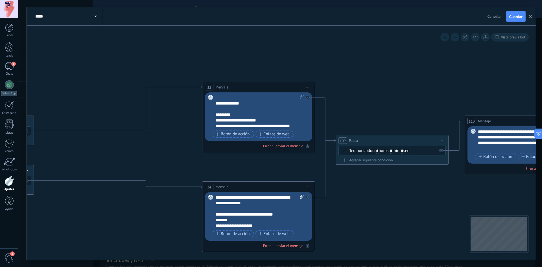
click at [280, 120] on div "**********" at bounding box center [259, 112] width 88 height 34
click at [232, 126] on div "**********" at bounding box center [259, 112] width 88 height 34
click at [249, 122] on div "**********" at bounding box center [259, 112] width 88 height 34
click at [250, 121] on div "**********" at bounding box center [259, 112] width 88 height 34
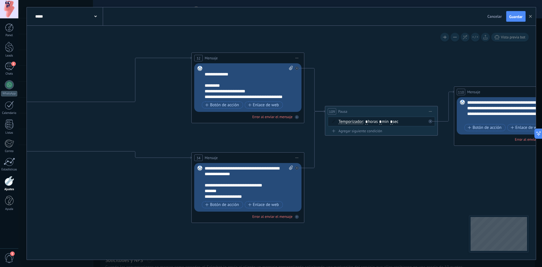
drag, startPoint x: 373, startPoint y: 228, endPoint x: 362, endPoint y: 210, distance: 21.3
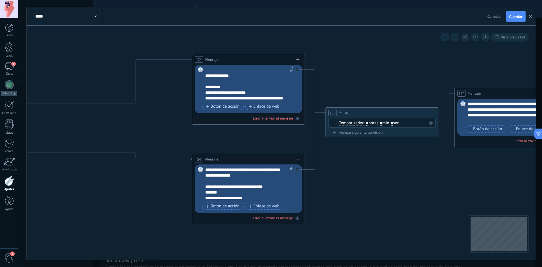
click at [274, 96] on div "**********" at bounding box center [249, 84] width 88 height 34
click at [274, 94] on div "**********" at bounding box center [249, 84] width 88 height 34
click at [277, 92] on div "**********" at bounding box center [249, 84] width 88 height 34
drag, startPoint x: 277, startPoint y: 92, endPoint x: 247, endPoint y: 93, distance: 29.9
click at [247, 93] on div "**********" at bounding box center [249, 84] width 88 height 34
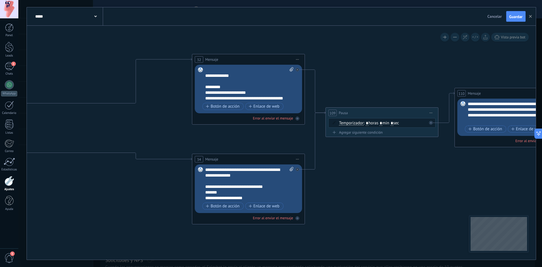
click at [252, 96] on div "**********" at bounding box center [249, 84] width 88 height 34
click at [270, 92] on div "**********" at bounding box center [249, 84] width 88 height 34
click at [242, 94] on div "**********" at bounding box center [249, 84] width 88 height 34
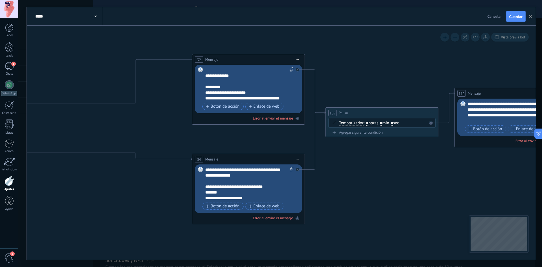
scroll to position [11, 0]
drag, startPoint x: 265, startPoint y: 98, endPoint x: 243, endPoint y: 99, distance: 21.4
click at [243, 99] on div "**********" at bounding box center [249, 84] width 88 height 34
click at [266, 99] on div "**********" at bounding box center [249, 84] width 88 height 34
drag, startPoint x: 265, startPoint y: 98, endPoint x: 244, endPoint y: 99, distance: 21.2
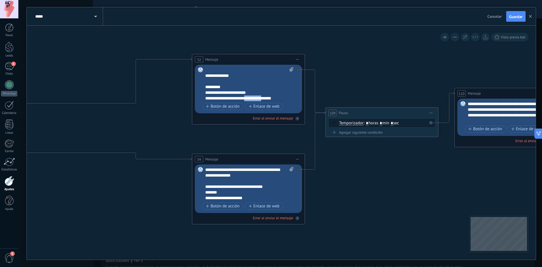
click at [244, 99] on div "**********" at bounding box center [249, 84] width 88 height 34
click at [227, 77] on div "**********" at bounding box center [249, 84] width 88 height 34
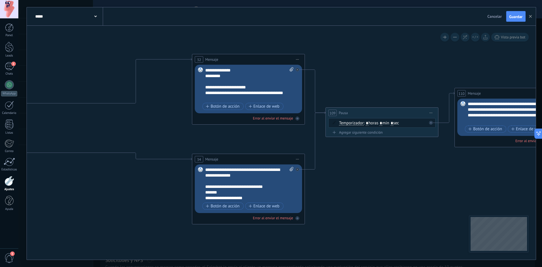
click at [251, 87] on div "**********" at bounding box center [244, 90] width 78 height 23
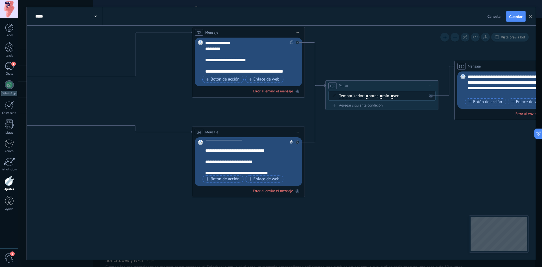
scroll to position [34, 0]
click at [514, 15] on span "Guardar" at bounding box center [515, 17] width 13 height 4
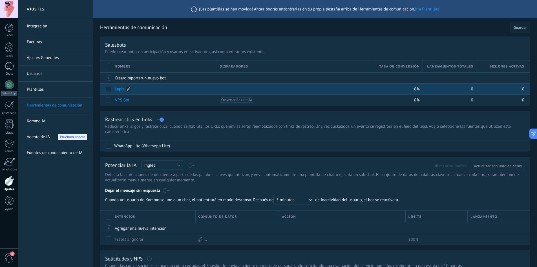
click at [121, 89] on link "Lapiz" at bounding box center [120, 88] width 10 height 5
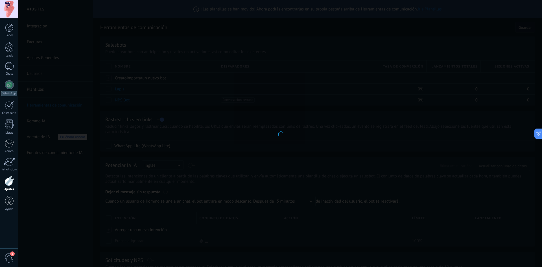
type input "*****"
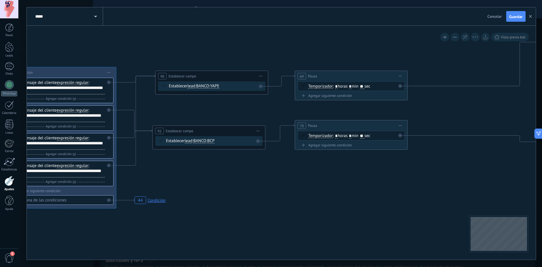
drag, startPoint x: 377, startPoint y: 240, endPoint x: 261, endPoint y: 214, distance: 119.0
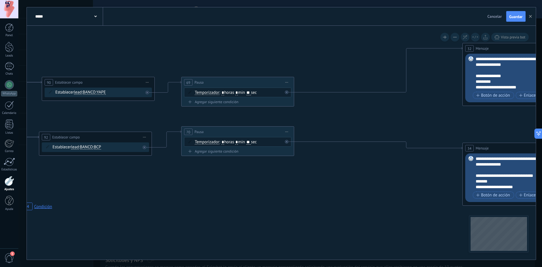
drag, startPoint x: 368, startPoint y: 190, endPoint x: 122, endPoint y: 190, distance: 245.7
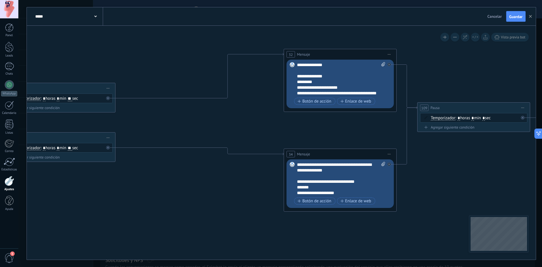
scroll to position [11, 0]
click at [337, 88] on div "**********" at bounding box center [341, 79] width 88 height 34
drag, startPoint x: 299, startPoint y: 95, endPoint x: 336, endPoint y: 88, distance: 37.5
click at [336, 88] on div "**********" at bounding box center [341, 79] width 88 height 34
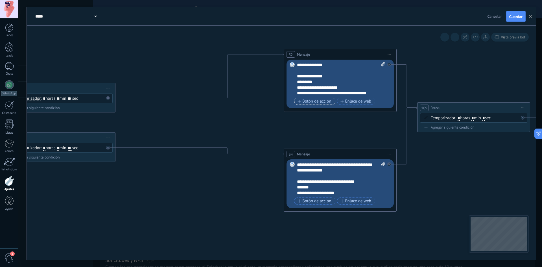
click at [331, 100] on span "Botón de acción" at bounding box center [314, 101] width 34 height 5
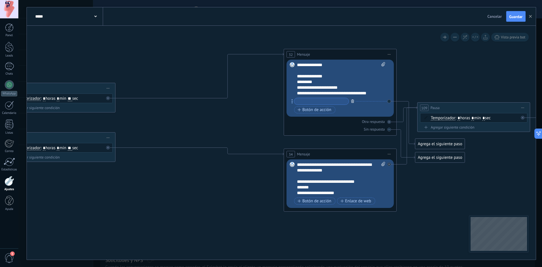
click at [351, 101] on icon "button" at bounding box center [352, 100] width 3 height 3
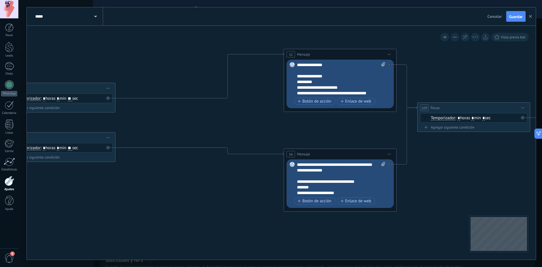
click at [334, 92] on div "**********" at bounding box center [341, 79] width 88 height 34
click at [298, 92] on div "**********" at bounding box center [341, 79] width 88 height 34
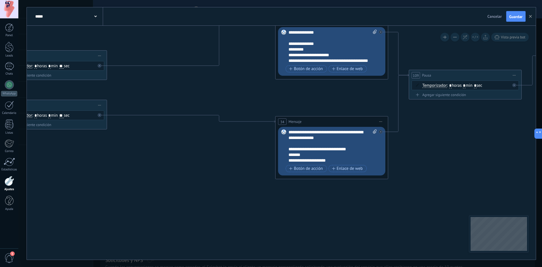
drag, startPoint x: 459, startPoint y: 188, endPoint x: 447, endPoint y: 145, distance: 45.5
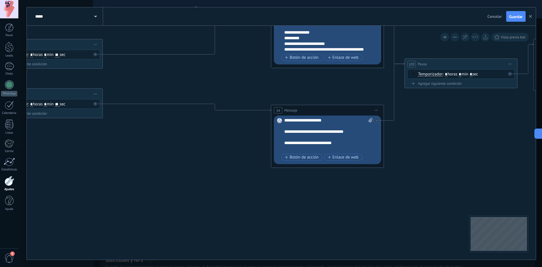
scroll to position [34, 0]
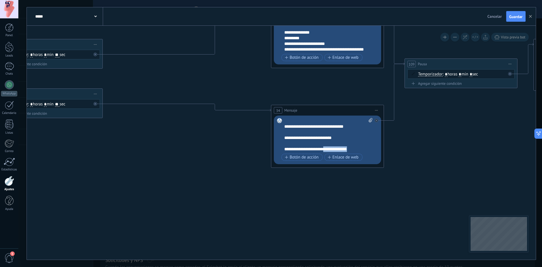
drag, startPoint x: 358, startPoint y: 146, endPoint x: 323, endPoint y: 149, distance: 35.4
click at [322, 149] on div "**********" at bounding box center [328, 135] width 88 height 34
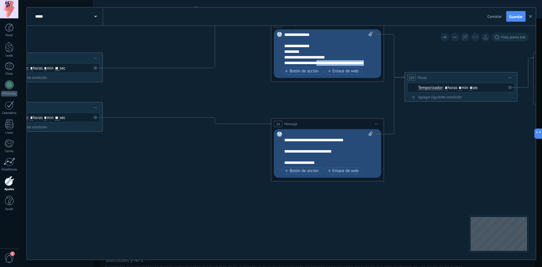
drag, startPoint x: 322, startPoint y: 62, endPoint x: 318, endPoint y: 58, distance: 6.2
click at [318, 58] on div "**********" at bounding box center [328, 49] width 88 height 34
copy div "**********"
click at [322, 163] on div "**********" at bounding box center [328, 148] width 88 height 34
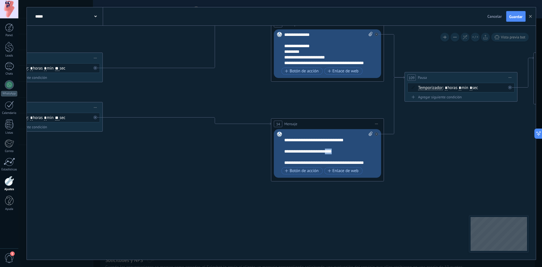
drag, startPoint x: 339, startPoint y: 146, endPoint x: 328, endPoint y: 145, distance: 11.0
click at [328, 145] on div "**********" at bounding box center [328, 148] width 88 height 34
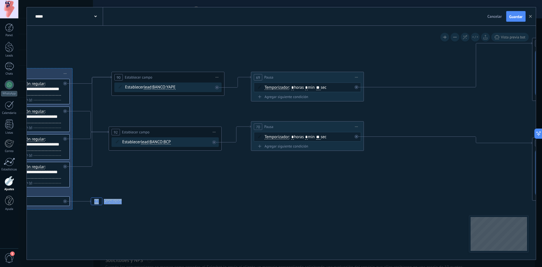
drag, startPoint x: 169, startPoint y: 189, endPoint x: 409, endPoint y: 199, distance: 240.0
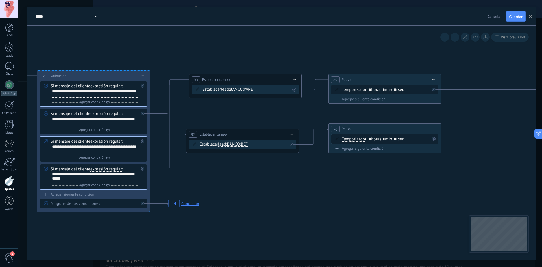
drag, startPoint x: 171, startPoint y: 201, endPoint x: 267, endPoint y: 211, distance: 96.9
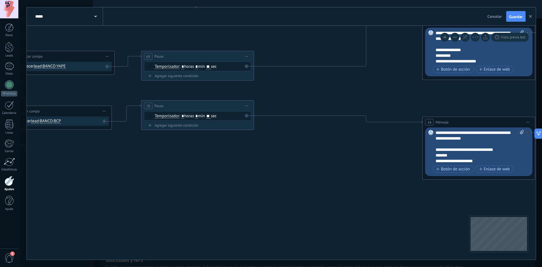
drag, startPoint x: 366, startPoint y: 208, endPoint x: 152, endPoint y: 184, distance: 215.0
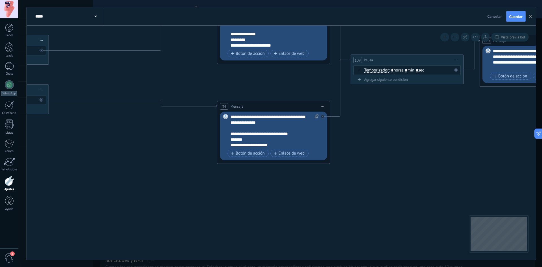
drag, startPoint x: 327, startPoint y: 202, endPoint x: 215, endPoint y: 167, distance: 117.3
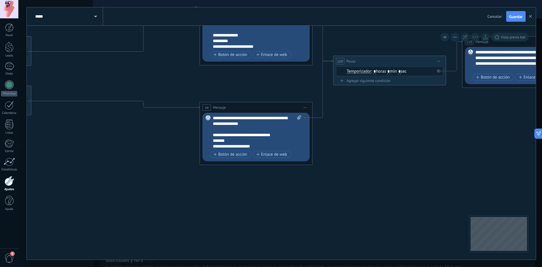
drag, startPoint x: 260, startPoint y: 159, endPoint x: 256, endPoint y: 187, distance: 28.4
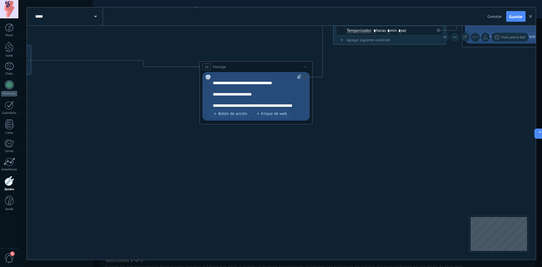
click at [261, 90] on div "**********" at bounding box center [257, 91] width 88 height 34
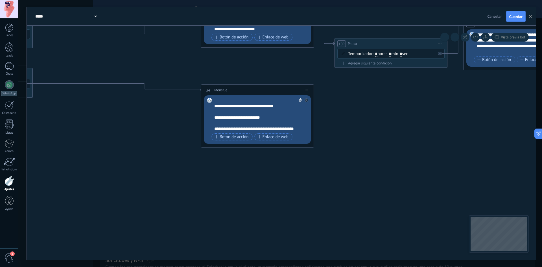
drag, startPoint x: 291, startPoint y: 147, endPoint x: 295, endPoint y: 190, distance: 43.4
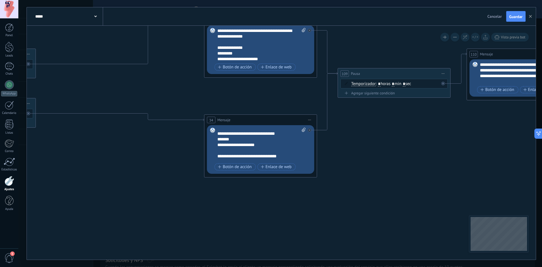
scroll to position [28, 0]
drag, startPoint x: 278, startPoint y: 143, endPoint x: 278, endPoint y: 148, distance: 4.5
click at [278, 148] on div "**********" at bounding box center [261, 144] width 88 height 34
click at [275, 137] on div "**********" at bounding box center [261, 144] width 88 height 34
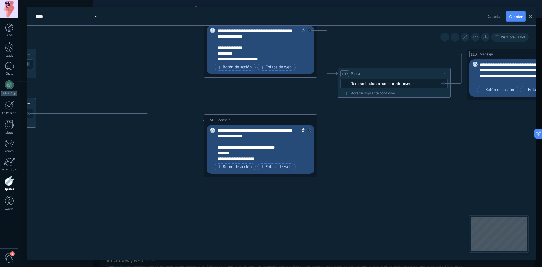
click at [265, 157] on div "**********" at bounding box center [261, 144] width 88 height 34
drag, startPoint x: 282, startPoint y: 147, endPoint x: 234, endPoint y: 149, distance: 48.9
click at [234, 149] on div "**********" at bounding box center [261, 144] width 88 height 34
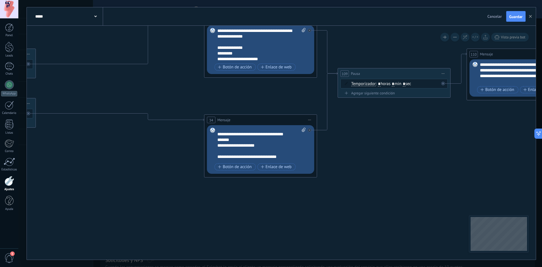
scroll to position [28, 0]
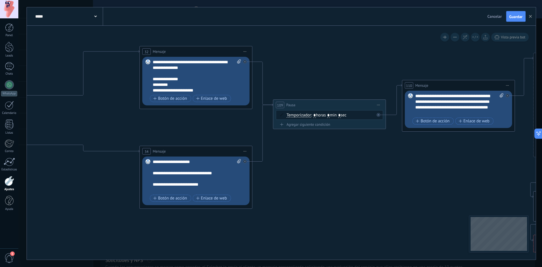
drag, startPoint x: 421, startPoint y: 171, endPoint x: 266, endPoint y: 246, distance: 172.6
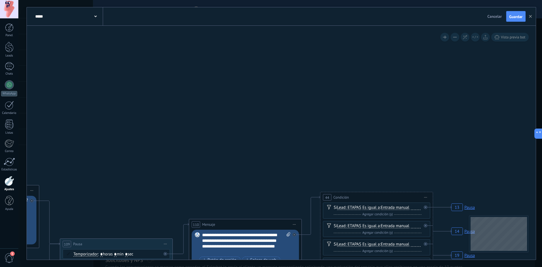
drag, startPoint x: 430, startPoint y: 184, endPoint x: 289, endPoint y: 266, distance: 163.0
click at [292, 266] on html ".abccls-1,.abccls-2{fill-rule:evenodd}.abccls-2{fill:#fff} .abfcls-1{fill:none}…" at bounding box center [271, 133] width 542 height 267
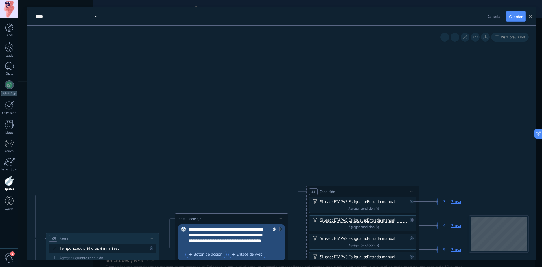
drag, startPoint x: 378, startPoint y: 76, endPoint x: 355, endPoint y: 262, distance: 187.6
click at [358, 266] on html ".abccls-1,.abccls-2{fill-rule:evenodd}.abccls-2{fill:#fff} .abfcls-1{fill:none}…" at bounding box center [271, 133] width 542 height 267
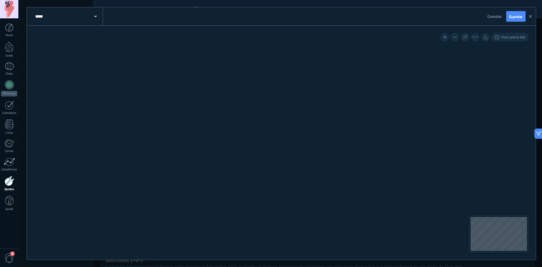
drag, startPoint x: 146, startPoint y: 42, endPoint x: 318, endPoint y: 199, distance: 233.4
click at [215, 194] on icon "111 Condición 44 Condición 44 Condición 44 Condición 44 Condición 13 Pausa 14 P…" at bounding box center [189, 148] width 2584 height 1222
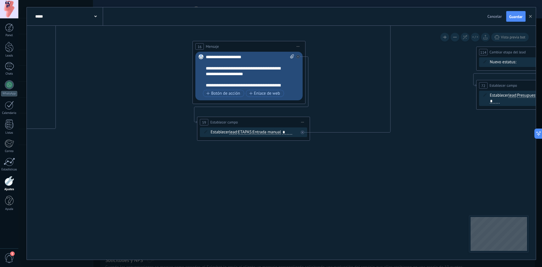
drag, startPoint x: 409, startPoint y: 152, endPoint x: 392, endPoint y: 190, distance: 41.5
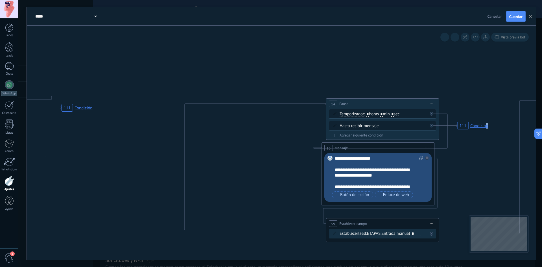
drag, startPoint x: 363, startPoint y: 31, endPoint x: 505, endPoint y: 77, distance: 148.8
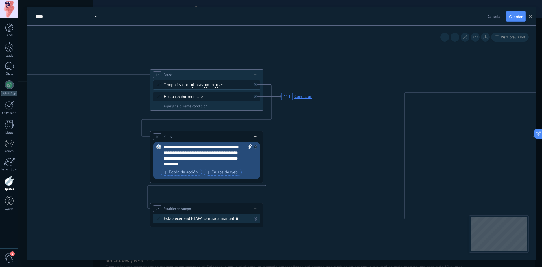
drag, startPoint x: 200, startPoint y: 196, endPoint x: 395, endPoint y: 176, distance: 196.0
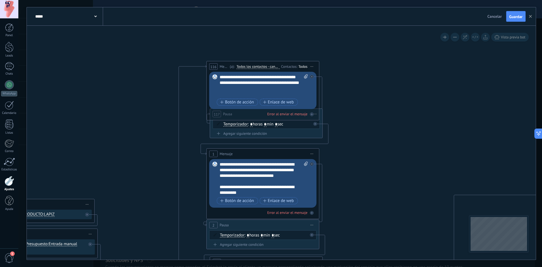
drag, startPoint x: 470, startPoint y: 148, endPoint x: 346, endPoint y: 146, distance: 124.4
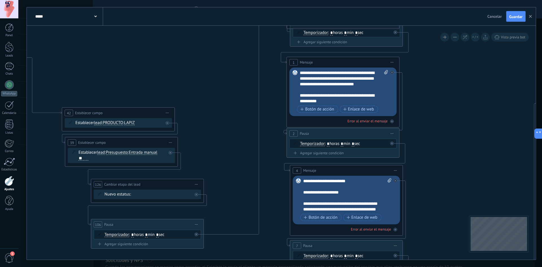
drag, startPoint x: 403, startPoint y: 196, endPoint x: 481, endPoint y: 108, distance: 117.5
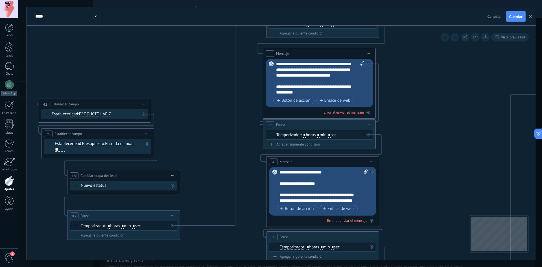
drag, startPoint x: 466, startPoint y: 139, endPoint x: 443, endPoint y: 130, distance: 24.2
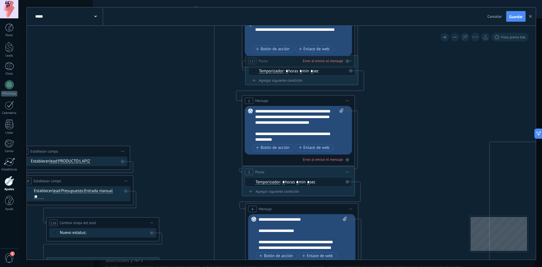
drag, startPoint x: 444, startPoint y: 118, endPoint x: 439, endPoint y: 110, distance: 9.1
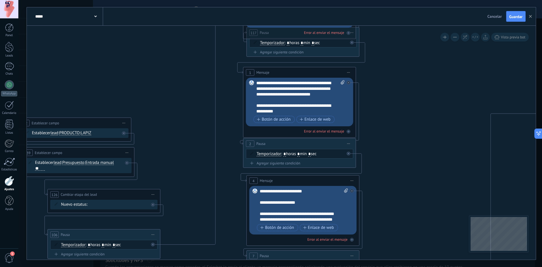
drag, startPoint x: 433, startPoint y: 163, endPoint x: 405, endPoint y: 184, distance: 35.5
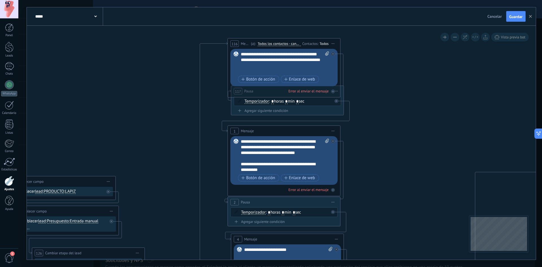
drag, startPoint x: 403, startPoint y: 133, endPoint x: 397, endPoint y: 168, distance: 35.7
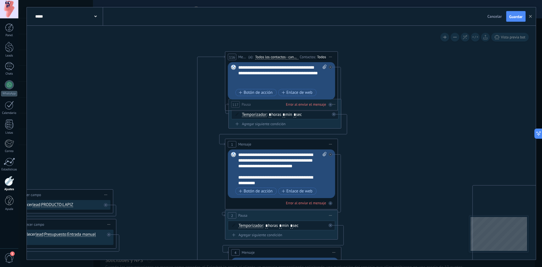
drag, startPoint x: 386, startPoint y: 138, endPoint x: 383, endPoint y: 151, distance: 13.6
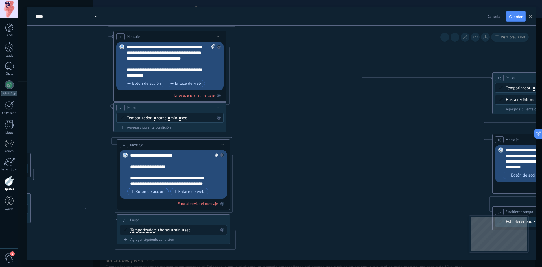
drag, startPoint x: 384, startPoint y: 201, endPoint x: 270, endPoint y: 90, distance: 159.2
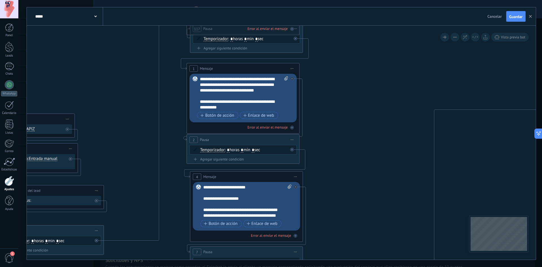
drag, startPoint x: 271, startPoint y: 95, endPoint x: 347, endPoint y: 130, distance: 84.1
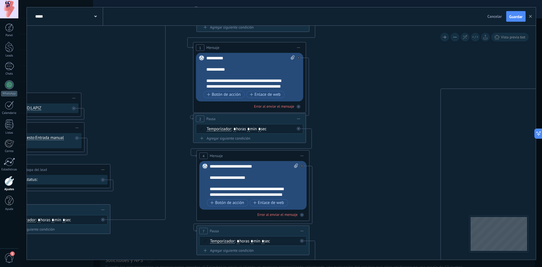
drag, startPoint x: 341, startPoint y: 125, endPoint x: 348, endPoint y: 60, distance: 65.3
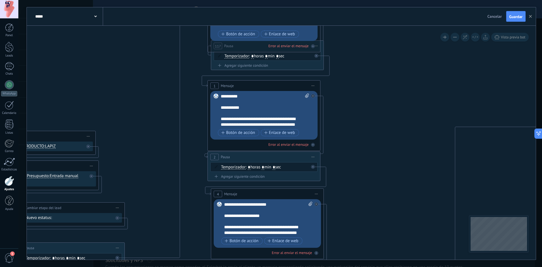
drag, startPoint x: 349, startPoint y: 117, endPoint x: 359, endPoint y: 177, distance: 60.8
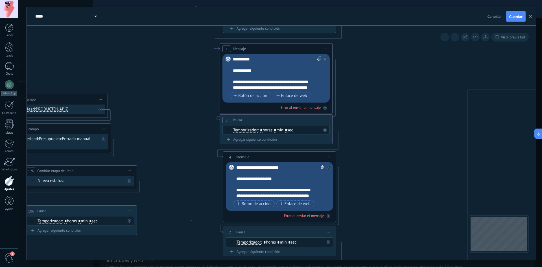
drag, startPoint x: 364, startPoint y: 175, endPoint x: 376, endPoint y: 135, distance: 41.7
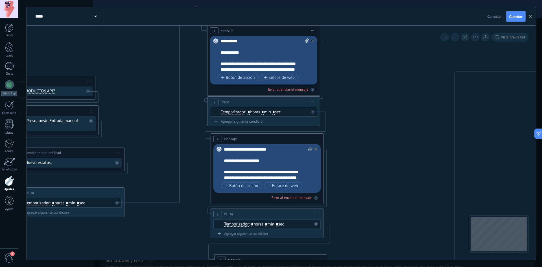
drag, startPoint x: 390, startPoint y: 151, endPoint x: 376, endPoint y: 135, distance: 21.8
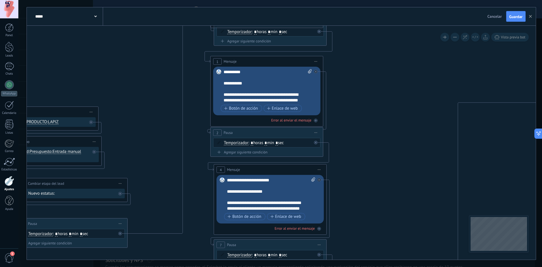
drag, startPoint x: 354, startPoint y: 167, endPoint x: 359, endPoint y: 198, distance: 31.4
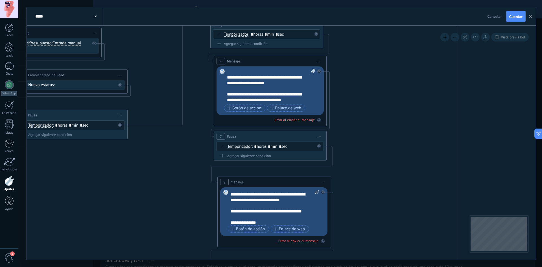
scroll to position [56, 0]
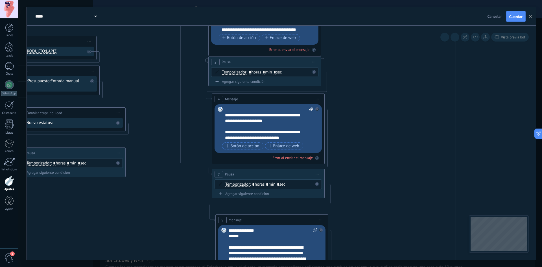
drag, startPoint x: 373, startPoint y: 162, endPoint x: 368, endPoint y: 235, distance: 72.5
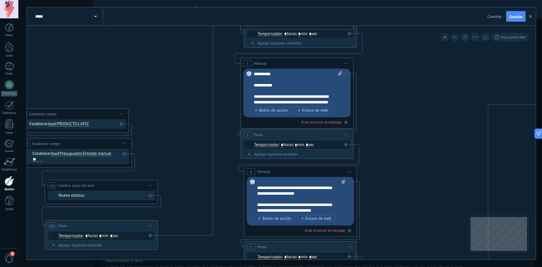
drag, startPoint x: 351, startPoint y: 172, endPoint x: 387, endPoint y: 202, distance: 47.0
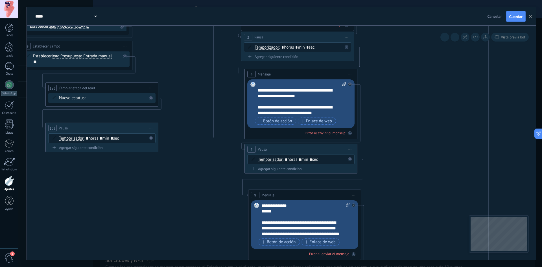
drag, startPoint x: 408, startPoint y: 188, endPoint x: 394, endPoint y: 130, distance: 59.1
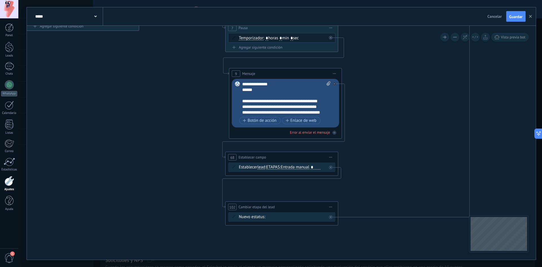
drag, startPoint x: 392, startPoint y: 144, endPoint x: 373, endPoint y: 233, distance: 90.7
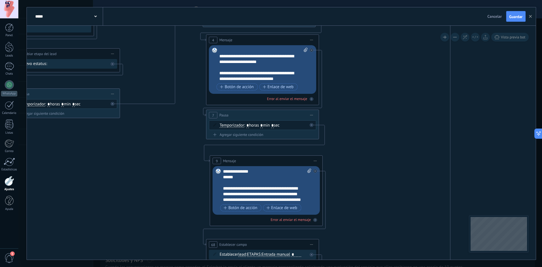
drag, startPoint x: 368, startPoint y: 146, endPoint x: 360, endPoint y: 189, distance: 43.5
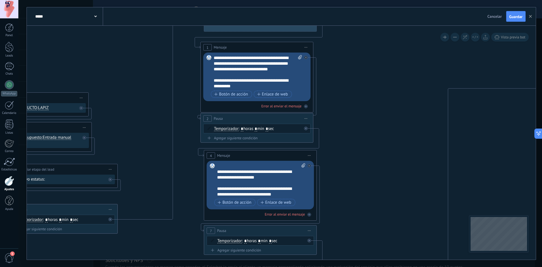
drag, startPoint x: 360, startPoint y: 157, endPoint x: 358, endPoint y: 232, distance: 74.8
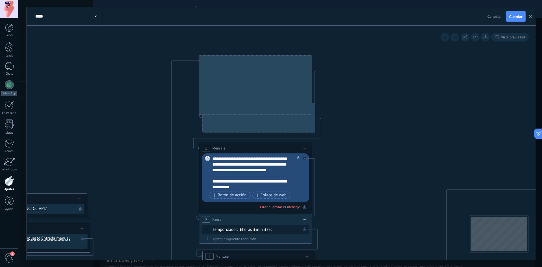
drag, startPoint x: 358, startPoint y: 127, endPoint x: 357, endPoint y: 228, distance: 100.7
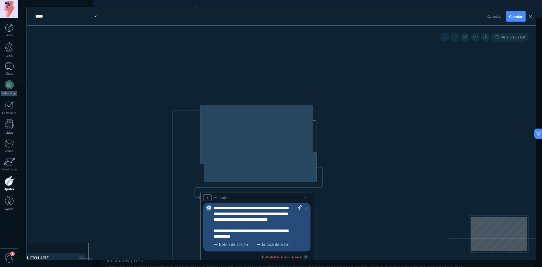
drag, startPoint x: 347, startPoint y: 127, endPoint x: 349, endPoint y: 177, distance: 49.7
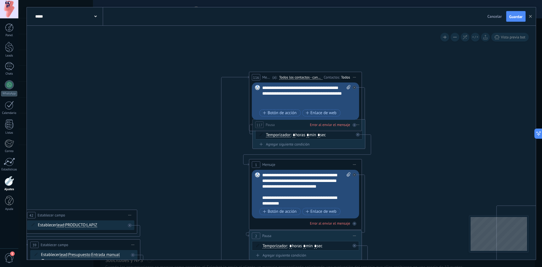
drag, startPoint x: 359, startPoint y: 179, endPoint x: 332, endPoint y: 121, distance: 64.0
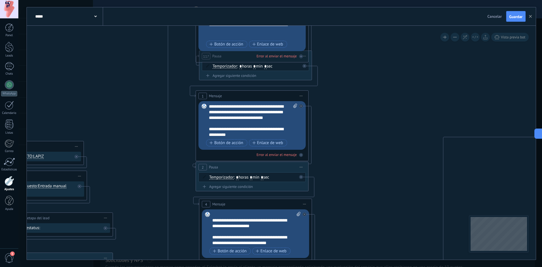
drag, startPoint x: 370, startPoint y: 188, endPoint x: 327, endPoint y: 146, distance: 60.2
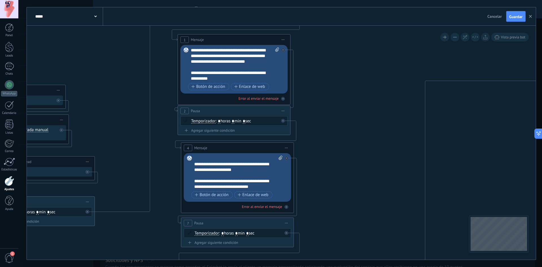
drag, startPoint x: 373, startPoint y: 181, endPoint x: 364, endPoint y: 126, distance: 56.6
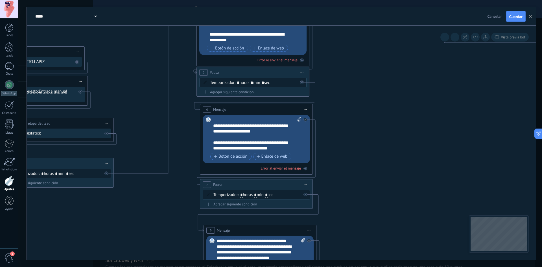
drag, startPoint x: 334, startPoint y: 185, endPoint x: 353, endPoint y: 184, distance: 19.5
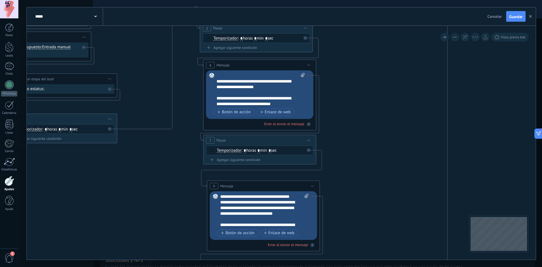
drag, startPoint x: 346, startPoint y: 196, endPoint x: 349, endPoint y: 148, distance: 47.7
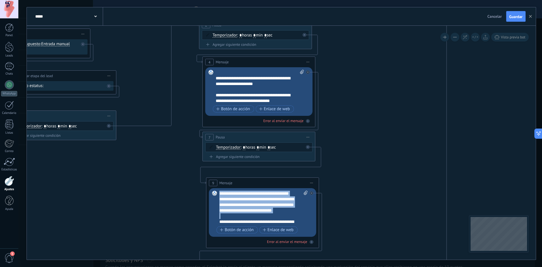
drag, startPoint x: 220, startPoint y: 220, endPoint x: 217, endPoint y: 190, distance: 30.5
click at [217, 190] on div "Reemplazar Quitar Convertir a mensaje de voz Arrastre la imagen aquí para adjun…" at bounding box center [262, 212] width 107 height 49
copy div "**********"
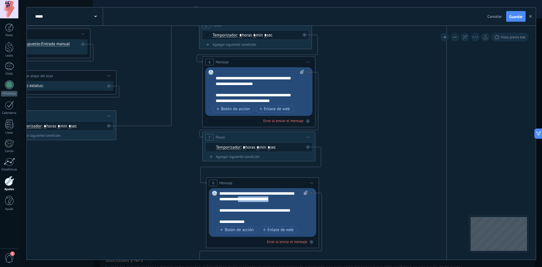
drag, startPoint x: 258, startPoint y: 201, endPoint x: 218, endPoint y: 200, distance: 40.3
click at [218, 200] on div "Reemplazar Quitar Convertir a mensaje de voz Arrastre la imagen aquí para adjun…" at bounding box center [262, 212] width 107 height 49
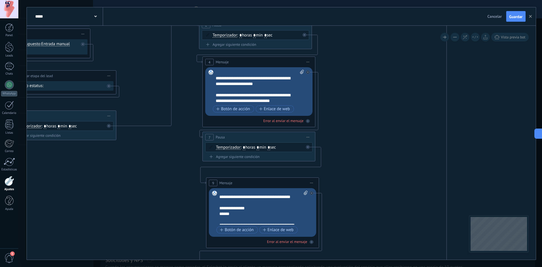
scroll to position [28, 0]
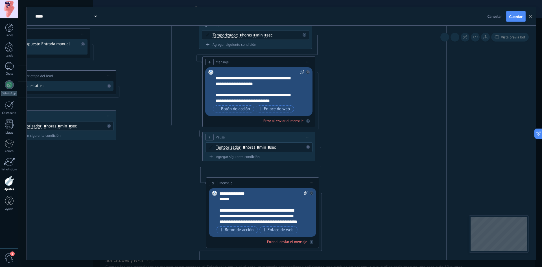
click at [243, 201] on div "**********" at bounding box center [263, 207] width 88 height 34
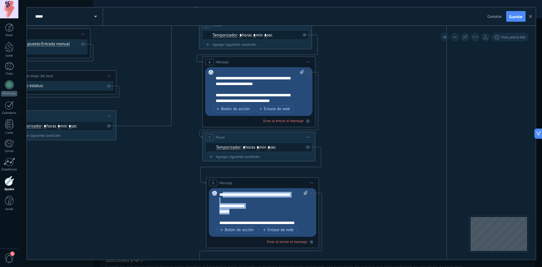
scroll to position [11, 0]
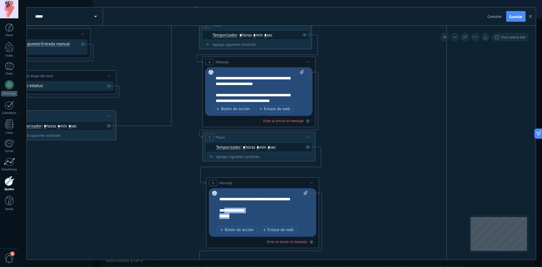
drag, startPoint x: 239, startPoint y: 199, endPoint x: 223, endPoint y: 211, distance: 20.4
click at [223, 211] on div "**********" at bounding box center [263, 207] width 88 height 34
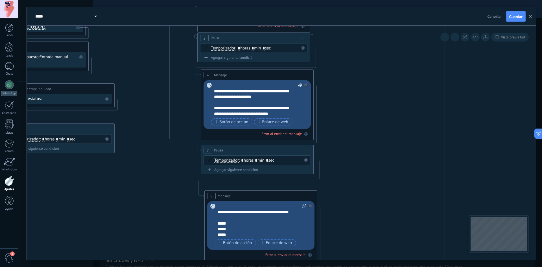
drag, startPoint x: 369, startPoint y: 170, endPoint x: 363, endPoint y: 219, distance: 49.7
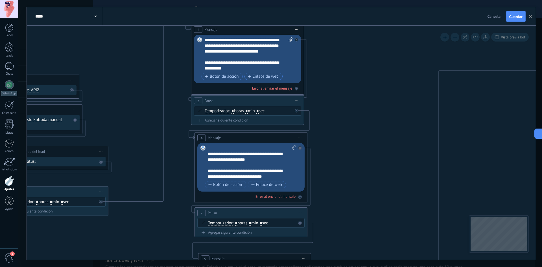
drag, startPoint x: 356, startPoint y: 104, endPoint x: 343, endPoint y: 209, distance: 106.0
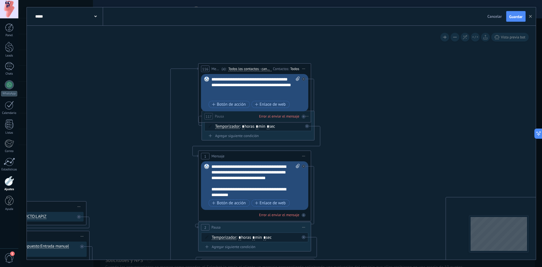
drag, startPoint x: 340, startPoint y: 146, endPoint x: 358, endPoint y: 191, distance: 49.0
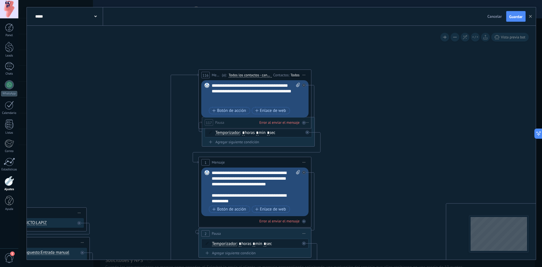
drag, startPoint x: 349, startPoint y: 148, endPoint x: 353, endPoint y: 180, distance: 31.9
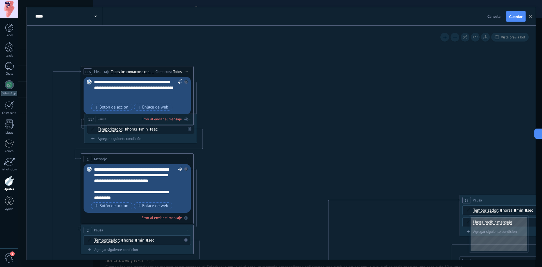
drag, startPoint x: 387, startPoint y: 196, endPoint x: 92, endPoint y: 84, distance: 314.9
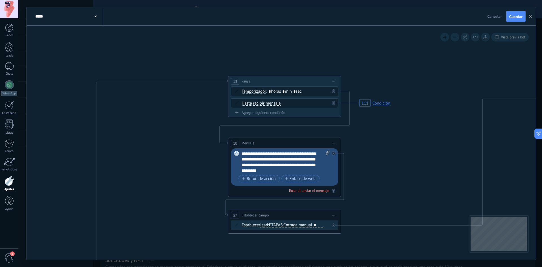
drag, startPoint x: 313, startPoint y: 104, endPoint x: 282, endPoint y: 75, distance: 41.7
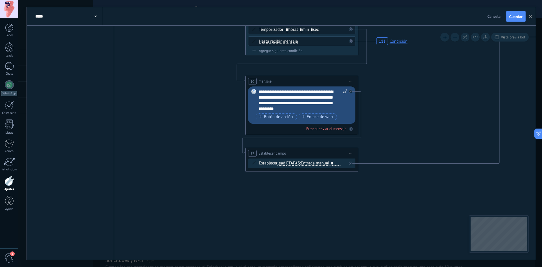
drag, startPoint x: 425, startPoint y: 162, endPoint x: 441, endPoint y: 100, distance: 63.9
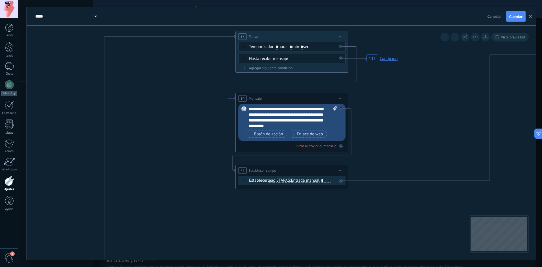
drag, startPoint x: 415, startPoint y: 213, endPoint x: 397, endPoint y: 229, distance: 24.4
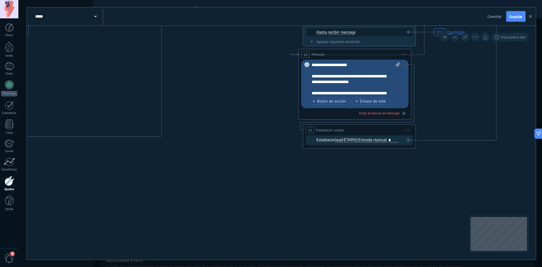
drag, startPoint x: 391, startPoint y: 230, endPoint x: 152, endPoint y: 172, distance: 245.3
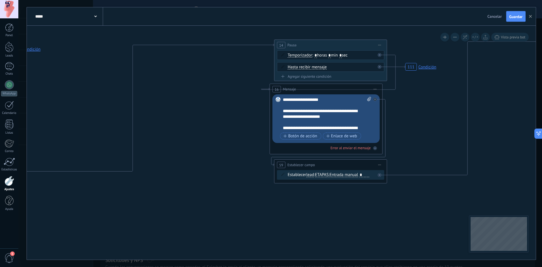
drag, startPoint x: 176, startPoint y: 201, endPoint x: 123, endPoint y: 211, distance: 54.2
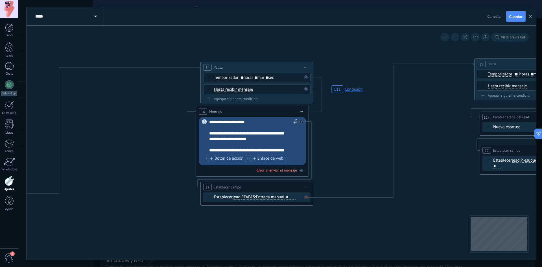
drag, startPoint x: 378, startPoint y: 218, endPoint x: 305, endPoint y: 193, distance: 76.5
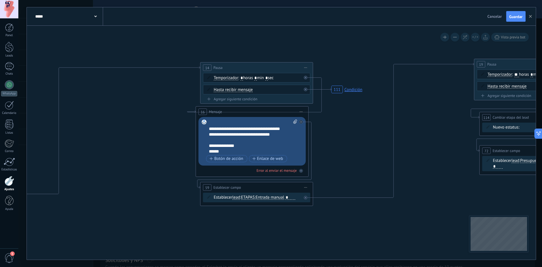
scroll to position [45, 0]
click at [212, 145] on div "**********" at bounding box center [253, 136] width 88 height 34
drag, startPoint x: 212, startPoint y: 145, endPoint x: 228, endPoint y: 150, distance: 16.5
click at [228, 150] on div "**********" at bounding box center [253, 136] width 88 height 34
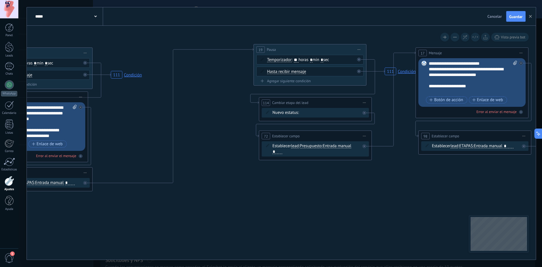
drag, startPoint x: 441, startPoint y: 196, endPoint x: 219, endPoint y: 176, distance: 222.0
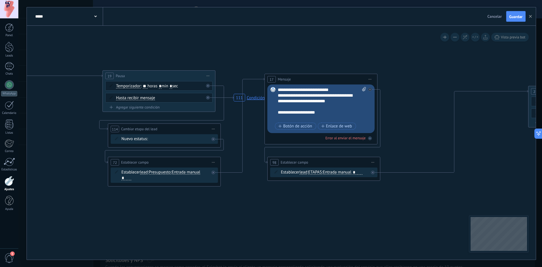
drag, startPoint x: 443, startPoint y: 194, endPoint x: 297, endPoint y: 216, distance: 147.0
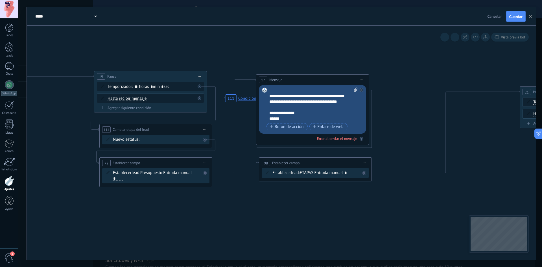
scroll to position [39, 0]
drag, startPoint x: 286, startPoint y: 119, endPoint x: 274, endPoint y: 113, distance: 13.4
click at [274, 113] on div "**********" at bounding box center [313, 104] width 88 height 34
click at [304, 110] on div "**********" at bounding box center [313, 104] width 88 height 34
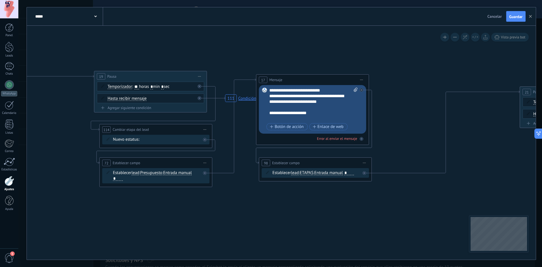
click at [305, 113] on div "**********" at bounding box center [313, 104] width 88 height 34
click at [316, 113] on div "**********" at bounding box center [313, 104] width 88 height 34
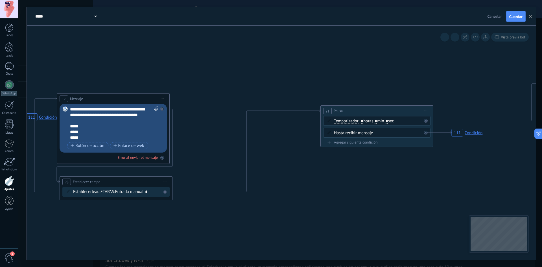
drag, startPoint x: 452, startPoint y: 191, endPoint x: 271, endPoint y: 210, distance: 182.3
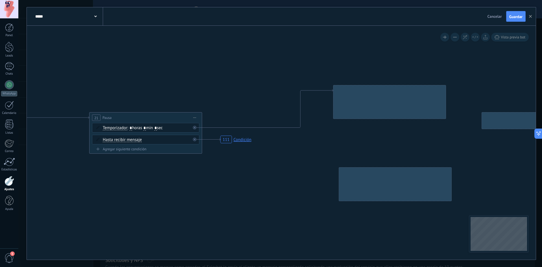
drag, startPoint x: 410, startPoint y: 187, endPoint x: 297, endPoint y: 193, distance: 113.0
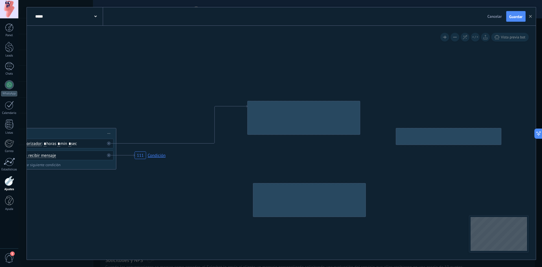
drag, startPoint x: 359, startPoint y: 190, endPoint x: 239, endPoint y: 188, distance: 119.9
click at [253, 188] on div at bounding box center [309, 200] width 113 height 34
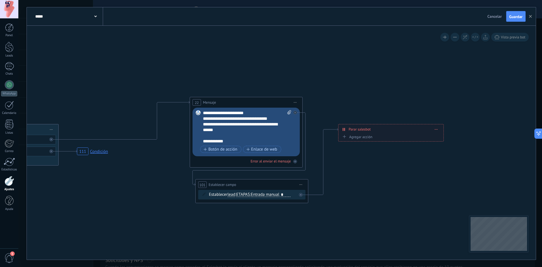
drag, startPoint x: 410, startPoint y: 210, endPoint x: 357, endPoint y: 195, distance: 54.5
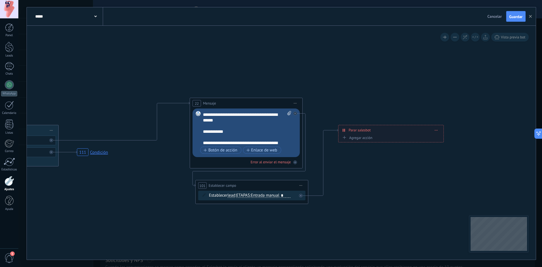
scroll to position [17, 0]
click at [230, 126] on div "**********" at bounding box center [247, 128] width 88 height 34
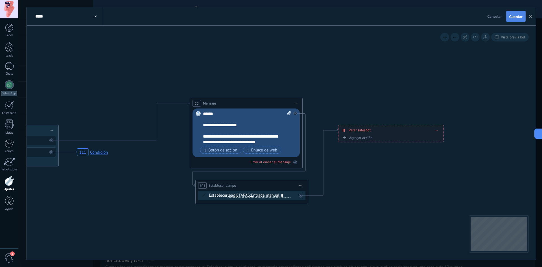
click at [514, 14] on button "Guardar" at bounding box center [515, 16] width 19 height 11
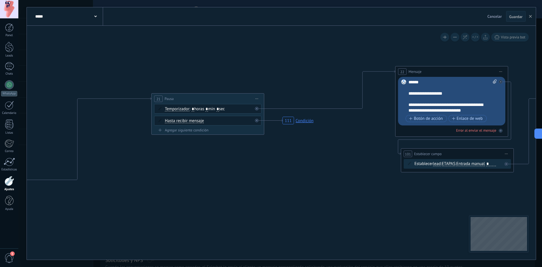
drag, startPoint x: 172, startPoint y: 227, endPoint x: 255, endPoint y: 194, distance: 89.4
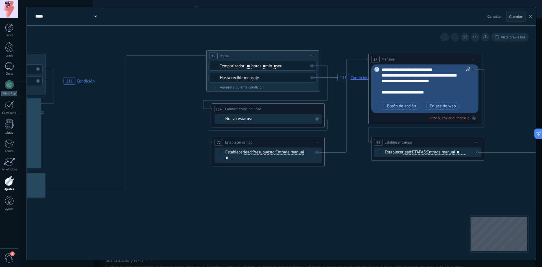
drag, startPoint x: 409, startPoint y: 189, endPoint x: 395, endPoint y: 183, distance: 15.5
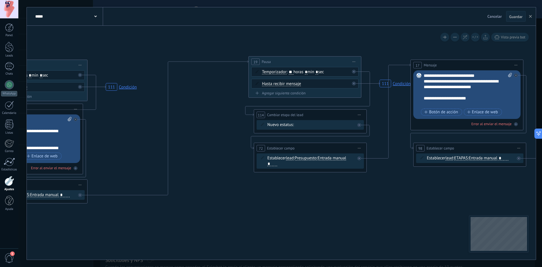
drag, startPoint x: 181, startPoint y: 188, endPoint x: 525, endPoint y: 188, distance: 343.9
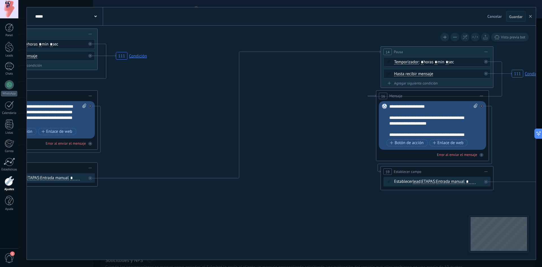
drag, startPoint x: 297, startPoint y: 212, endPoint x: 475, endPoint y: 176, distance: 181.4
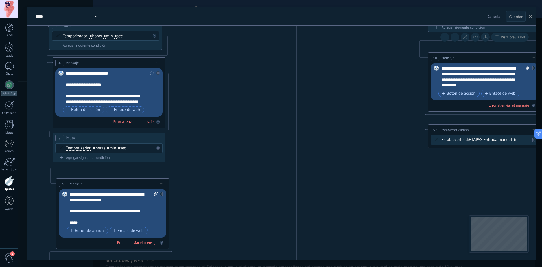
drag, startPoint x: 340, startPoint y: 195, endPoint x: 389, endPoint y: 199, distance: 48.9
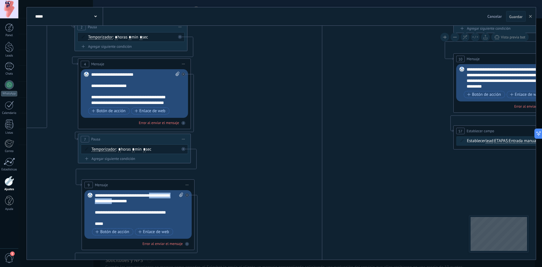
drag, startPoint x: 150, startPoint y: 193, endPoint x: 223, endPoint y: 179, distance: 74.1
click at [0, 36] on div "**********" at bounding box center [0, 36] width 0 height 0
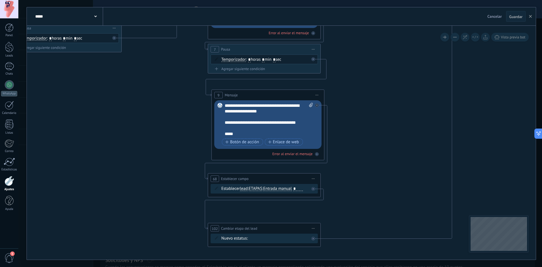
drag, startPoint x: 236, startPoint y: 212, endPoint x: 369, endPoint y: 117, distance: 163.1
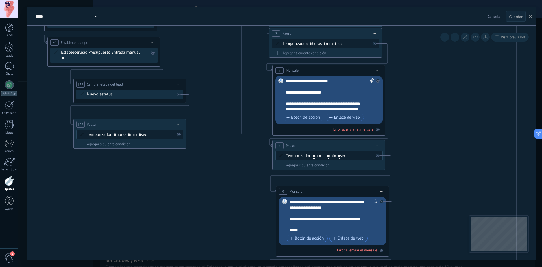
drag, startPoint x: 50, startPoint y: 111, endPoint x: 116, endPoint y: 200, distance: 111.1
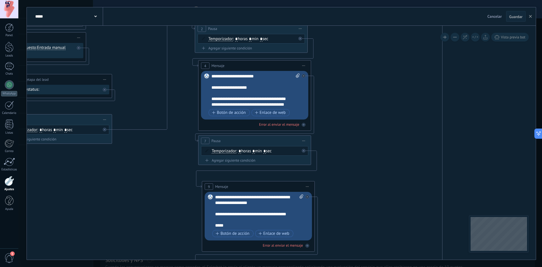
drag, startPoint x: 235, startPoint y: 180, endPoint x: 148, endPoint y: 179, distance: 86.3
click at [214, 195] on span at bounding box center [210, 196] width 10 height 5
click at [216, 195] on div "**********" at bounding box center [259, 211] width 88 height 34
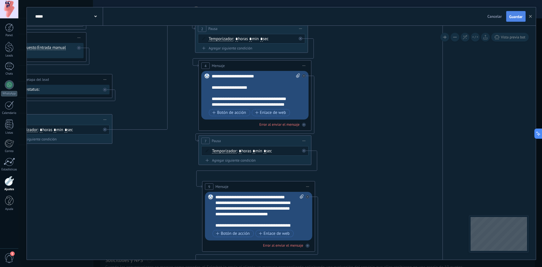
click at [515, 16] on span "Guardar" at bounding box center [515, 17] width 13 height 4
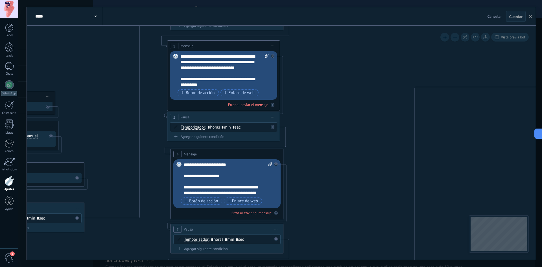
drag, startPoint x: 461, startPoint y: 74, endPoint x: 443, endPoint y: 129, distance: 58.4
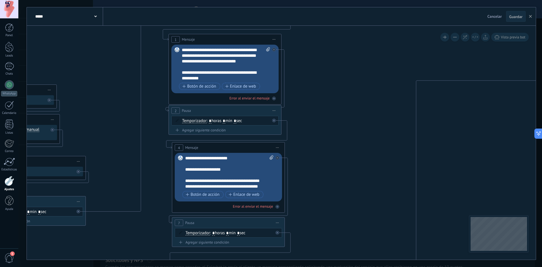
click at [515, 16] on span "Guardar" at bounding box center [515, 17] width 13 height 4
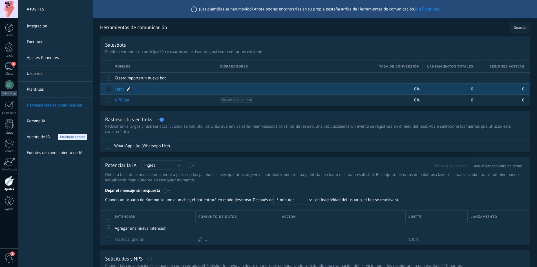
click at [129, 89] on span at bounding box center [129, 89] width 6 height 6
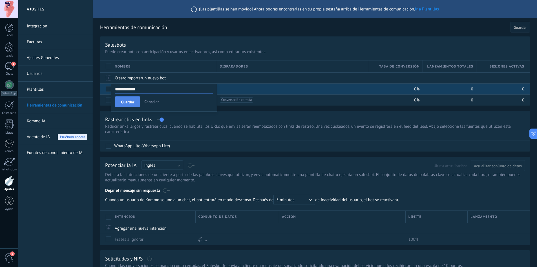
type input "**********"
click at [137, 98] on button "Guardar" at bounding box center [127, 101] width 25 height 11
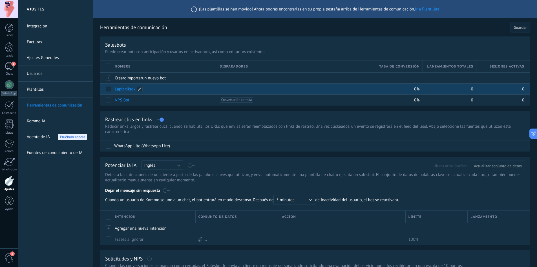
drag, startPoint x: 167, startPoint y: 87, endPoint x: 155, endPoint y: 89, distance: 12.5
click at [155, 89] on div "Lapiz tiktok" at bounding box center [163, 88] width 102 height 11
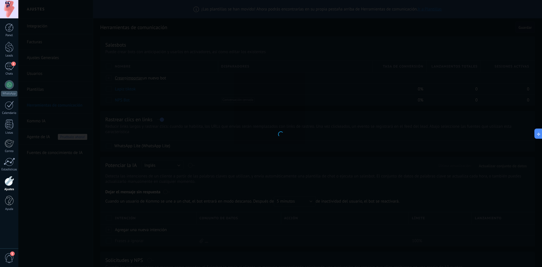
type input "**********"
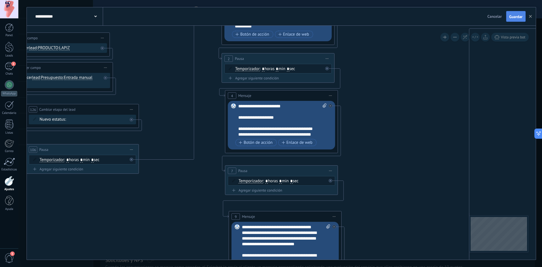
click at [512, 16] on span "Guardar" at bounding box center [515, 17] width 13 height 4
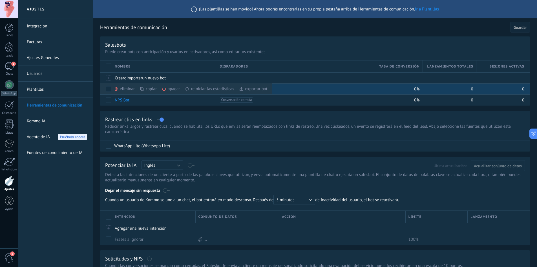
click at [144, 89] on div "copiar màs" at bounding box center [158, 88] width 36 height 11
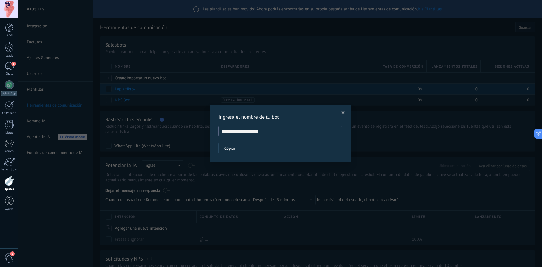
drag, startPoint x: 274, startPoint y: 133, endPoint x: 245, endPoint y: 131, distance: 28.6
click at [245, 131] on input "**********" at bounding box center [280, 131] width 124 height 10
type input "**********"
click at [236, 146] on button "Copiar" at bounding box center [229, 147] width 23 height 11
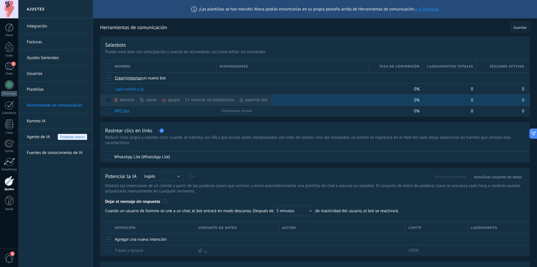
click at [148, 100] on div "copiar màs" at bounding box center [158, 99] width 36 height 11
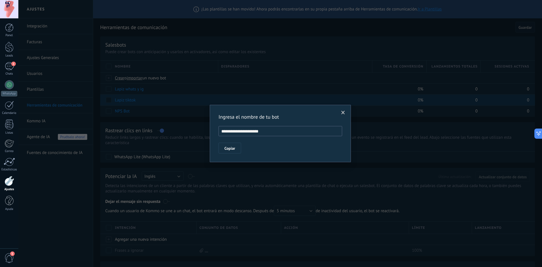
drag, startPoint x: 270, startPoint y: 132, endPoint x: 248, endPoint y: 133, distance: 22.3
click at [248, 133] on input "**********" at bounding box center [280, 131] width 124 height 10
drag, startPoint x: 241, startPoint y: 129, endPoint x: 235, endPoint y: 131, distance: 6.7
click at [235, 131] on input "**********" at bounding box center [280, 131] width 124 height 10
type input "**********"
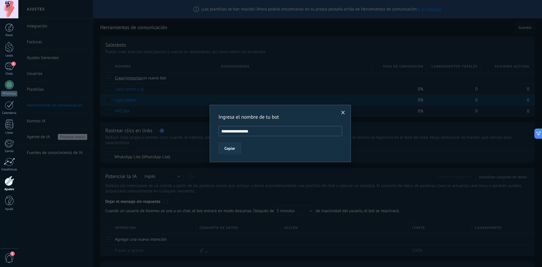
click at [238, 147] on button "Copiar" at bounding box center [229, 147] width 23 height 11
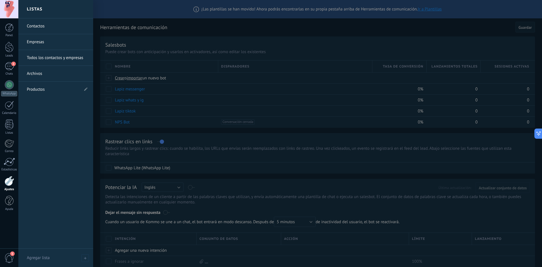
click at [9, 181] on div at bounding box center [10, 181] width 10 height 10
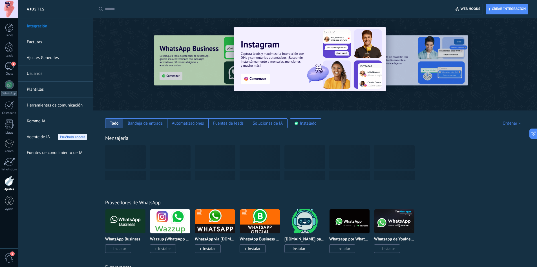
click at [192, 12] on div at bounding box center [272, 9] width 335 height 18
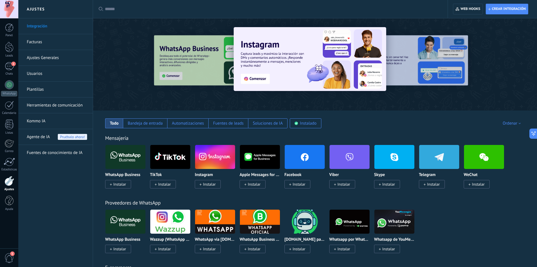
click at [192, 7] on input "text" at bounding box center [272, 9] width 335 height 6
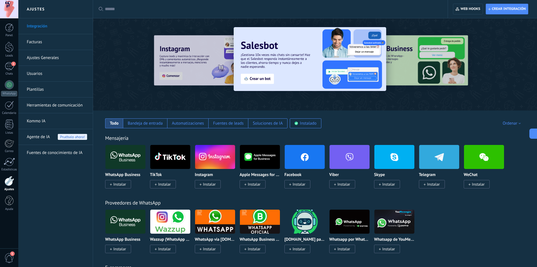
click at [168, 185] on span "Instalar" at bounding box center [164, 183] width 13 height 5
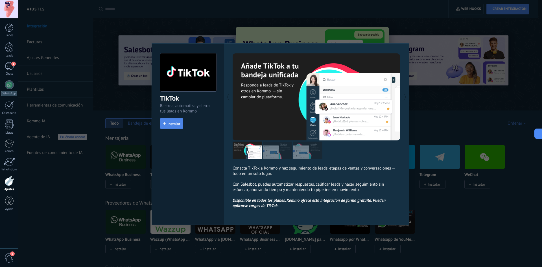
click at [176, 127] on button "Instalar" at bounding box center [171, 123] width 23 height 11
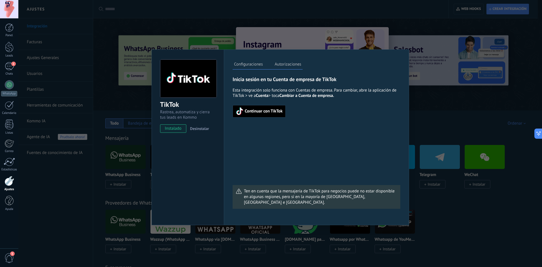
click at [267, 108] on span "Continuar con TikTok" at bounding box center [259, 111] width 47 height 8
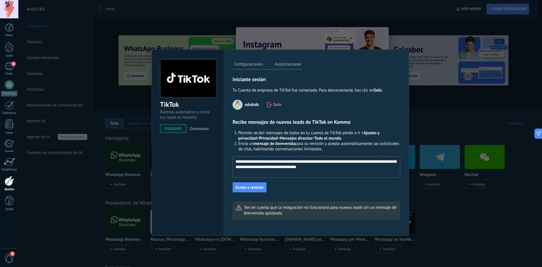
click at [371, 183] on div "Enviar a revisión" at bounding box center [316, 187] width 168 height 10
click at [292, 63] on label "Autorizaciones" at bounding box center [287, 65] width 29 height 8
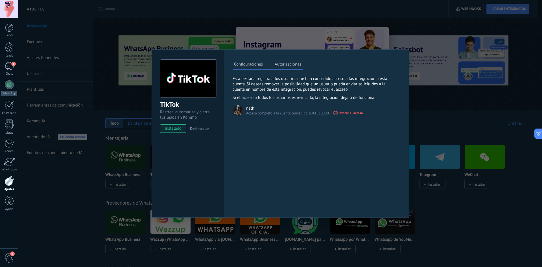
click at [254, 66] on label "Configuraciones" at bounding box center [248, 65] width 32 height 8
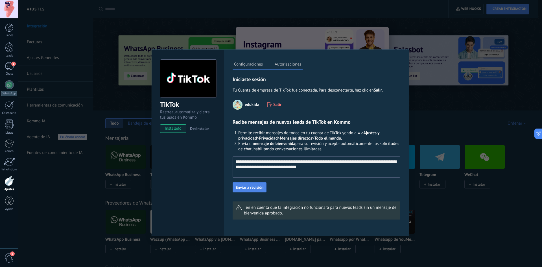
click at [247, 186] on span "Enviar a revisión" at bounding box center [250, 187] width 28 height 4
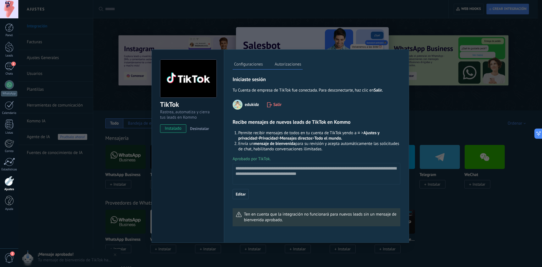
click at [443, 205] on div "TikTok Rastrea, automatiza y cierra tus leads en Kommo instalado Desinstalar Co…" at bounding box center [279, 133] width 523 height 267
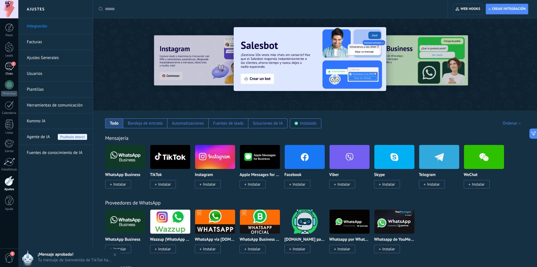
click at [7, 71] on link "1 Chats" at bounding box center [9, 69] width 18 height 14
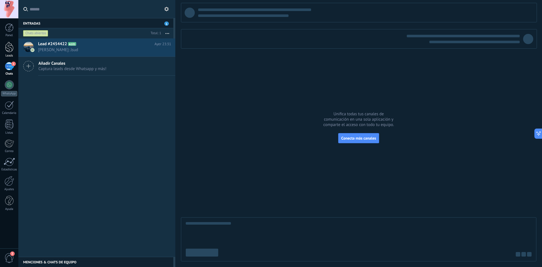
click at [10, 50] on div at bounding box center [9, 47] width 8 height 10
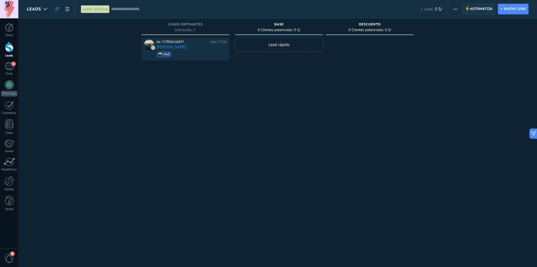
click at [474, 6] on span "Automatiza" at bounding box center [481, 9] width 23 height 10
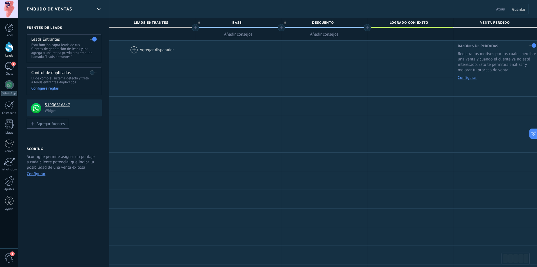
click at [138, 49] on div at bounding box center [152, 50] width 86 height 18
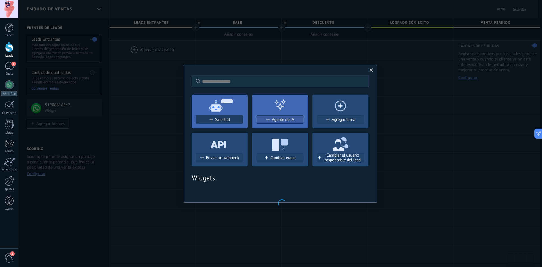
click at [232, 118] on div "Salesbot" at bounding box center [219, 119] width 46 height 5
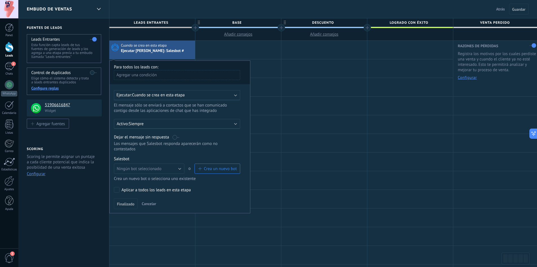
click at [158, 78] on div "Agregar una condición" at bounding box center [177, 75] width 126 height 10
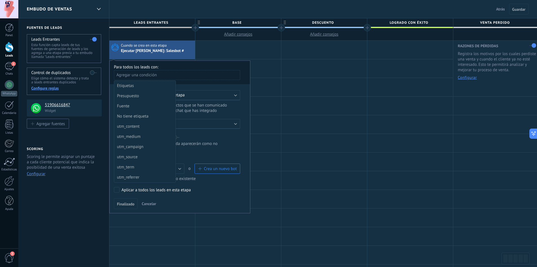
click at [166, 74] on div at bounding box center [180, 137] width 140 height 152
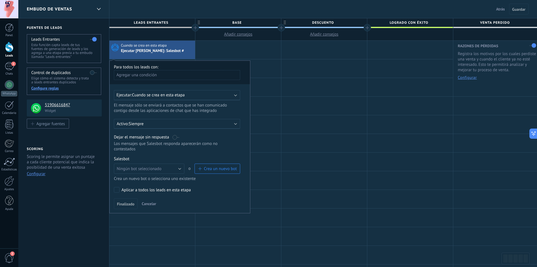
click at [168, 75] on div "Agregar una condición" at bounding box center [177, 75] width 126 height 10
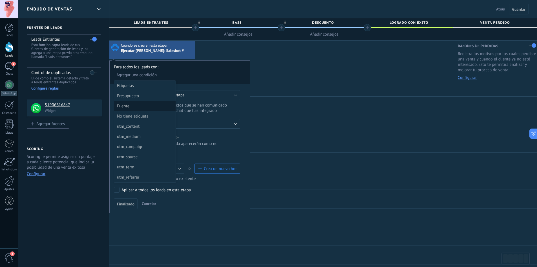
click at [133, 104] on div "Fuente" at bounding box center [144, 106] width 55 height 8
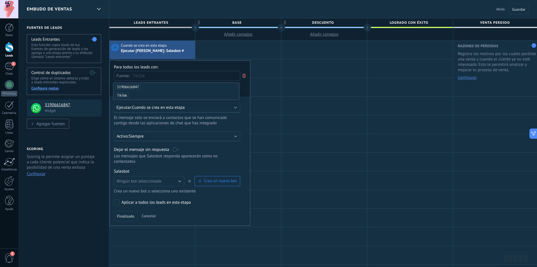
click at [123, 96] on span "TikTok" at bounding box center [122, 96] width 14 height 6
click at [176, 181] on button "Ningún bot seleccionado" at bounding box center [149, 181] width 71 height 10
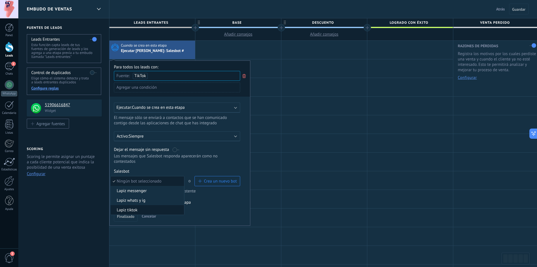
click at [148, 210] on span "Lapiz tiktok" at bounding box center [147, 209] width 72 height 5
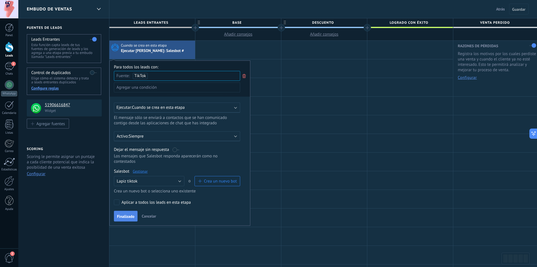
click at [129, 216] on span "Finalizado" at bounding box center [125, 216] width 17 height 4
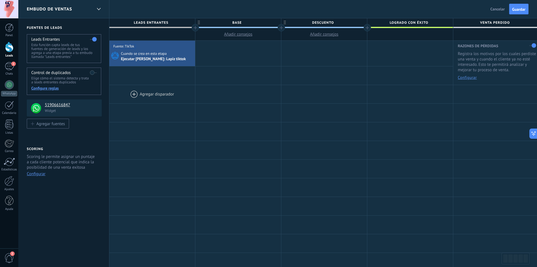
click at [149, 96] on div at bounding box center [152, 94] width 86 height 18
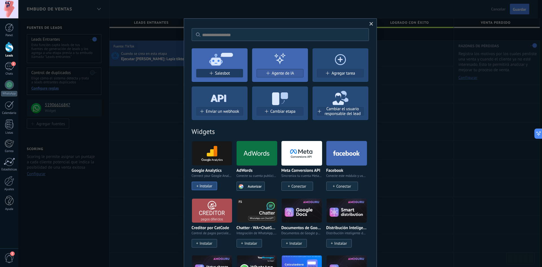
click at [233, 70] on button "Salesbot" at bounding box center [219, 73] width 47 height 8
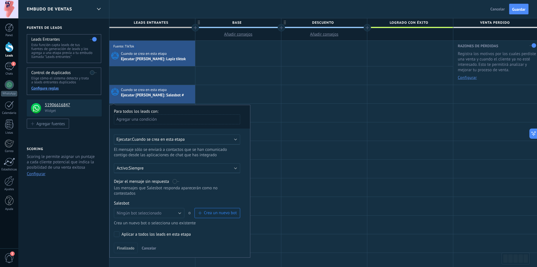
click at [172, 143] on div "Ejecutar: Cuando se crea en esta etapa" at bounding box center [177, 139] width 126 height 10
click at [190, 121] on div "Agregar una condición" at bounding box center [177, 119] width 126 height 10
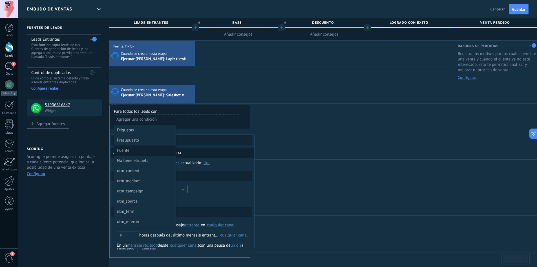
click at [145, 149] on div "Fuente" at bounding box center [144, 150] width 55 height 8
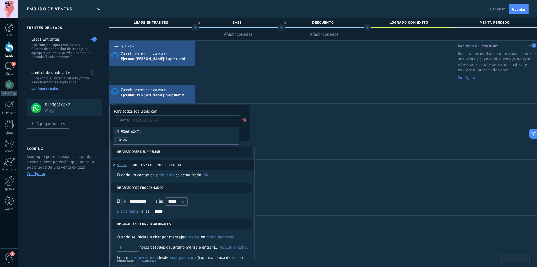
click at [134, 132] on span "51906616847" at bounding box center [127, 132] width 25 height 6
click at [294, 121] on div at bounding box center [325, 113] width 86 height 18
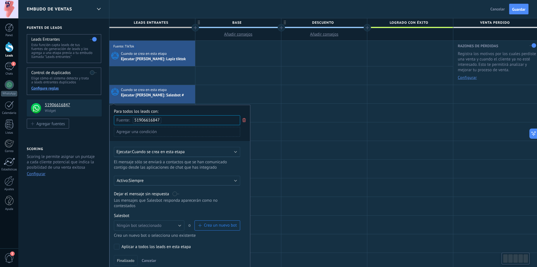
click at [243, 120] on icon at bounding box center [244, 119] width 6 height 7
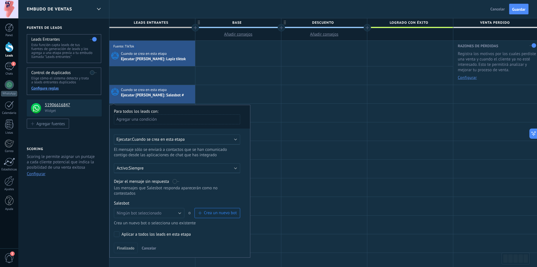
click at [151, 118] on div "Agregar una condición" at bounding box center [177, 119] width 126 height 10
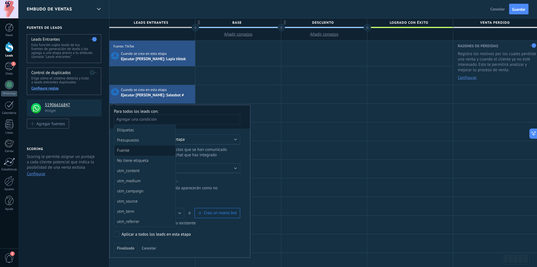
click at [138, 154] on div "Fuente" at bounding box center [144, 150] width 55 height 8
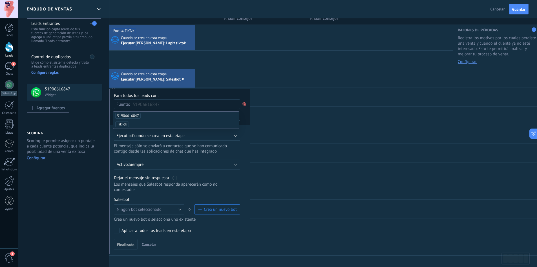
scroll to position [28, 0]
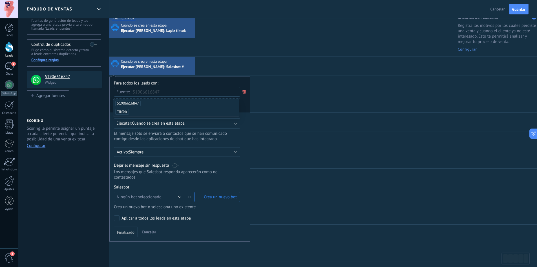
click at [137, 102] on span "51906616847" at bounding box center [127, 103] width 25 height 6
click at [183, 198] on button "Ningún bot seleccionado" at bounding box center [149, 197] width 71 height 10
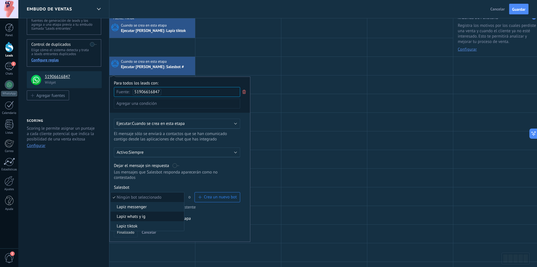
click at [159, 219] on span "Lapiz whats y ig" at bounding box center [147, 216] width 72 height 5
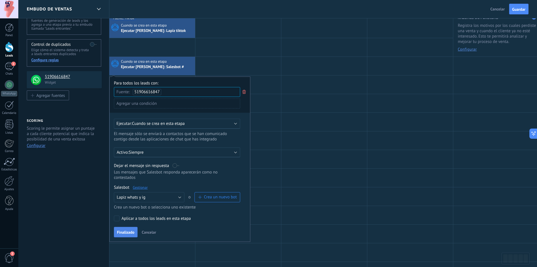
click at [128, 234] on span "Finalizado" at bounding box center [125, 232] width 17 height 4
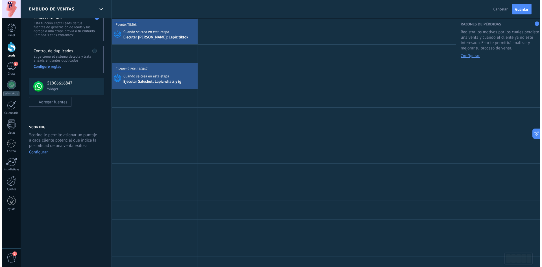
scroll to position [0, 0]
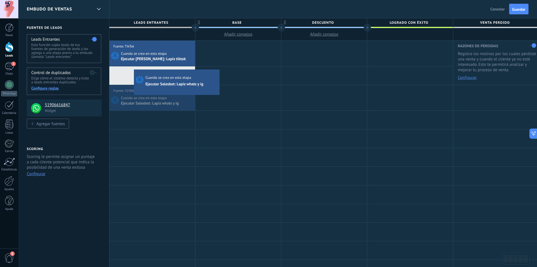
drag, startPoint x: 157, startPoint y: 89, endPoint x: 135, endPoint y: 71, distance: 28.1
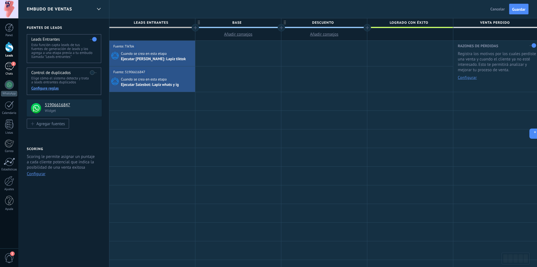
click at [5, 64] on div "2" at bounding box center [9, 66] width 9 height 8
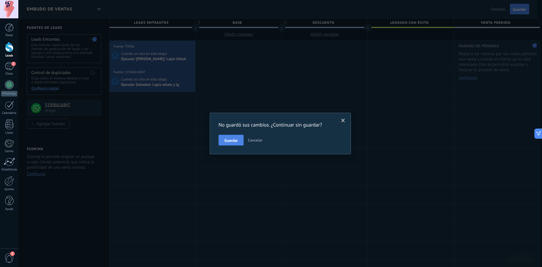
click at [234, 141] on span "Guardar" at bounding box center [230, 140] width 13 height 4
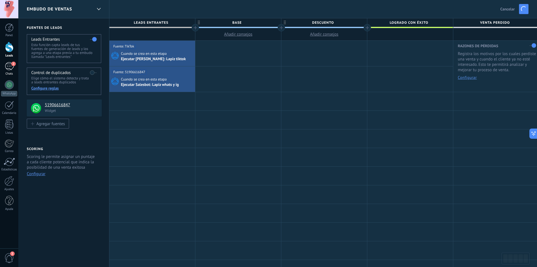
click at [11, 62] on div "2" at bounding box center [9, 66] width 9 height 8
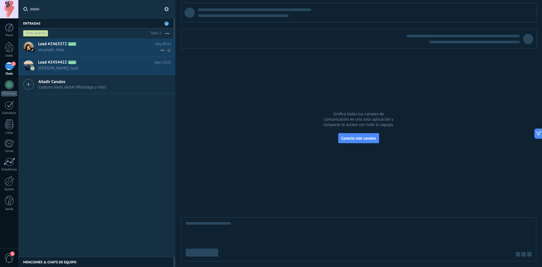
click at [97, 44] on h2 "Lead #2463372 A102" at bounding box center [96, 44] width 117 height 6
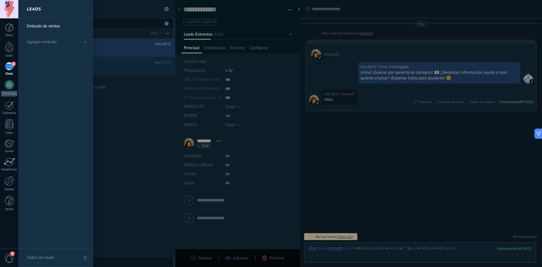
scroll to position [8, 0]
click at [346, 196] on div at bounding box center [289, 133] width 542 height 267
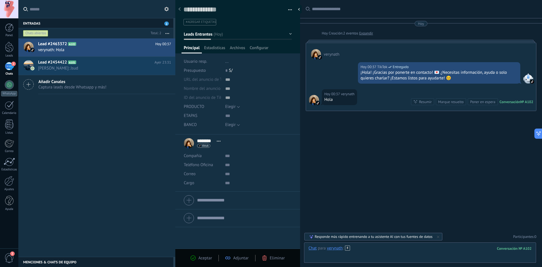
click at [389, 252] on div at bounding box center [419, 253] width 223 height 17
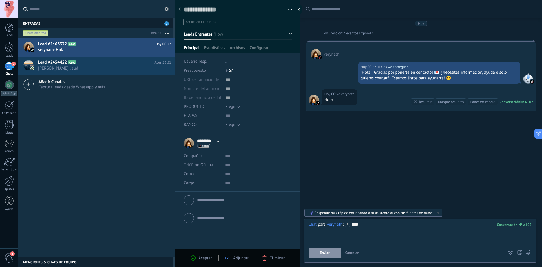
click at [336, 257] on button "Enviar" at bounding box center [324, 252] width 32 height 11
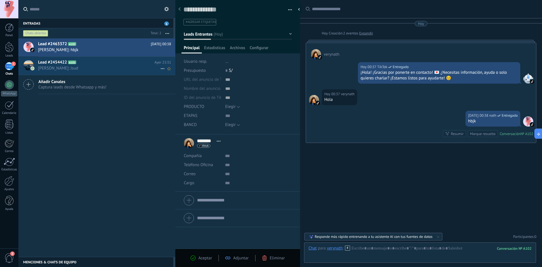
click at [110, 61] on h2 "Lead #2454422 A101" at bounding box center [96, 63] width 116 height 6
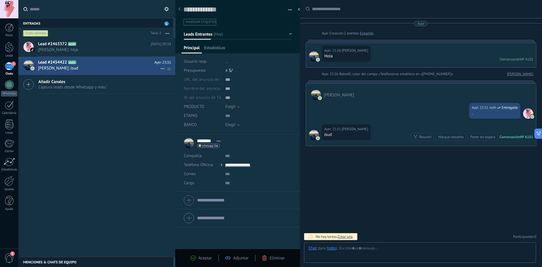
scroll to position [8, 0]
click at [162, 70] on icon at bounding box center [162, 68] width 7 height 7
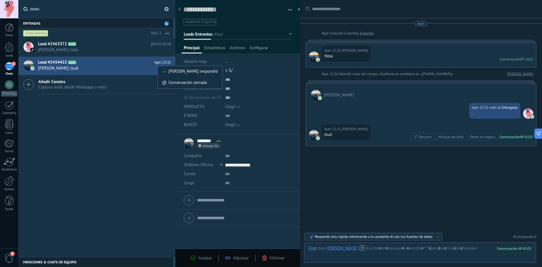
drag, startPoint x: 134, startPoint y: 72, endPoint x: 134, endPoint y: 68, distance: 4.3
click at [134, 68] on div at bounding box center [271, 133] width 542 height 267
click at [290, 6] on button "button" at bounding box center [288, 10] width 8 height 8
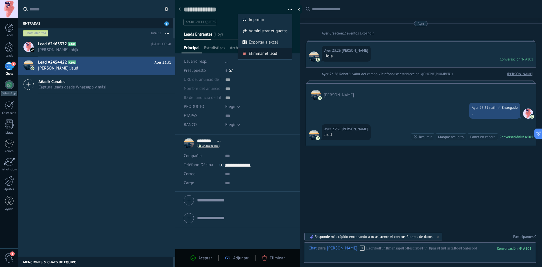
click at [277, 54] on div "Eliminar el lead" at bounding box center [265, 53] width 54 height 11
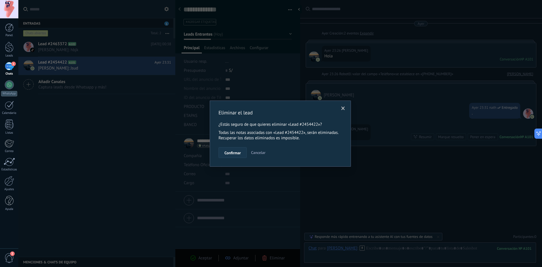
click at [233, 153] on span "Confirmar" at bounding box center [232, 153] width 16 height 4
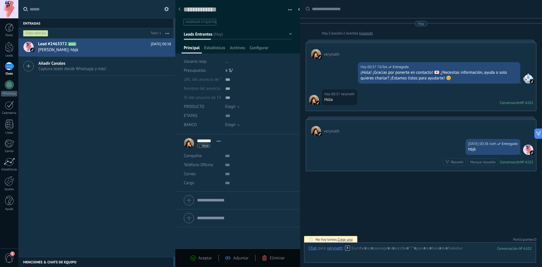
scroll to position [3, 0]
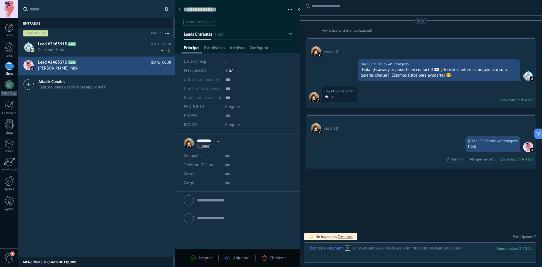
click at [86, 46] on h2 "Lead #2463418 A103" at bounding box center [94, 44] width 113 height 6
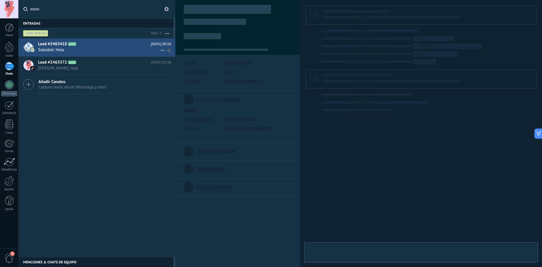
type textarea "**********"
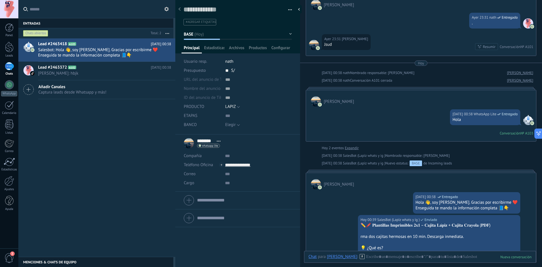
scroll to position [155, 0]
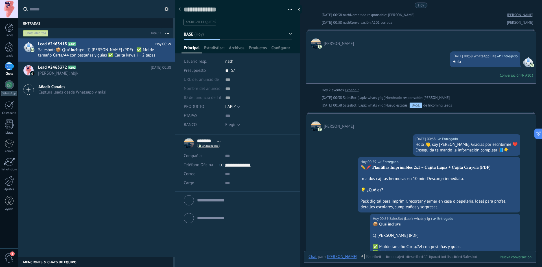
type input "*"
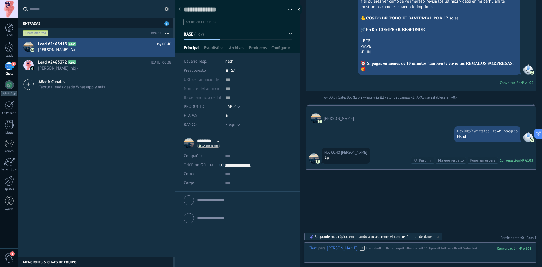
scroll to position [543, 0]
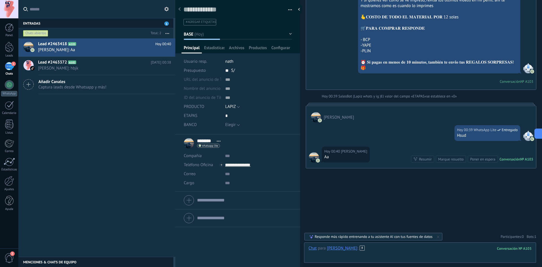
click at [354, 252] on div at bounding box center [419, 253] width 223 height 17
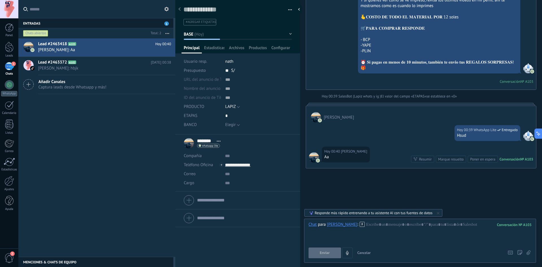
drag, startPoint x: 6, startPoint y: 51, endPoint x: 24, endPoint y: 51, distance: 18.6
click at [6, 51] on div at bounding box center [9, 47] width 8 height 10
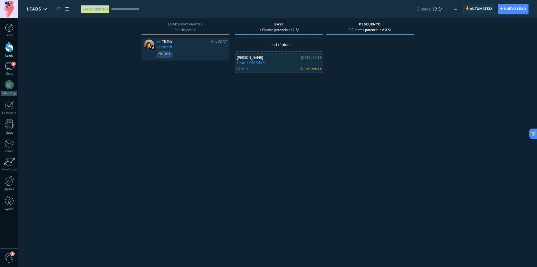
click at [480, 9] on span "Automatiza" at bounding box center [481, 9] width 23 height 10
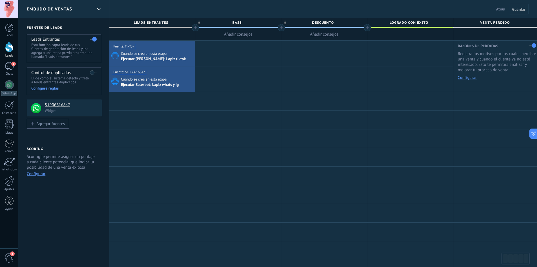
click at [156, 8] on div "Embudo de ventas Atrás Cancelar Guardar" at bounding box center [277, 9] width 519 height 18
click at [124, 9] on div "Embudo de ventas Atrás Cancelar Guardar" at bounding box center [277, 9] width 519 height 18
click at [164, 8] on div "Embudo de ventas Atrás Cancelar Guardar" at bounding box center [277, 9] width 519 height 18
click at [169, 16] on div "Embudo de ventas Atrás Cancelar Guardar" at bounding box center [277, 9] width 519 height 18
click at [307, 6] on div "Embudo de ventas Atrás Cancelar Guardar" at bounding box center [277, 9] width 519 height 18
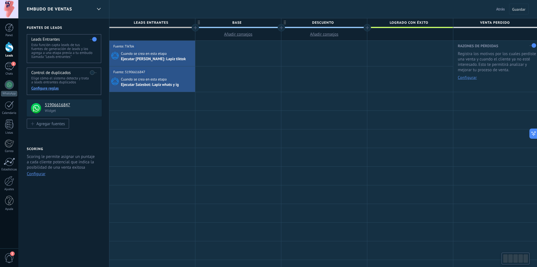
click at [502, 10] on span "Atrás" at bounding box center [500, 8] width 9 height 5
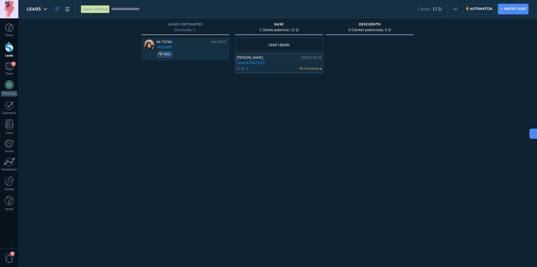
click at [165, 10] on input "text" at bounding box center [264, 9] width 306 height 6
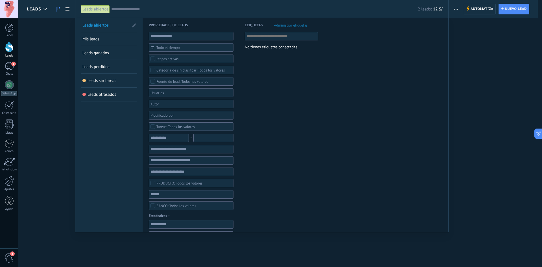
click at [184, 47] on span "Todo el tiempo" at bounding box center [193, 47] width 74 height 4
click at [274, 79] on div "Etiquetas Administrar etiquetas No tienes etiquetas conectadas" at bounding box center [275, 211] width 85 height 386
click at [153, 48] on icon at bounding box center [152, 47] width 3 height 3
click at [154, 73] on icon at bounding box center [153, 72] width 3 height 3
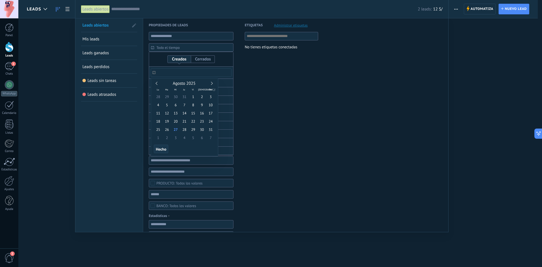
click at [163, 150] on span "Hecho" at bounding box center [161, 149] width 10 height 4
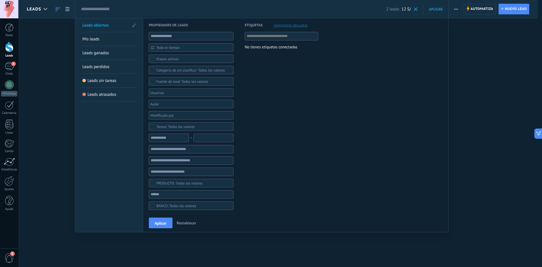
click at [171, 70] on div "Todos los valores" at bounding box center [190, 70] width 69 height 4
click at [176, 60] on div "Etapas activas" at bounding box center [167, 59] width 22 height 4
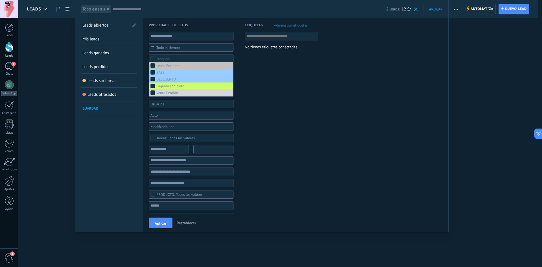
click at [282, 126] on div "Etiquetas Administrar etiquetas No tienes etiquetas conectadas" at bounding box center [275, 217] width 85 height 399
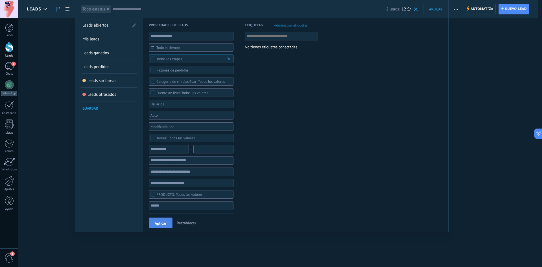
click at [162, 223] on span "Aplicar" at bounding box center [161, 223] width 12 height 4
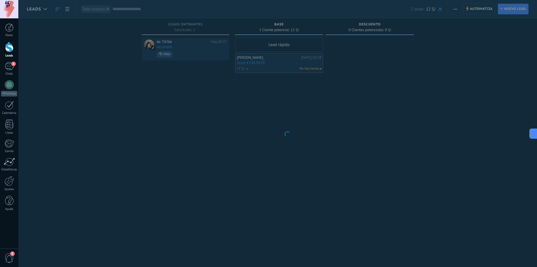
click at [300, 174] on body ".abccls-1,.abccls-2{fill-rule:evenodd}.abccls-2{fill:#fff} .abfcls-1{fill:none}…" at bounding box center [268, 133] width 537 height 267
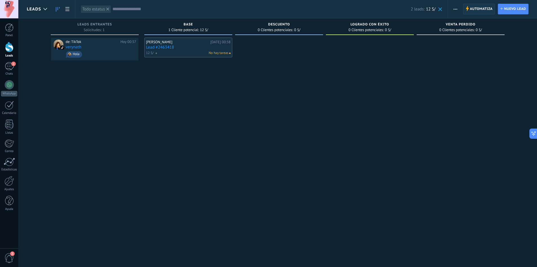
click at [480, 11] on span "Automatiza" at bounding box center [481, 9] width 23 height 10
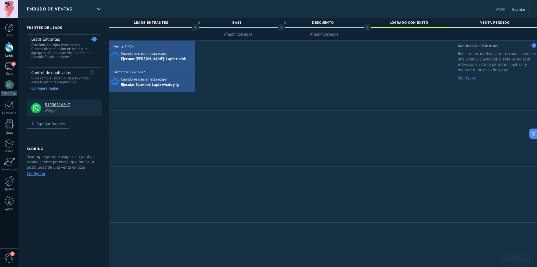
click at [504, 9] on span "Atrás" at bounding box center [500, 8] width 9 height 5
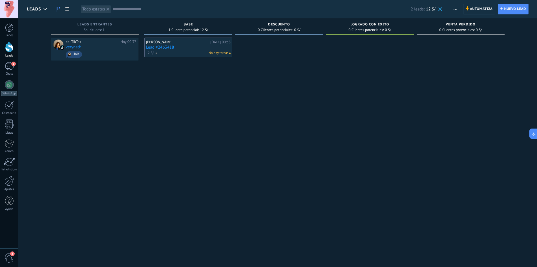
click at [386, 142] on div at bounding box center [370, 134] width 88 height 193
click at [10, 13] on div at bounding box center [9, 9] width 18 height 18
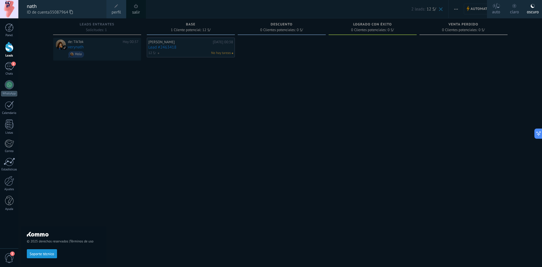
click at [15, 13] on div at bounding box center [9, 9] width 18 height 18
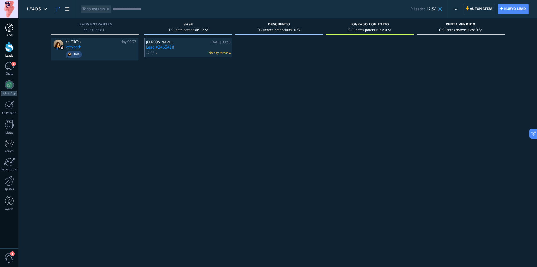
click at [6, 28] on div at bounding box center [9, 27] width 8 height 8
